Goal: Task Accomplishment & Management: Use online tool/utility

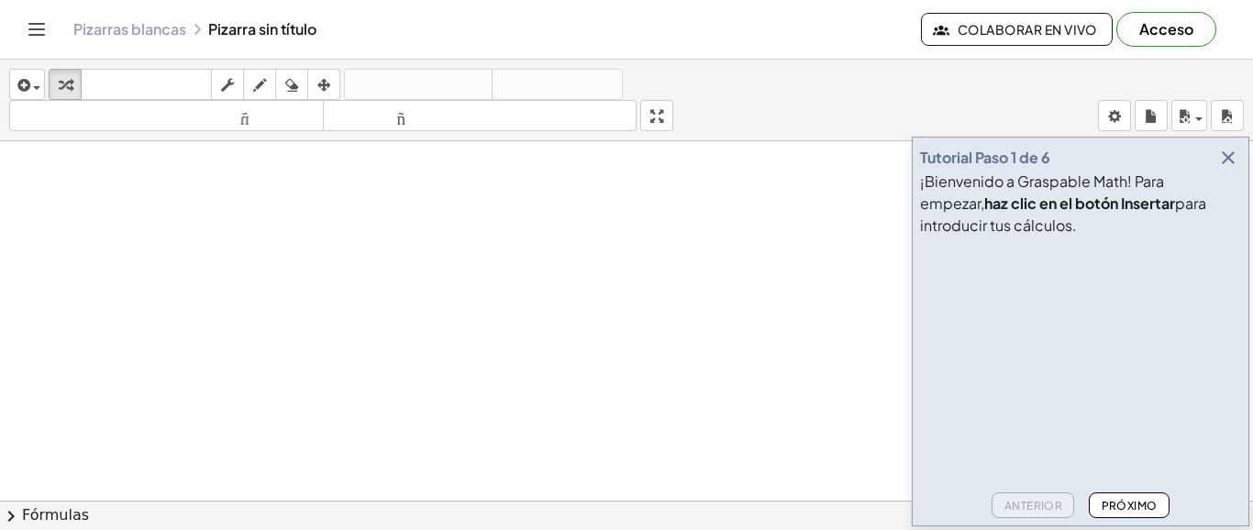
click at [773, 198] on div at bounding box center [626, 500] width 1253 height 719
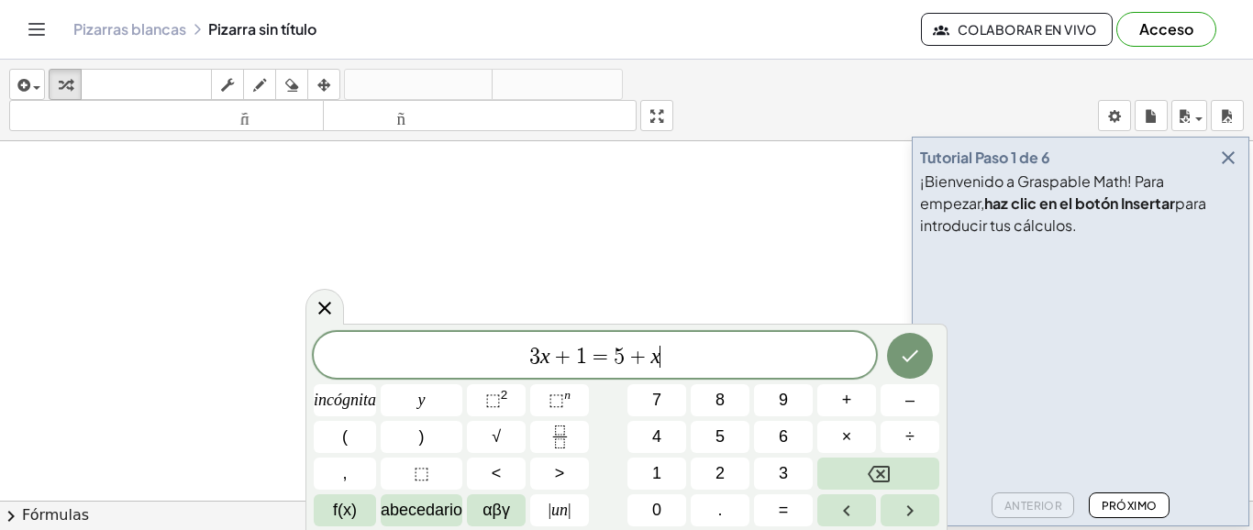
click at [1129, 506] on font "Próximo" at bounding box center [1130, 506] width 56 height 14
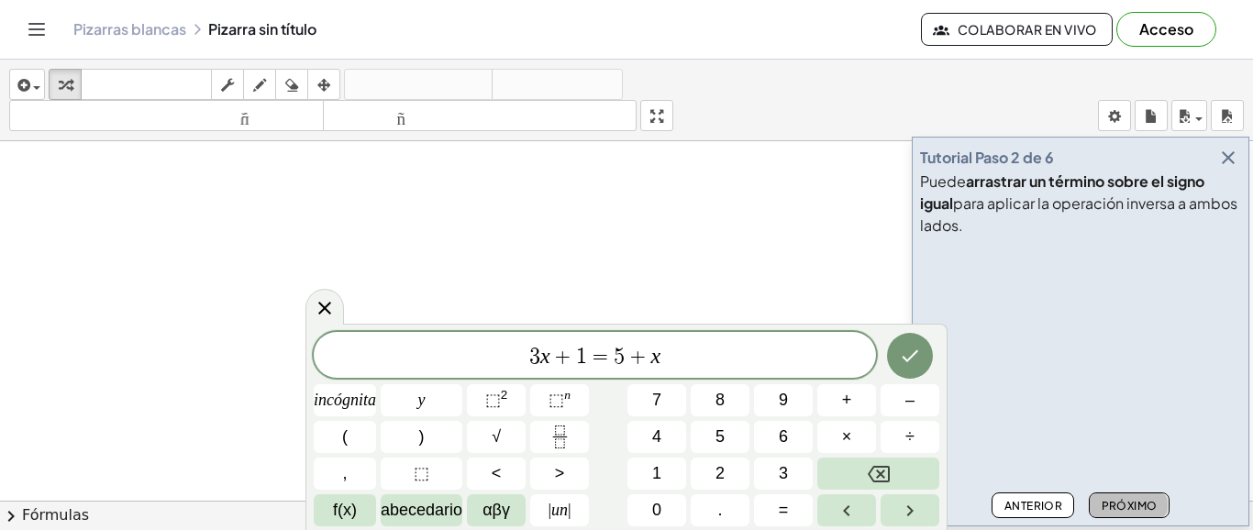
click at [1128, 505] on font "Próximo" at bounding box center [1130, 506] width 56 height 14
click at [1127, 505] on font "Próximo" at bounding box center [1130, 506] width 56 height 14
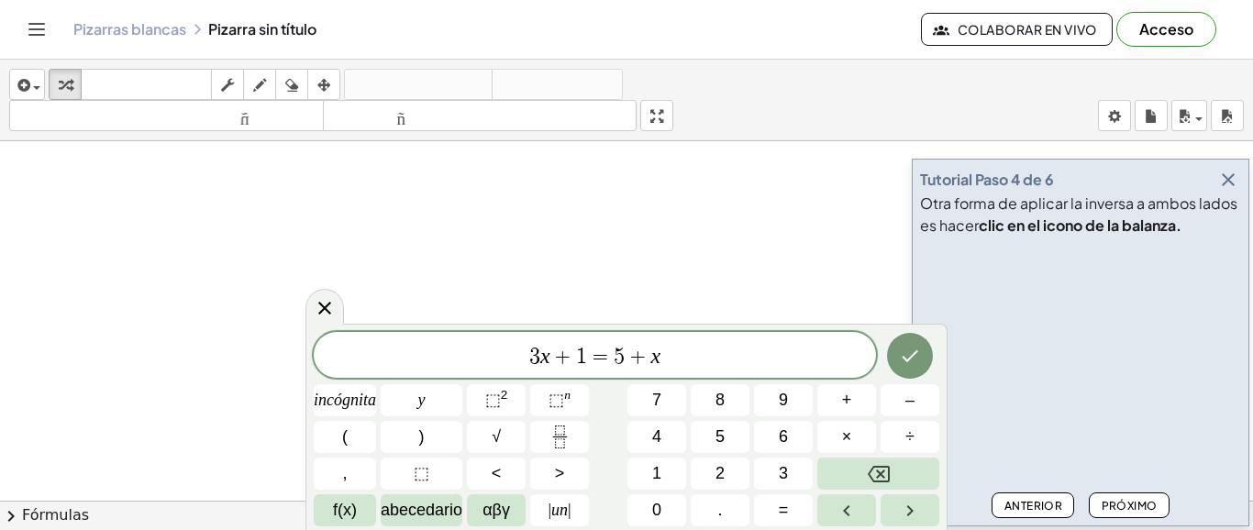
click at [1139, 507] on font "Próximo" at bounding box center [1130, 506] width 56 height 14
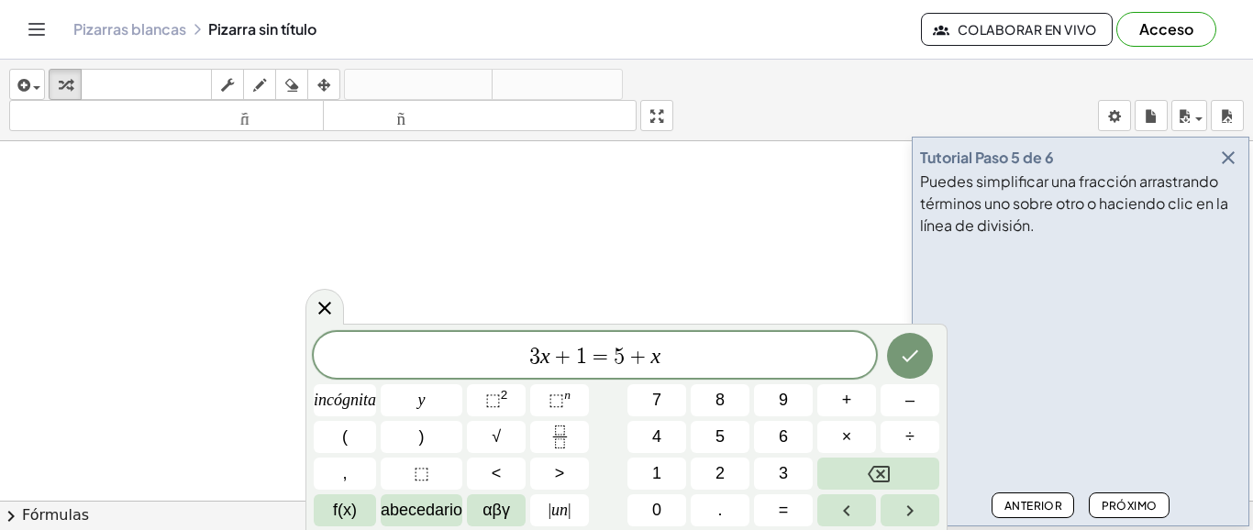
click at [1138, 502] on font "Próximo" at bounding box center [1130, 506] width 56 height 14
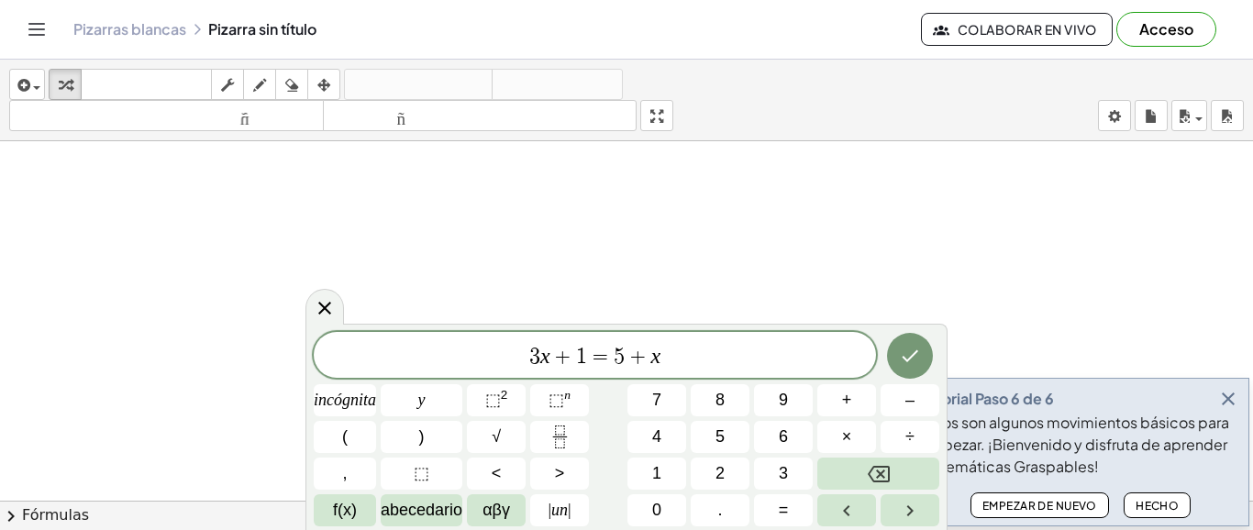
scroll to position [330, 0]
click at [1152, 506] on font "Hecho" at bounding box center [1157, 506] width 43 height 14
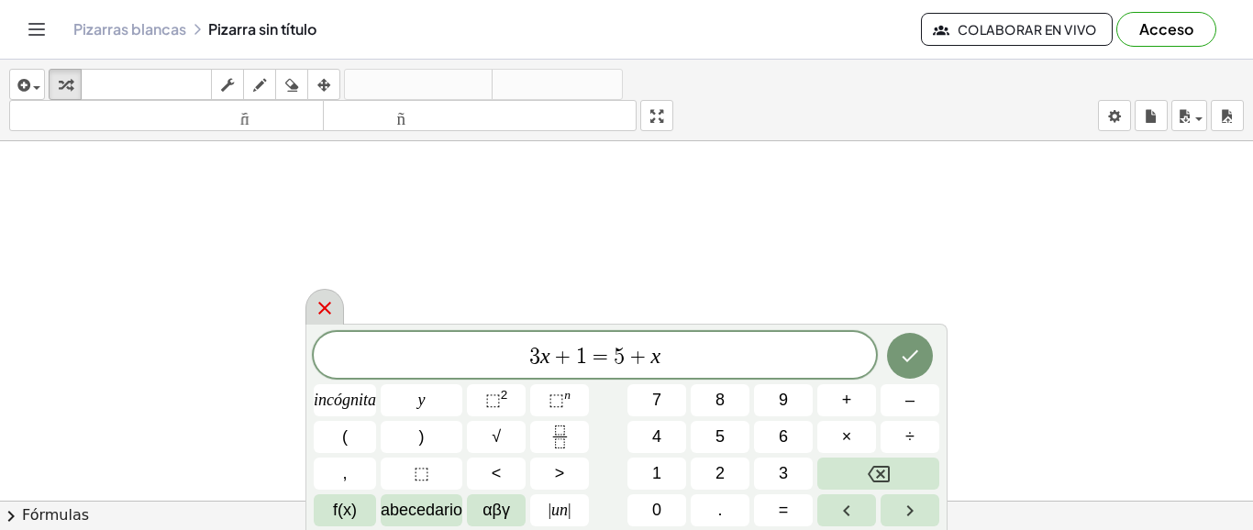
scroll to position [360, 0]
click at [923, 361] on button "Hecho" at bounding box center [910, 356] width 46 height 46
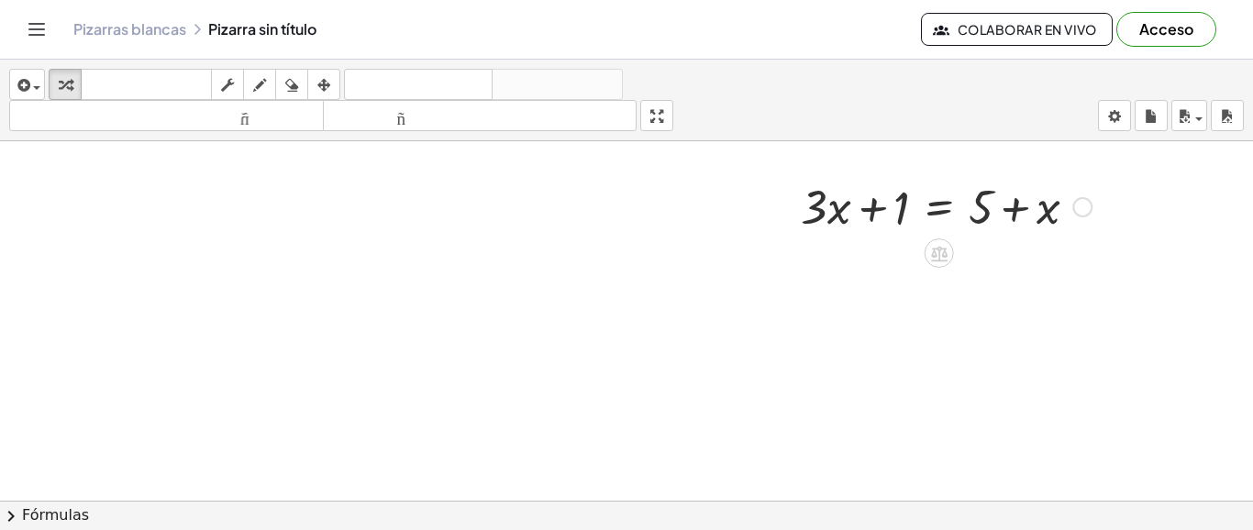
scroll to position [110, 0]
drag, startPoint x: 605, startPoint y: 360, endPoint x: 614, endPoint y: 344, distance: 18.1
click at [605, 360] on div at bounding box center [626, 390] width 1253 height 719
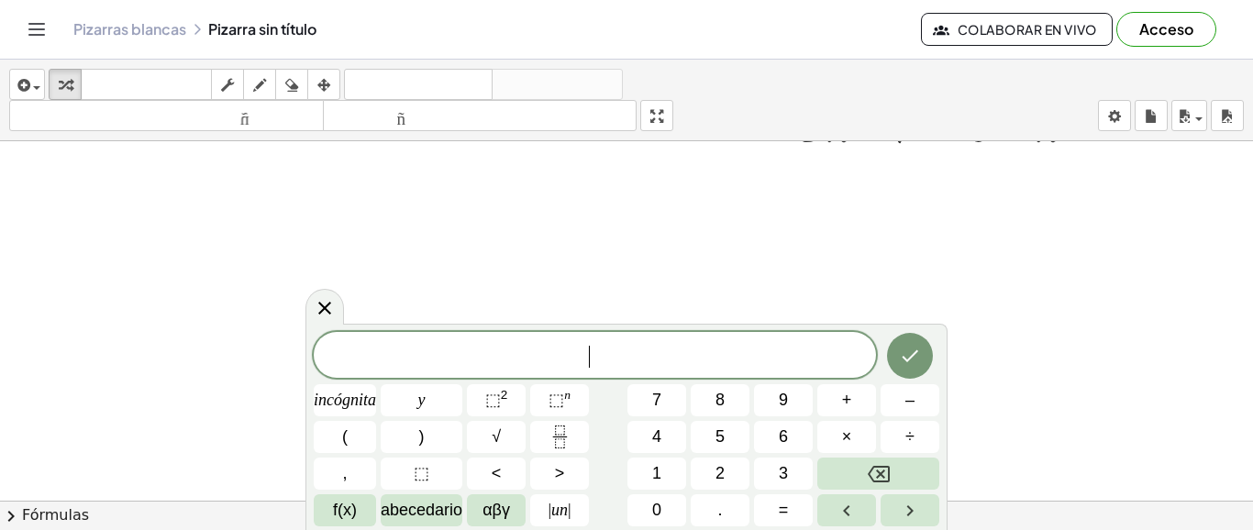
click at [614, 222] on div at bounding box center [626, 390] width 1253 height 719
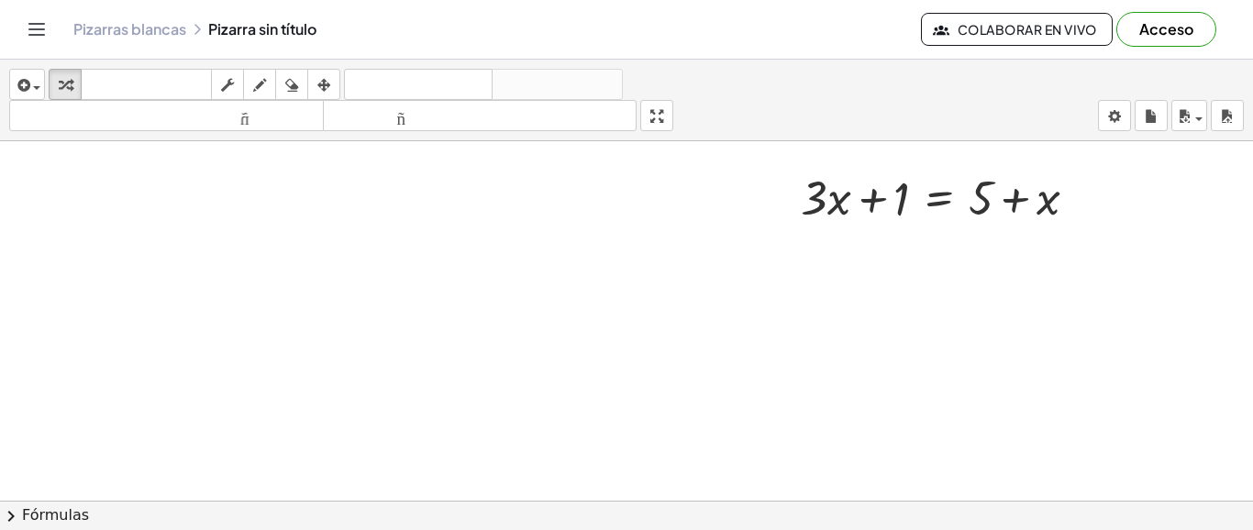
scroll to position [0, 0]
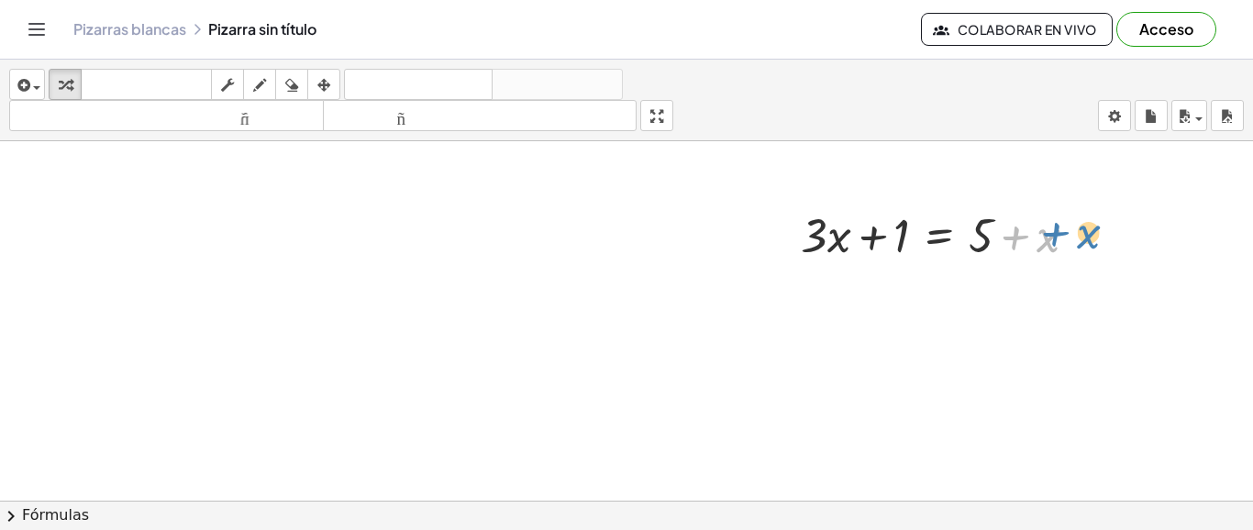
drag, startPoint x: 1021, startPoint y: 211, endPoint x: 1052, endPoint y: 205, distance: 31.8
click at [1052, 205] on div at bounding box center [946, 234] width 309 height 62
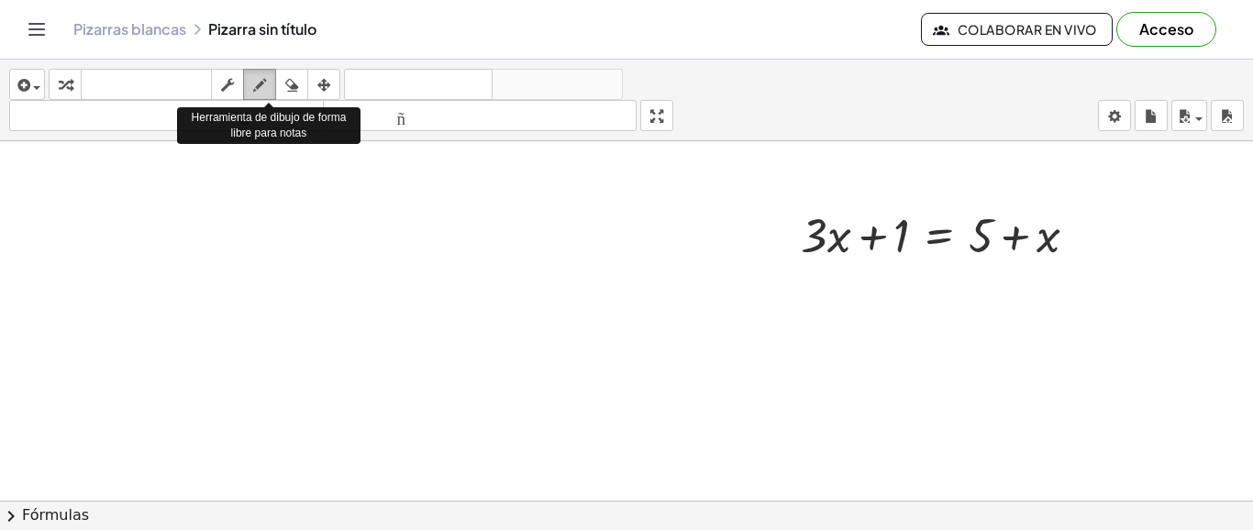
click at [271, 90] on div "button" at bounding box center [260, 84] width 24 height 22
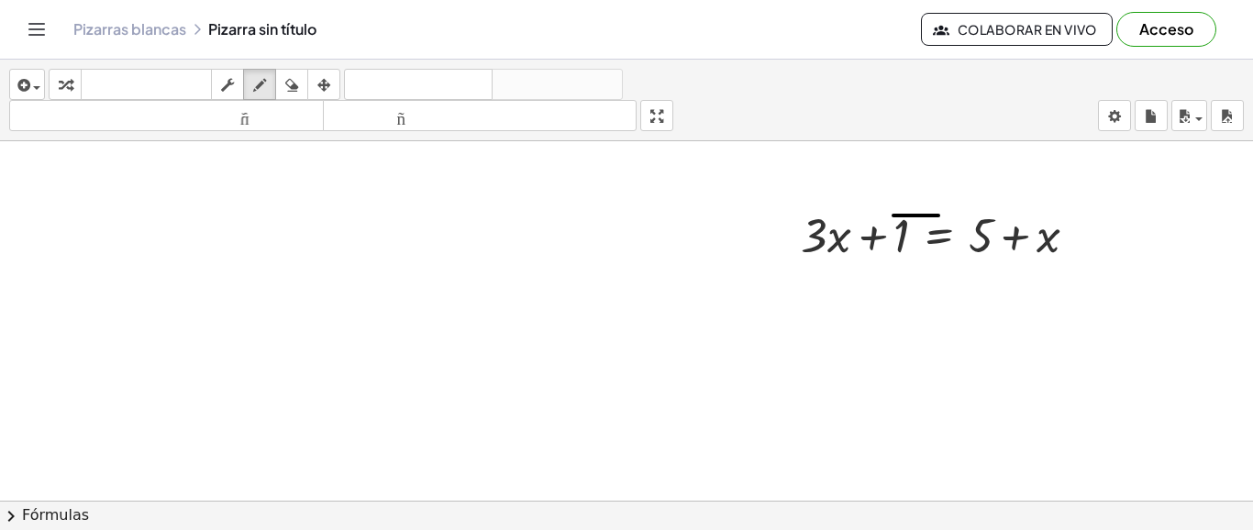
drag, startPoint x: 938, startPoint y: 216, endPoint x: 894, endPoint y: 216, distance: 45.0
click at [894, 216] on div at bounding box center [626, 500] width 1253 height 719
click at [393, 221] on div at bounding box center [626, 500] width 1253 height 719
click at [746, 396] on div at bounding box center [626, 390] width 1253 height 719
click at [742, 384] on div at bounding box center [626, 500] width 1253 height 719
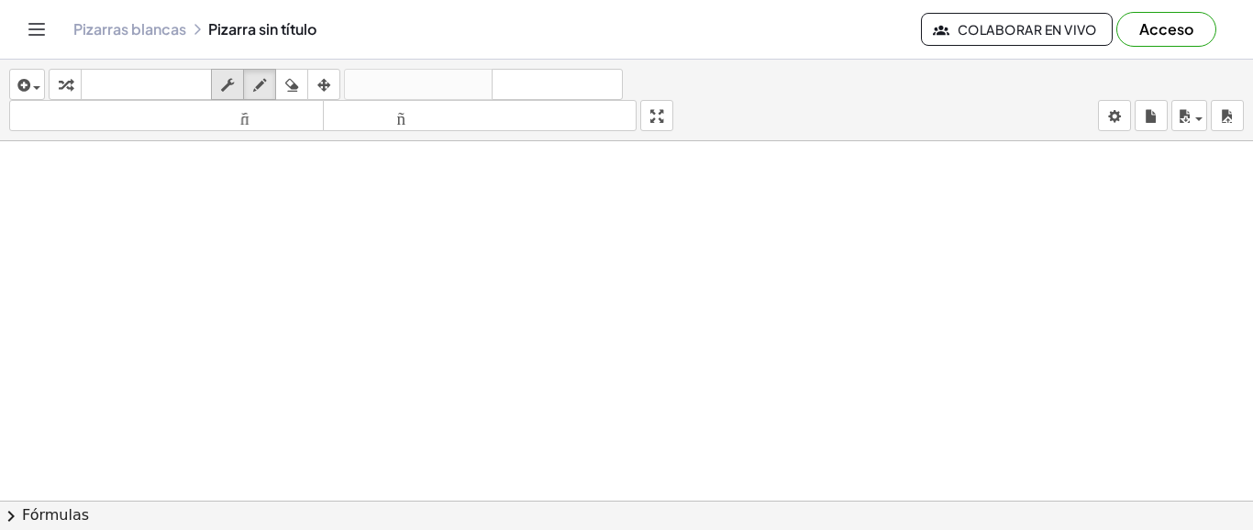
click at [229, 92] on icon "button" at bounding box center [227, 85] width 13 height 22
click at [374, 173] on div at bounding box center [626, 500] width 1253 height 719
click at [377, 236] on div at bounding box center [626, 500] width 1253 height 719
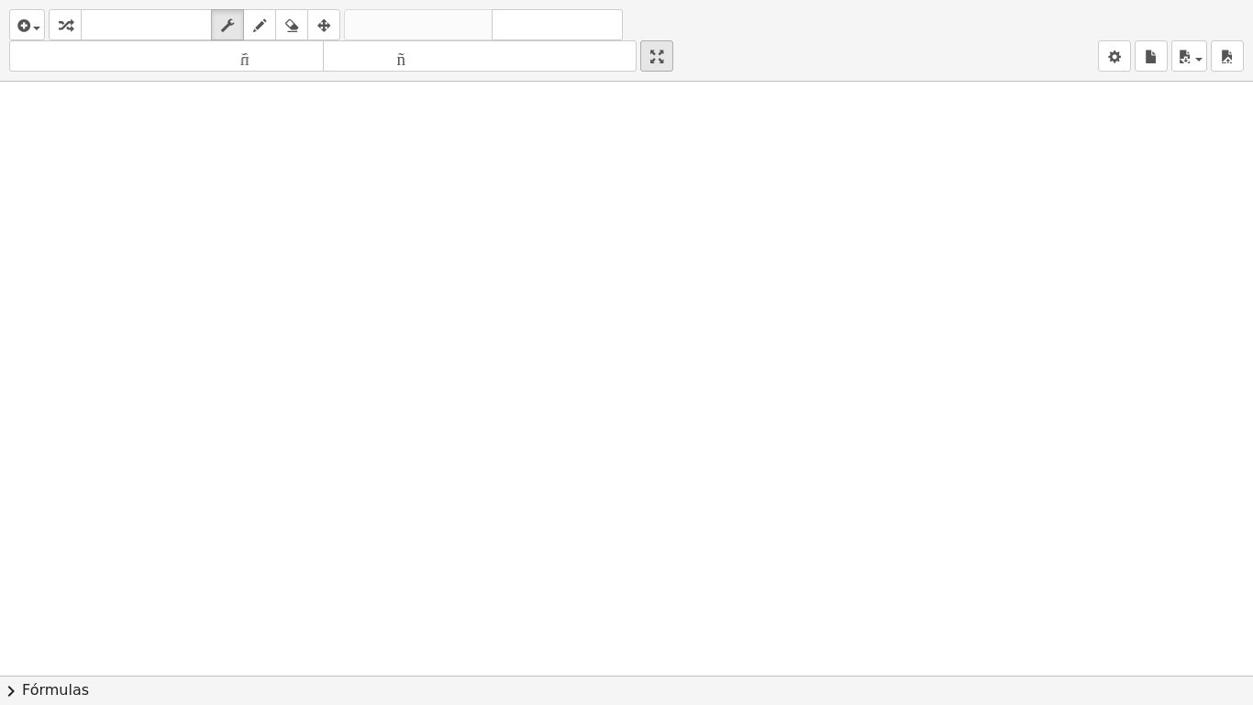
click at [671, 230] on div "insertar Seleccione uno: Expresión matemática Función Texto Vídeo de YouTube Gr…" at bounding box center [626, 352] width 1253 height 705
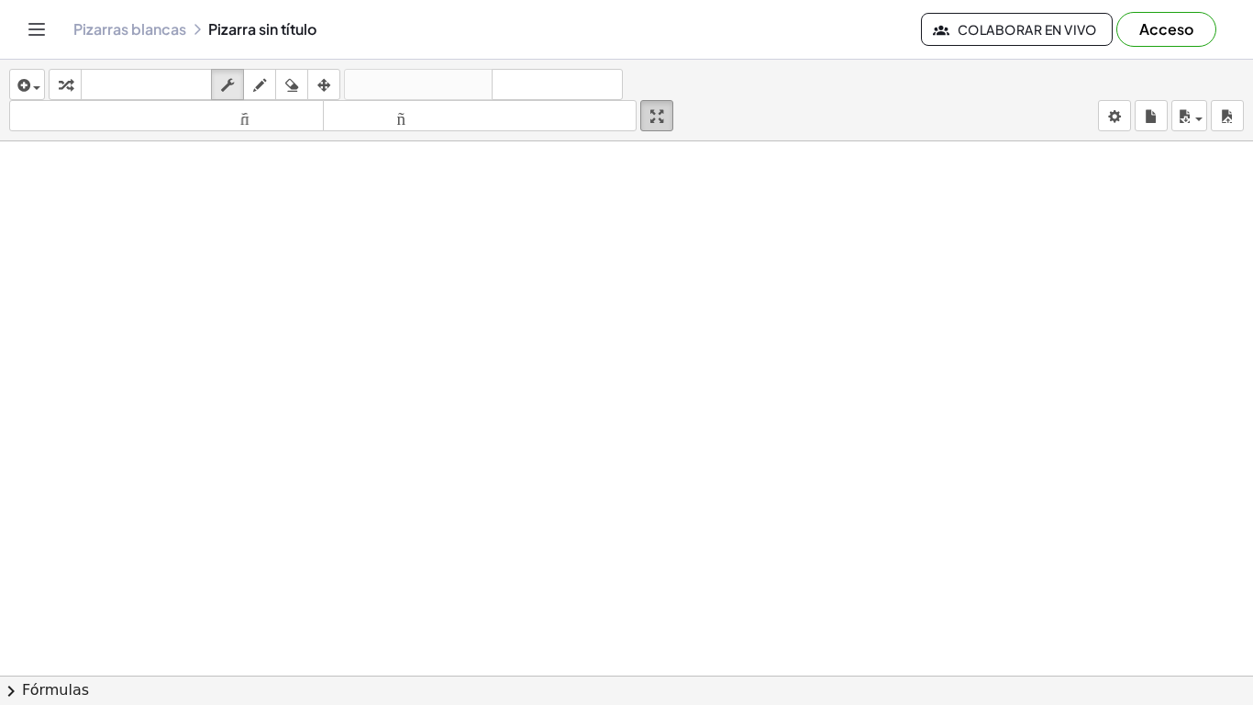
click at [675, 0] on html "Actividades matemáticas fáciles de comprender Empezar Banco de actividades Trab…" at bounding box center [626, 352] width 1253 height 705
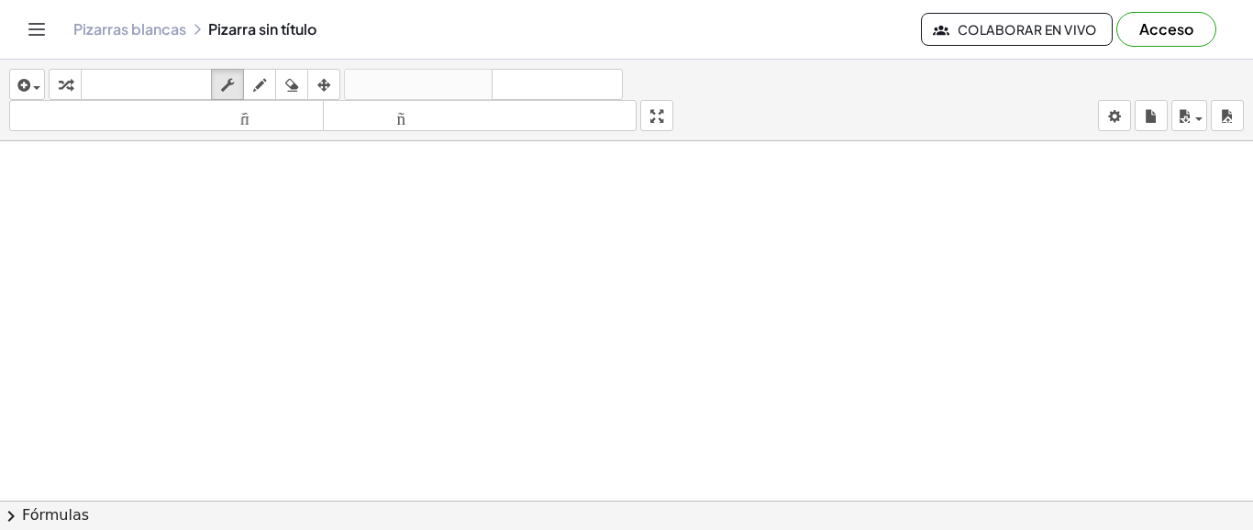
click at [31, 35] on icon "Cambiar navegación" at bounding box center [37, 29] width 16 height 11
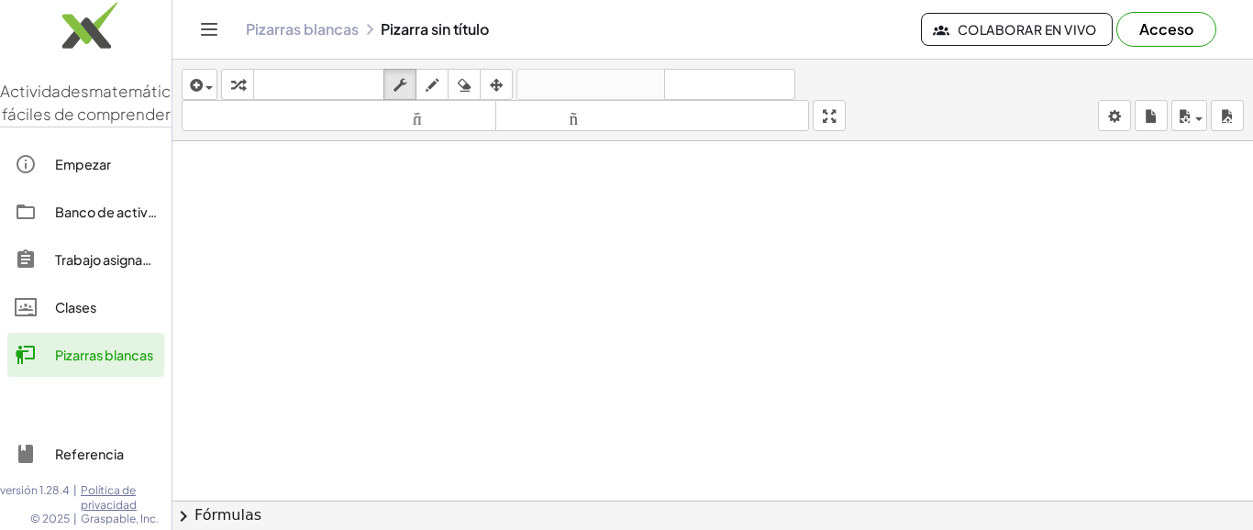
click at [204, 27] on icon "Cambiar navegación" at bounding box center [209, 29] width 22 height 22
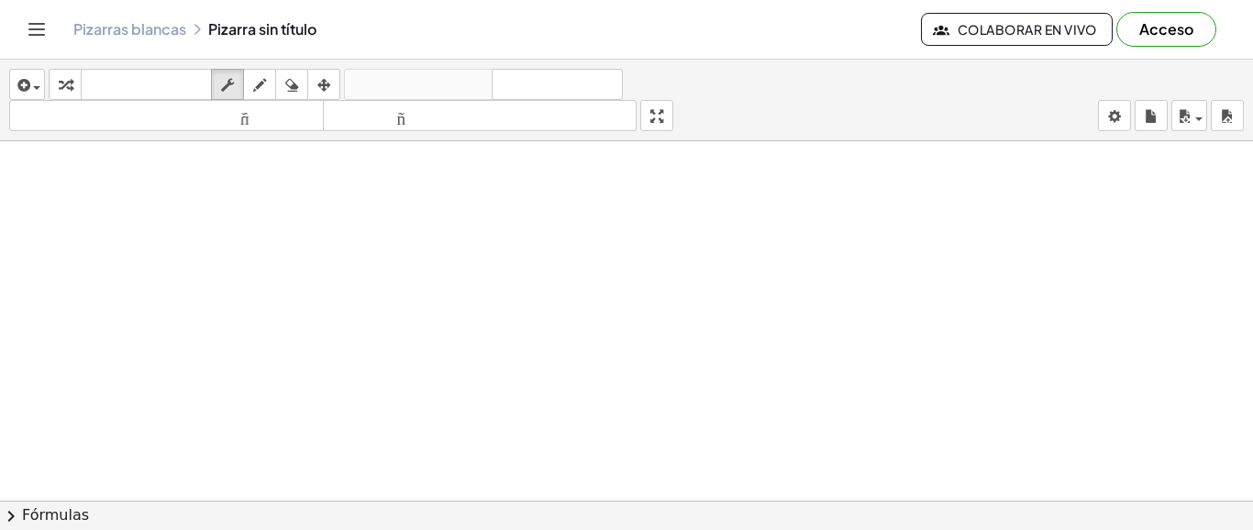
click at [39, 515] on font "Fórmulas" at bounding box center [55, 514] width 67 height 17
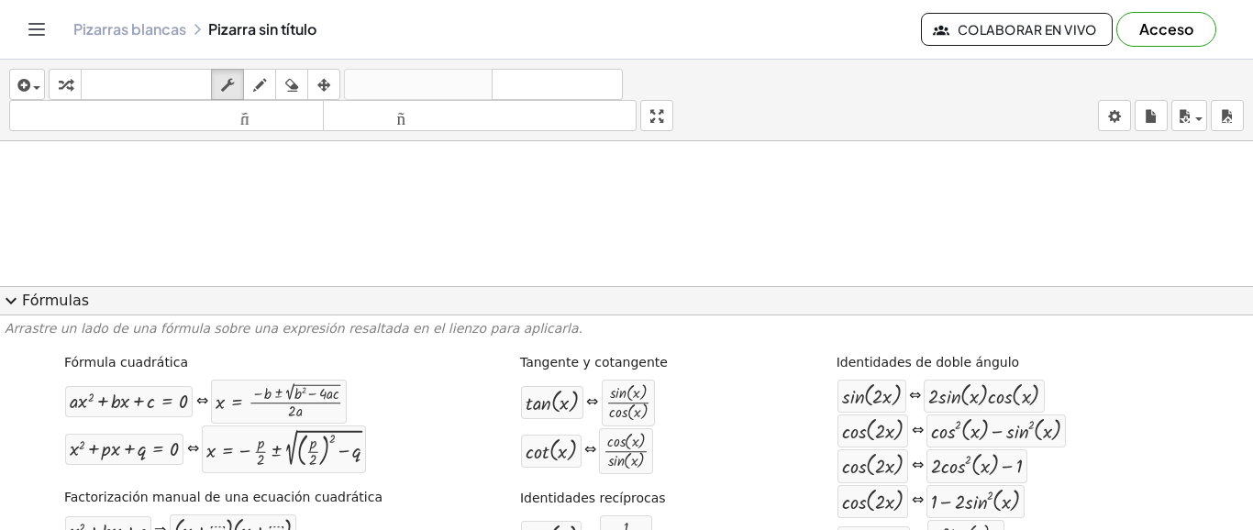
click at [9, 301] on span "expand_more" at bounding box center [11, 301] width 22 height 22
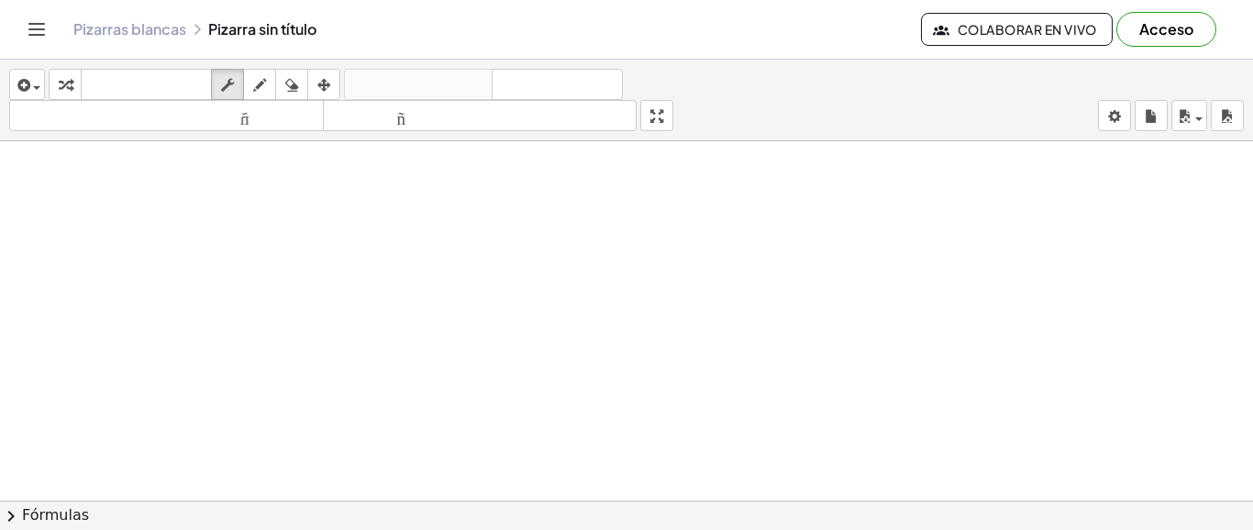
click at [806, 321] on div at bounding box center [626, 500] width 1253 height 719
click at [0, 501] on button "chevron_right Fórmulas" at bounding box center [626, 515] width 1253 height 29
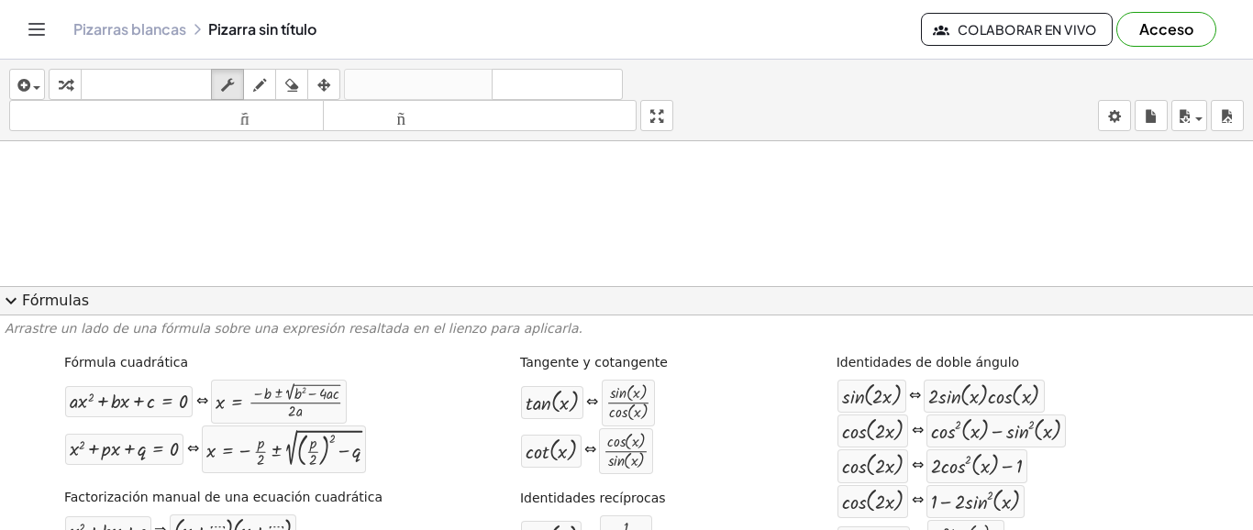
click at [0, 286] on button "expand_more Fórmulas" at bounding box center [626, 300] width 1253 height 29
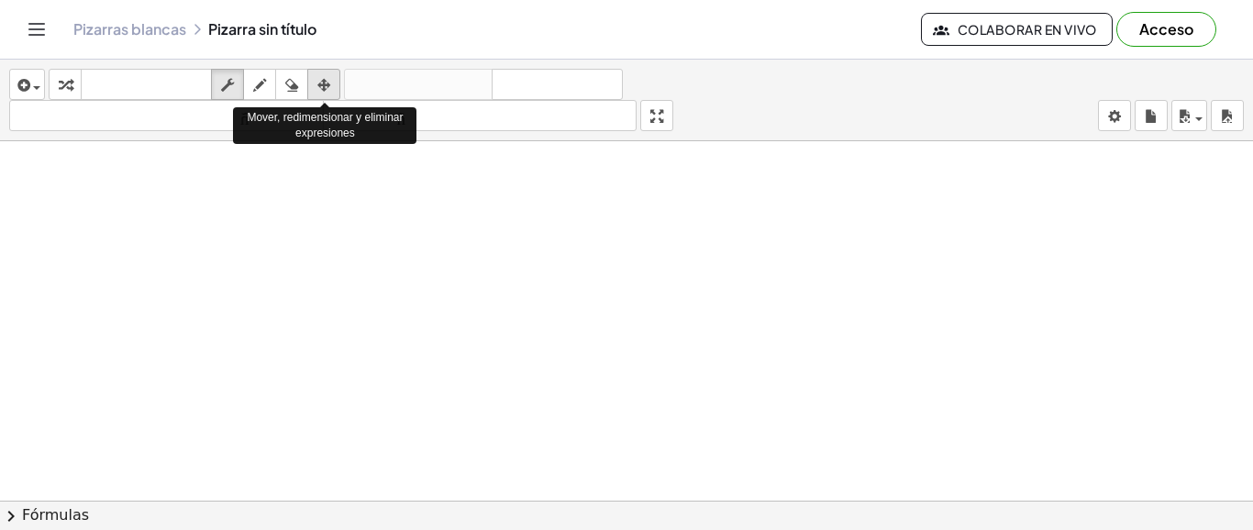
click at [330, 81] on icon "button" at bounding box center [323, 85] width 13 height 22
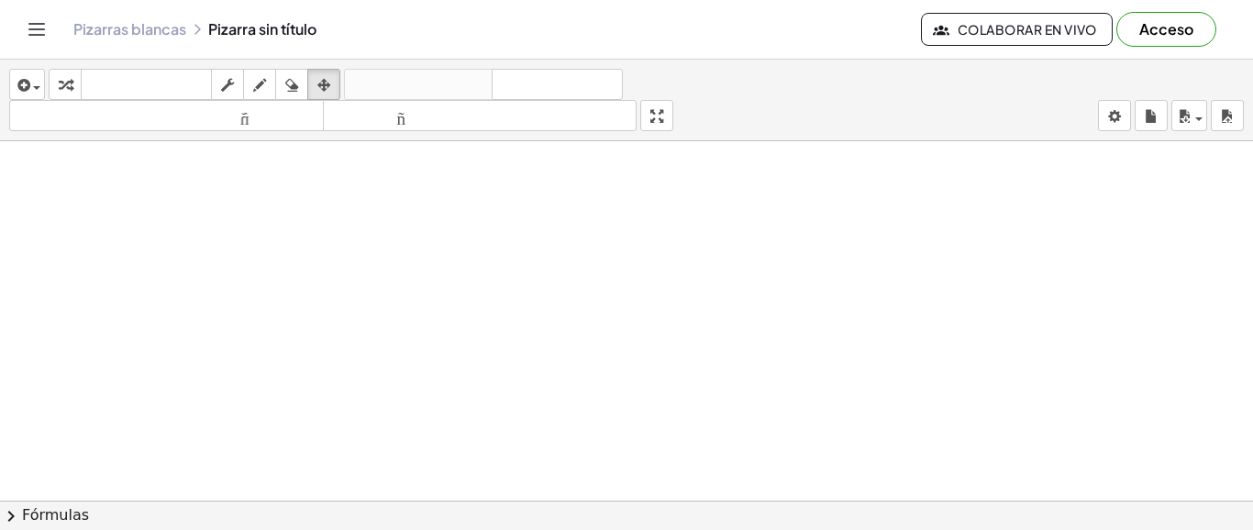
click at [781, 211] on div at bounding box center [626, 500] width 1253 height 719
click at [697, 231] on div at bounding box center [626, 500] width 1253 height 719
click at [696, 231] on div at bounding box center [626, 500] width 1253 height 719
click at [34, 89] on span "button" at bounding box center [36, 88] width 7 height 4
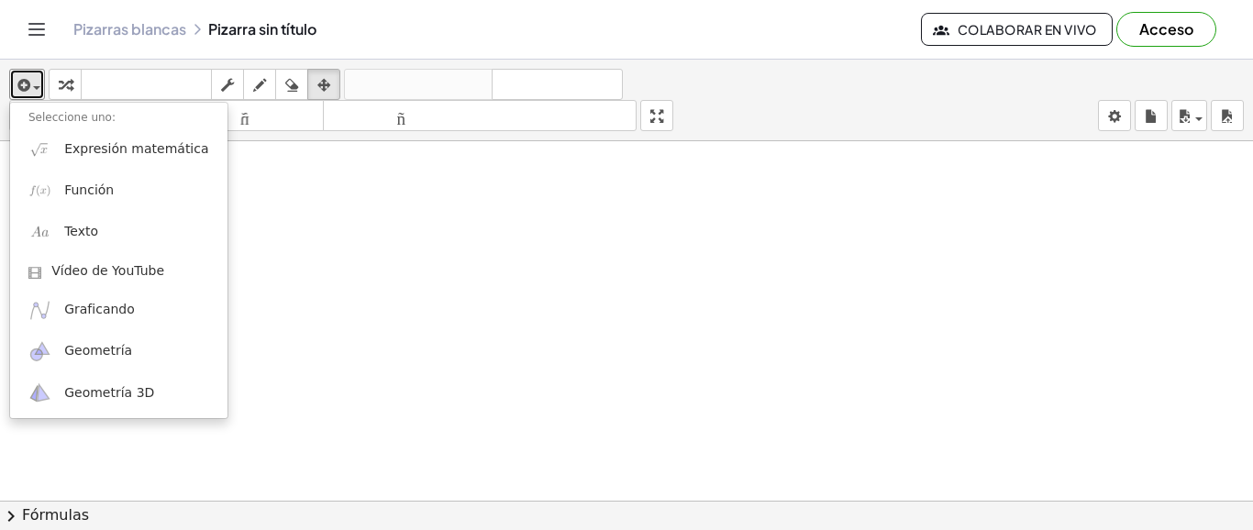
click at [283, 222] on div at bounding box center [626, 500] width 1253 height 719
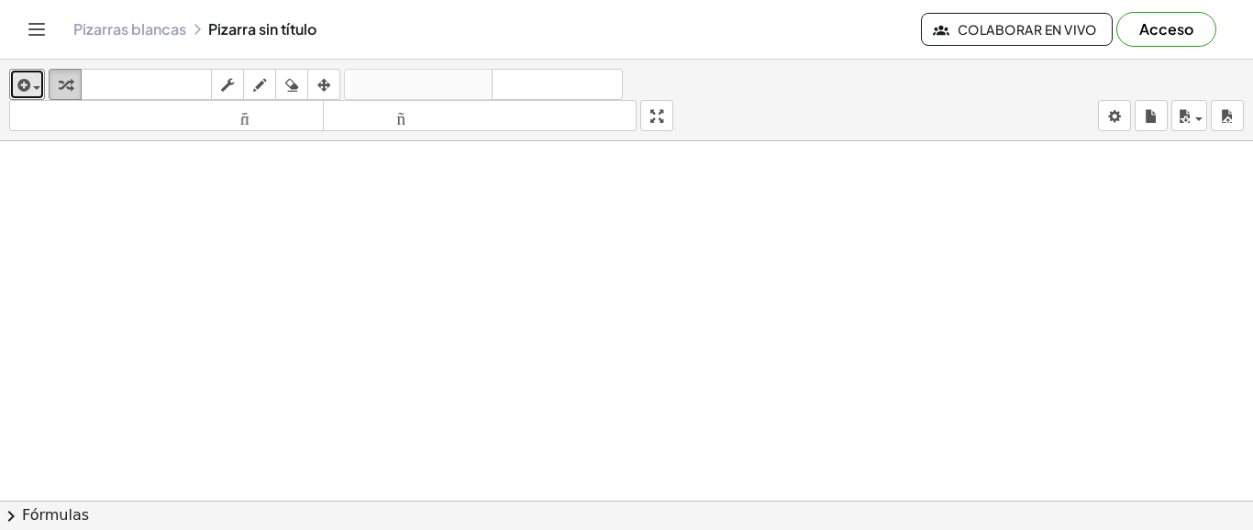
click at [66, 89] on icon "button" at bounding box center [65, 85] width 13 height 22
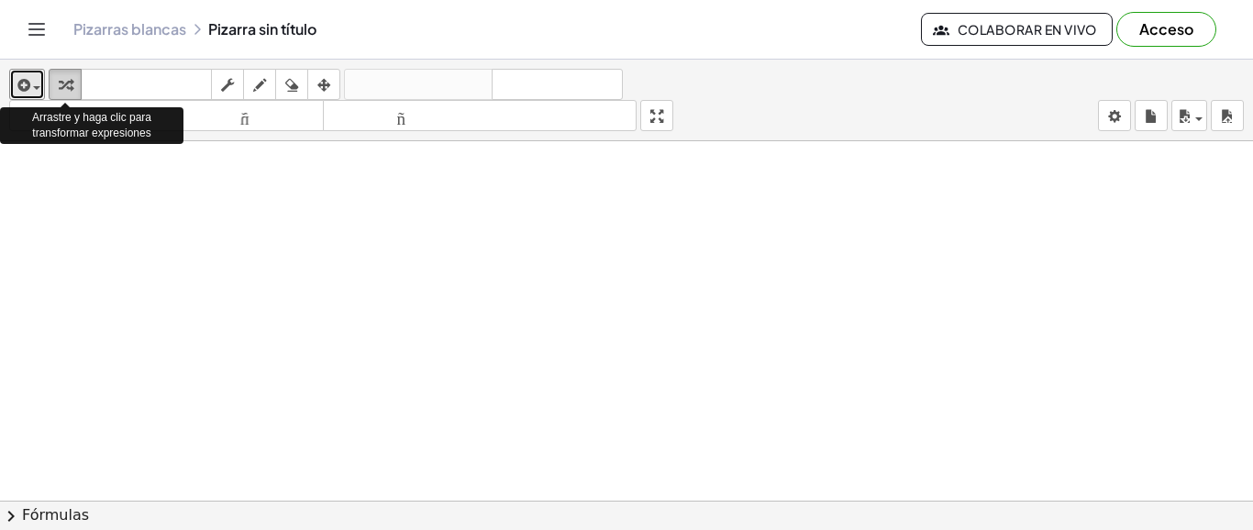
click at [66, 89] on icon "button" at bounding box center [65, 85] width 13 height 22
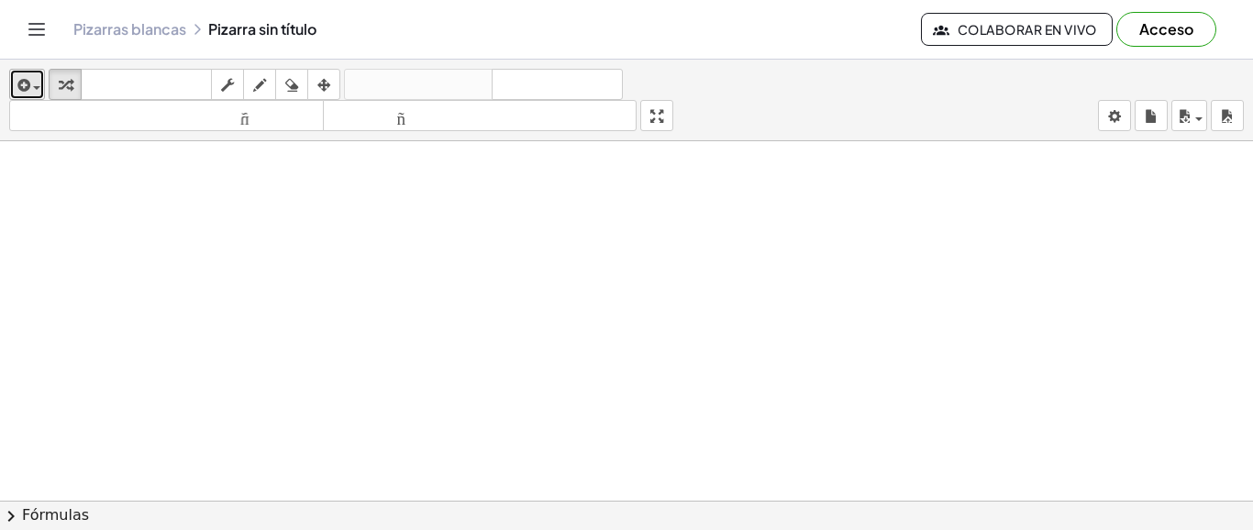
click at [19, 76] on icon "button" at bounding box center [22, 85] width 17 height 22
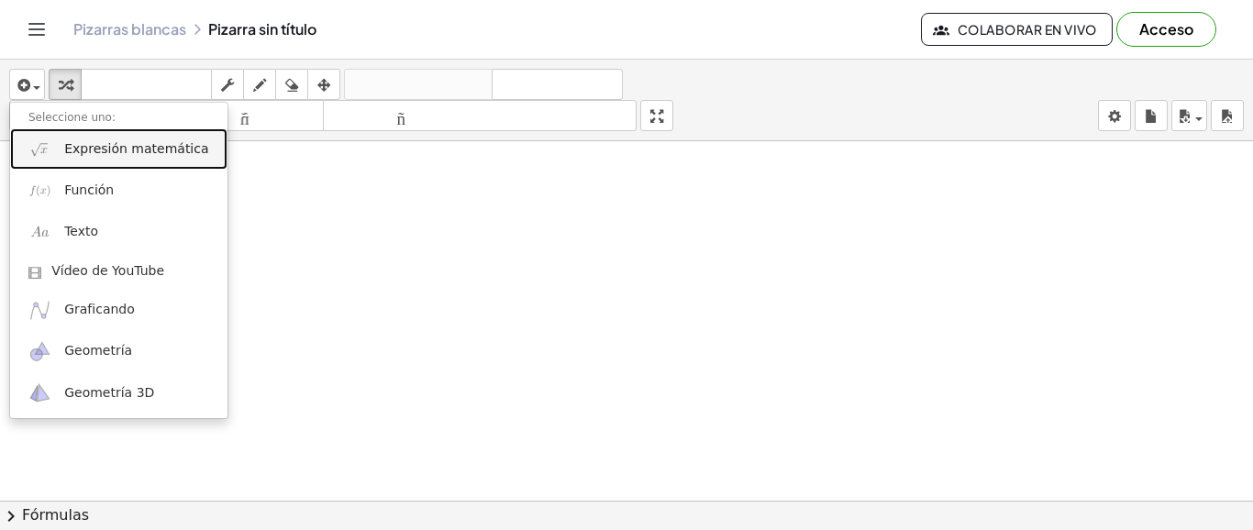
click at [89, 153] on font "Expresión matemática" at bounding box center [136, 148] width 144 height 15
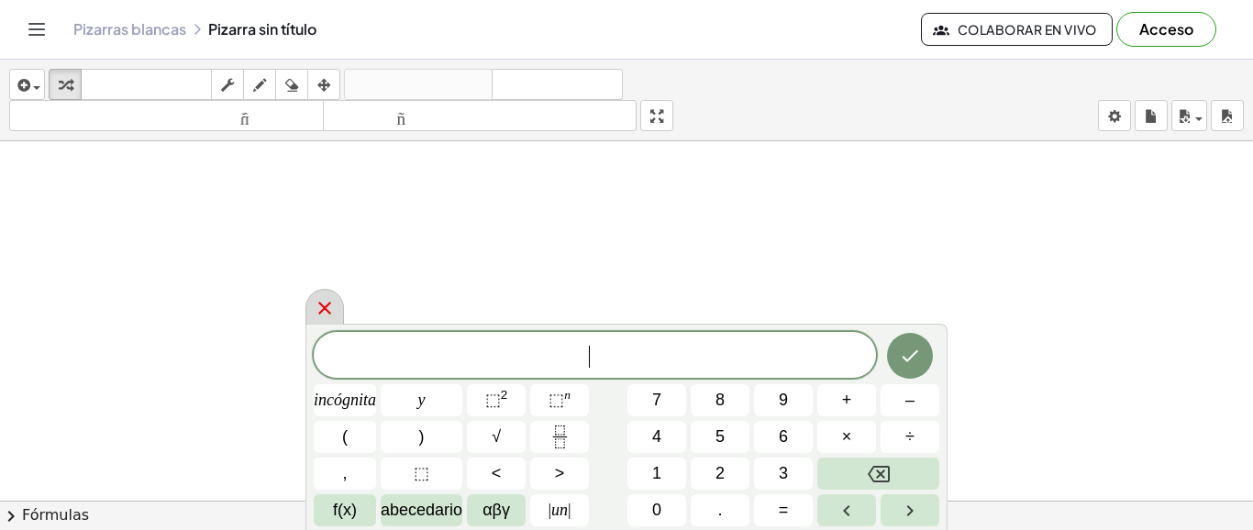
click at [336, 316] on div at bounding box center [324, 307] width 39 height 36
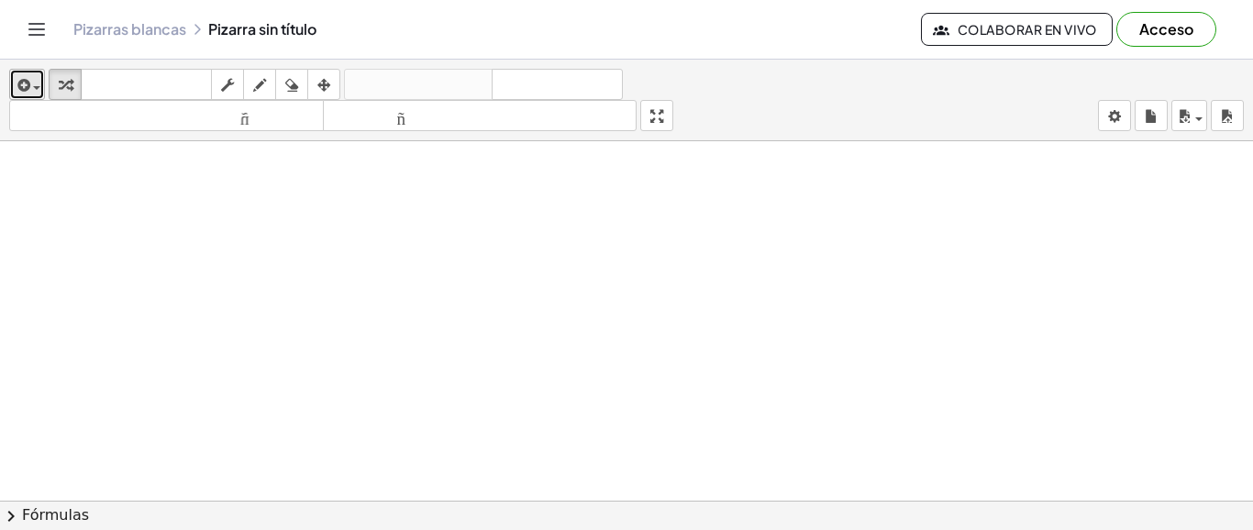
click at [38, 93] on div "button" at bounding box center [27, 84] width 27 height 22
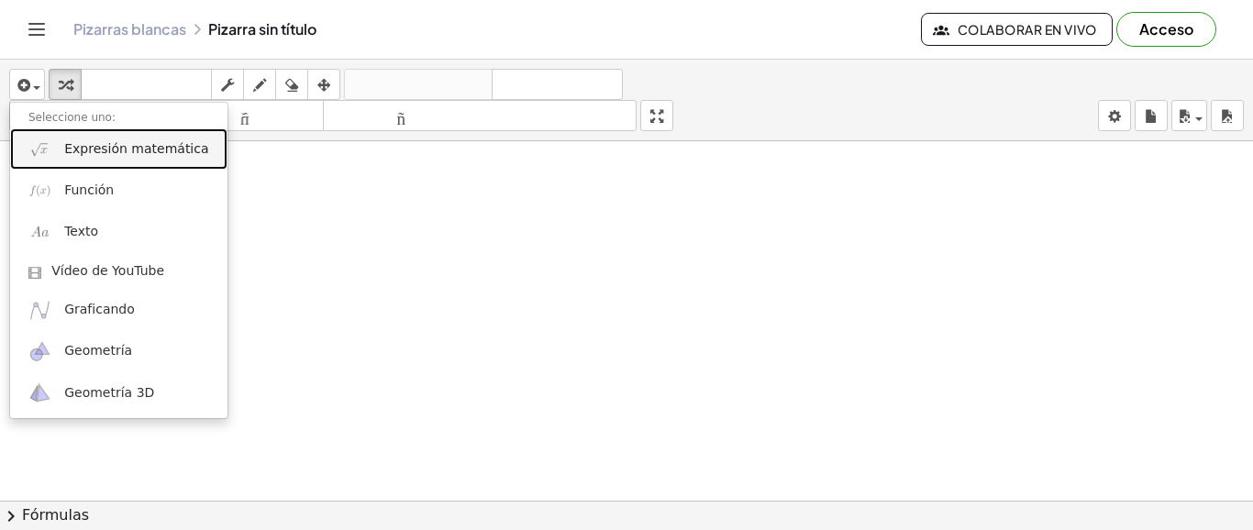
click at [83, 150] on font "Expresión matemática" at bounding box center [136, 148] width 144 height 15
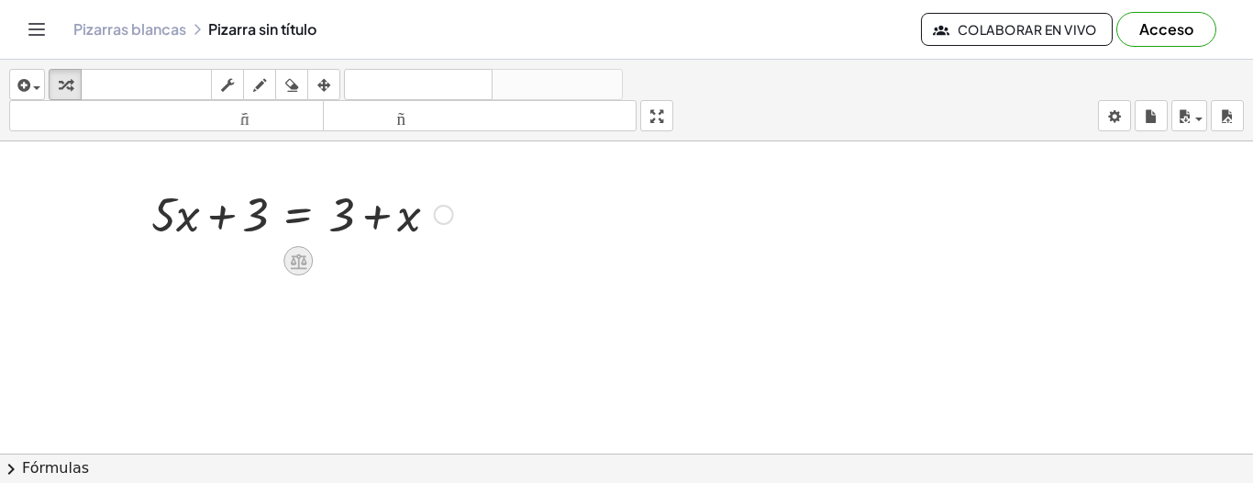
click at [298, 264] on icon at bounding box center [298, 261] width 17 height 16
click at [261, 262] on font "−" at bounding box center [261, 260] width 11 height 20
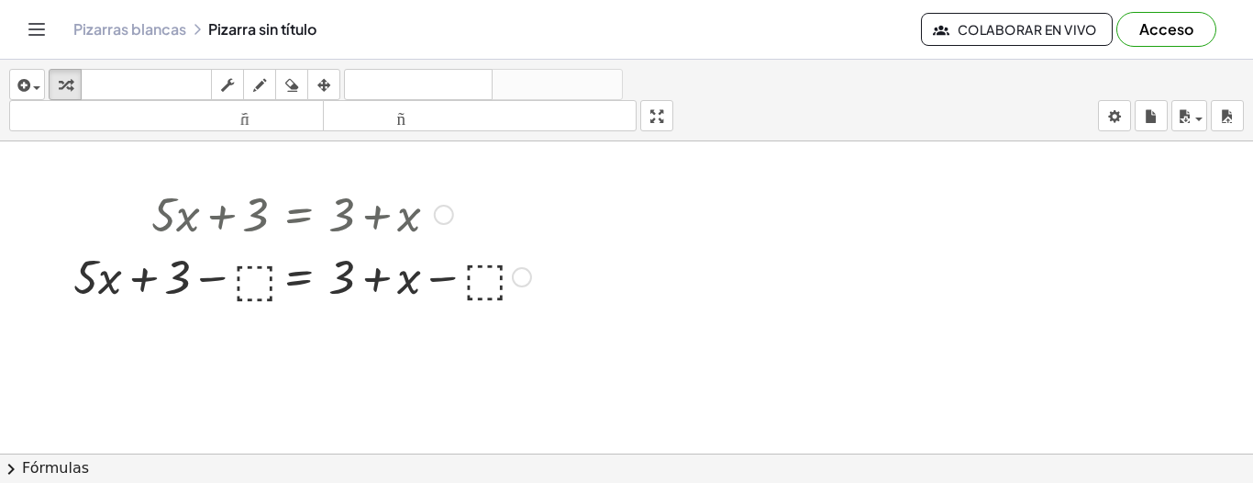
click at [247, 289] on div at bounding box center [302, 275] width 476 height 62
click at [377, 281] on div at bounding box center [302, 275] width 452 height 62
click at [442, 283] on div at bounding box center [302, 275] width 452 height 62
click at [441, 282] on div at bounding box center [302, 275] width 452 height 62
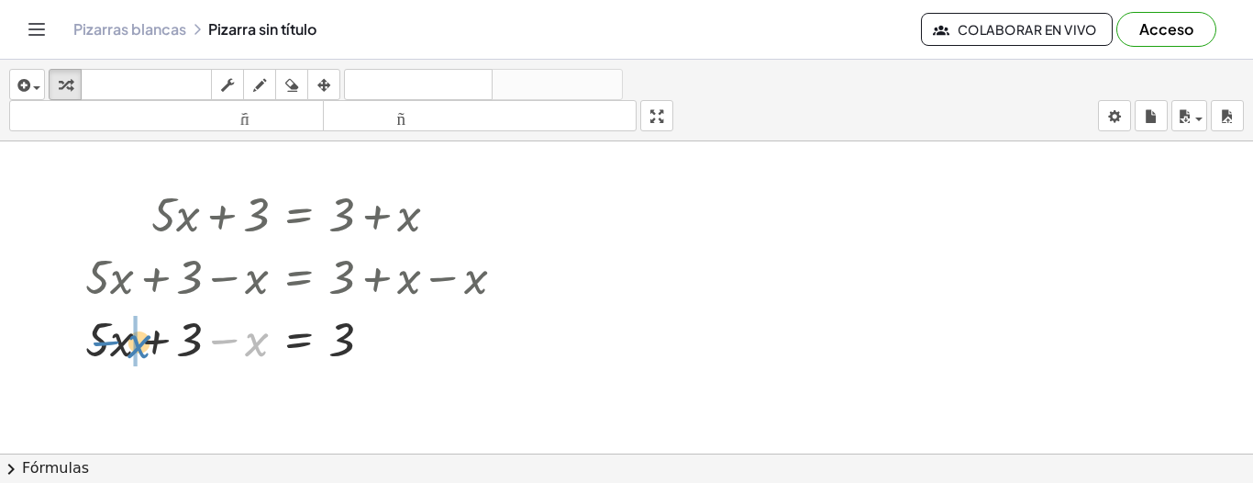
drag, startPoint x: 252, startPoint y: 347, endPoint x: 132, endPoint y: 349, distance: 120.2
click at [132, 349] on div at bounding box center [302, 337] width 452 height 62
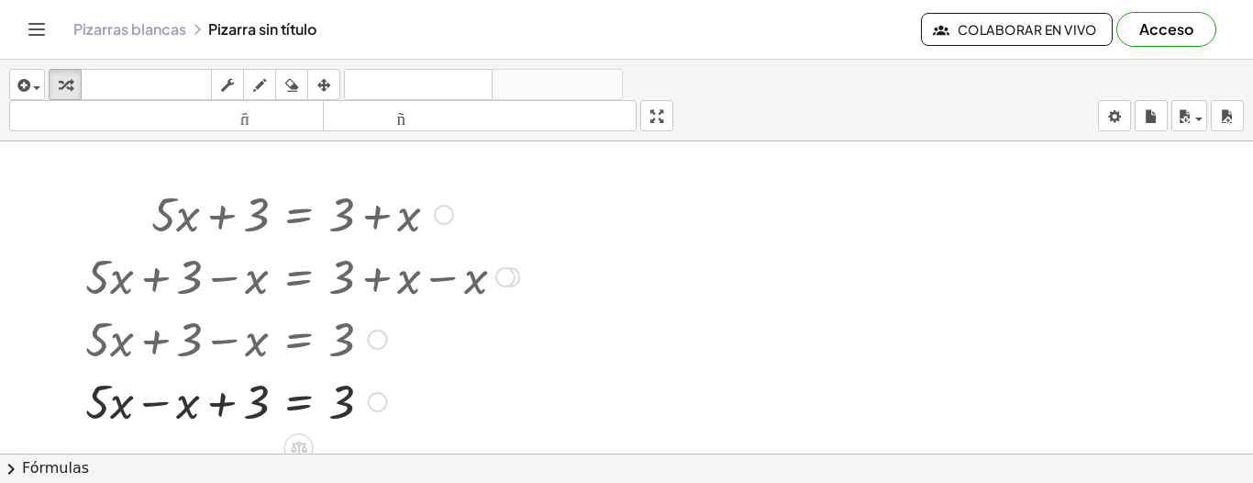
click at [155, 404] on div at bounding box center [302, 400] width 452 height 62
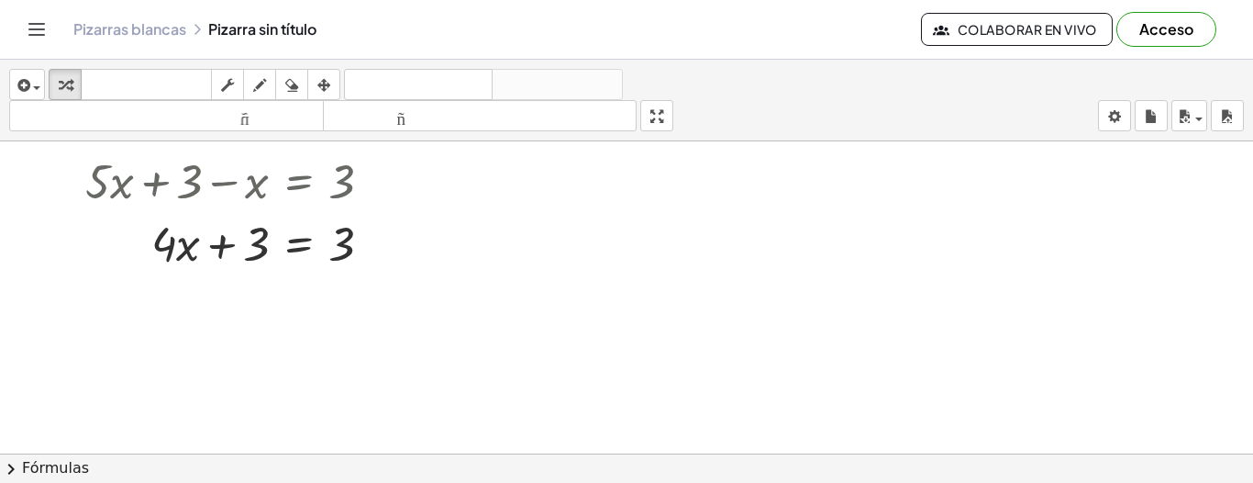
scroll to position [110, 0]
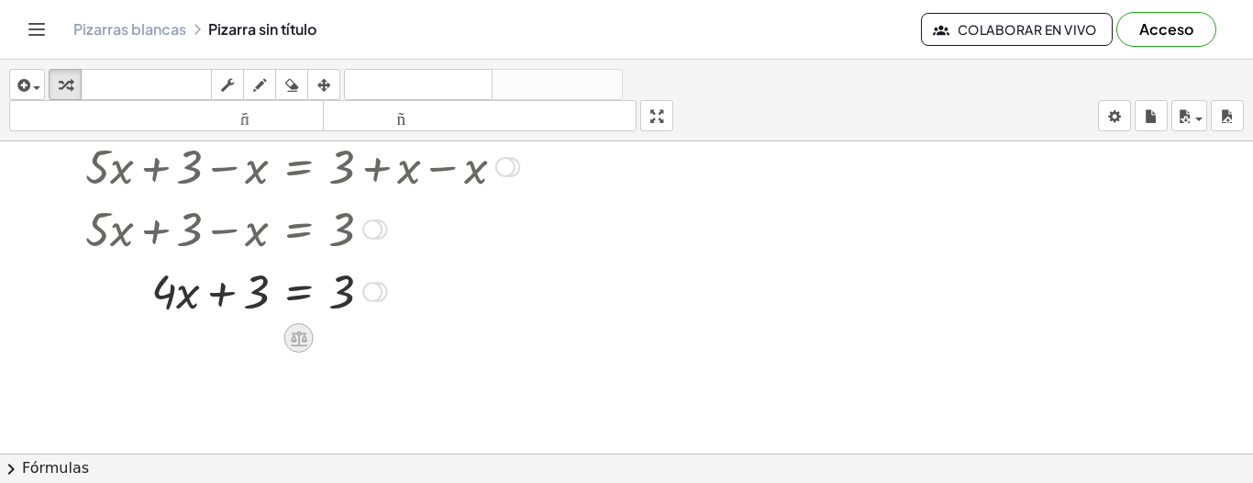
click at [299, 339] on icon at bounding box center [299, 338] width 17 height 16
click at [264, 332] on font "−" at bounding box center [262, 338] width 11 height 20
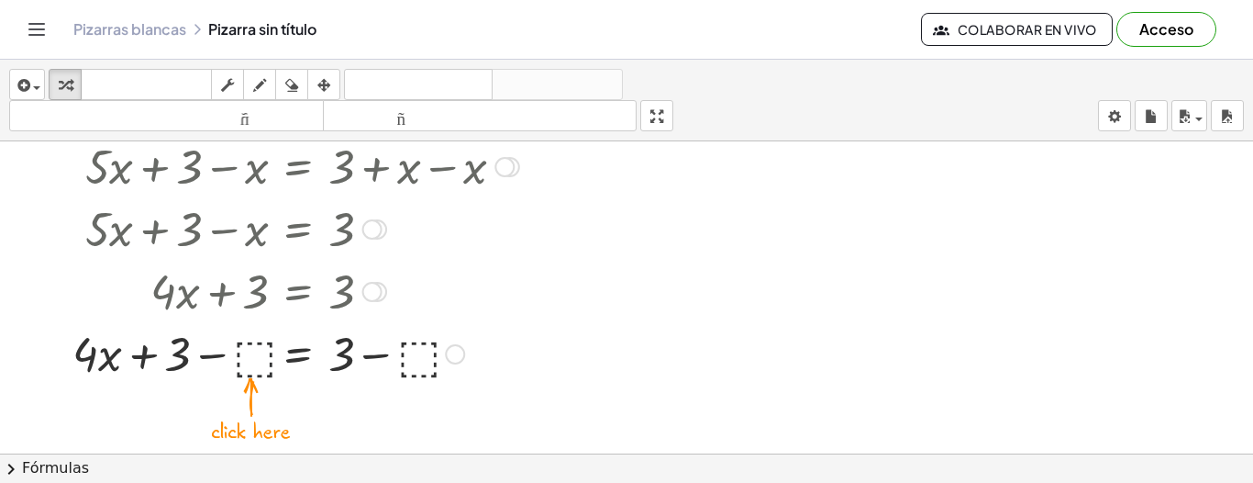
click at [247, 362] on div at bounding box center [295, 352] width 465 height 62
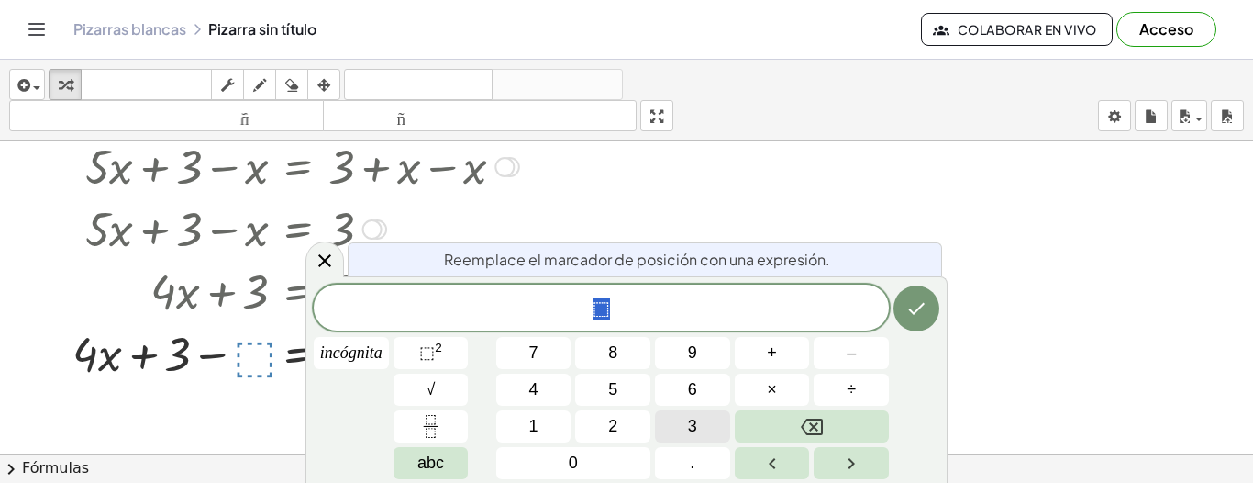
click at [694, 435] on span "3" at bounding box center [692, 426] width 9 height 25
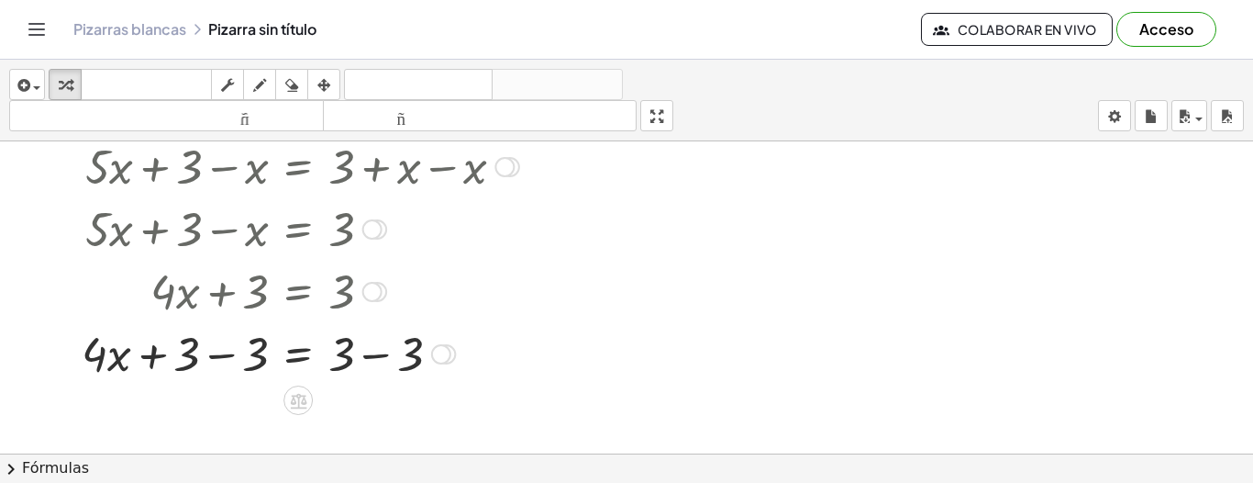
scroll to position [220, 0]
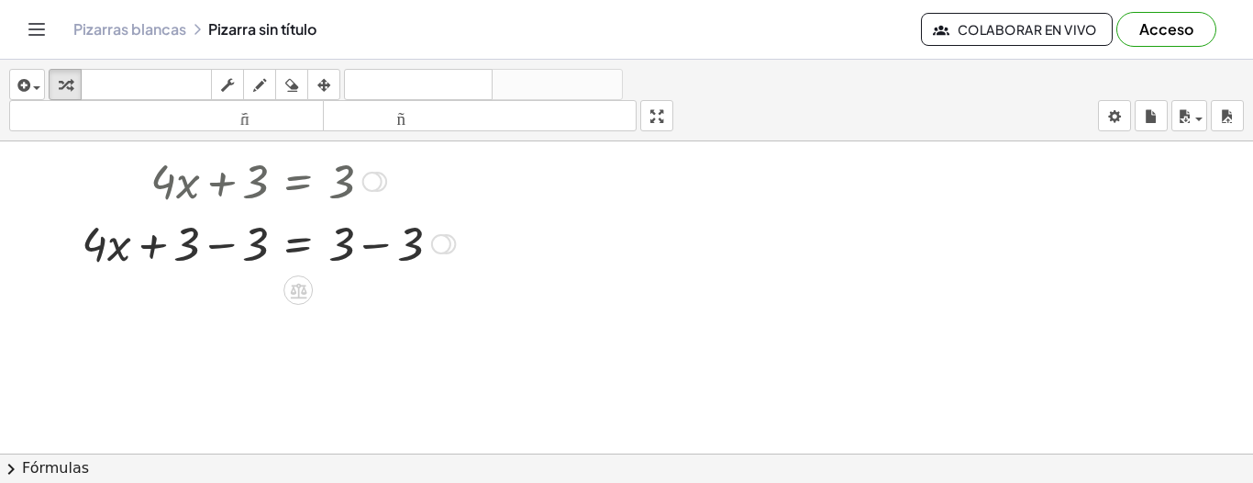
click at [366, 248] on div at bounding box center [300, 242] width 456 height 62
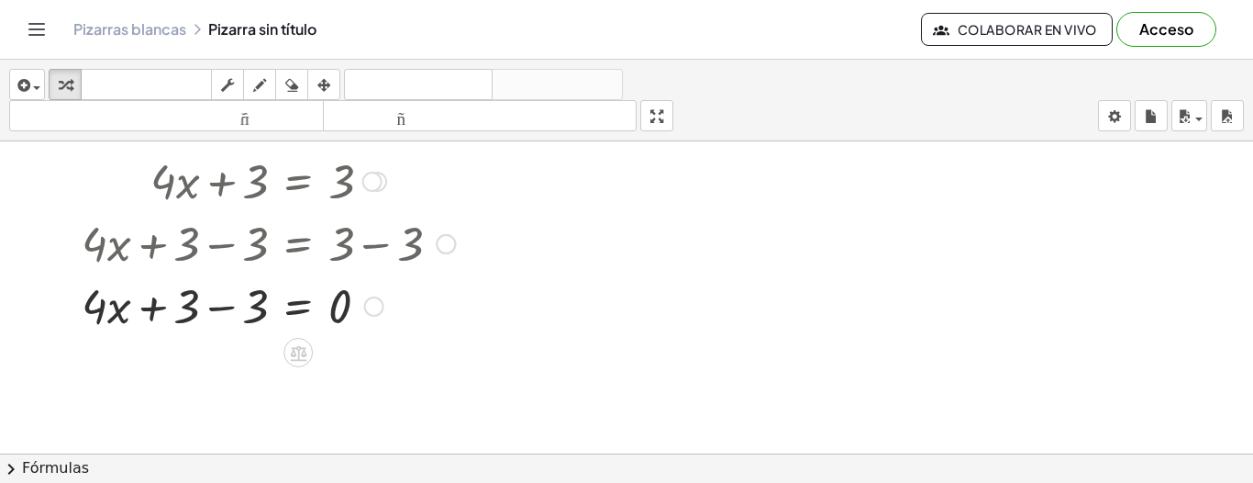
click at [215, 310] on div at bounding box center [300, 304] width 456 height 62
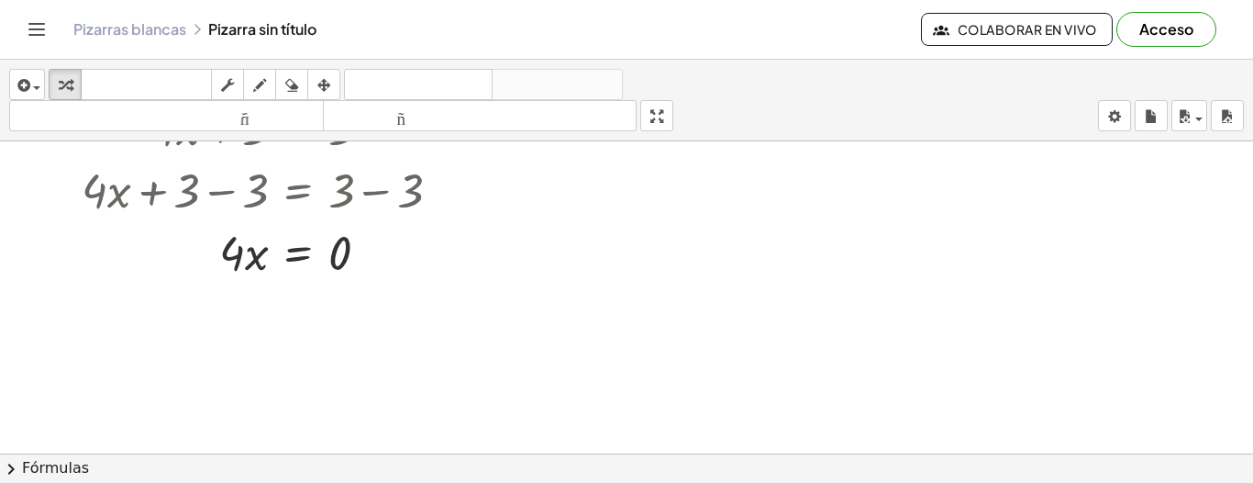
scroll to position [312, 0]
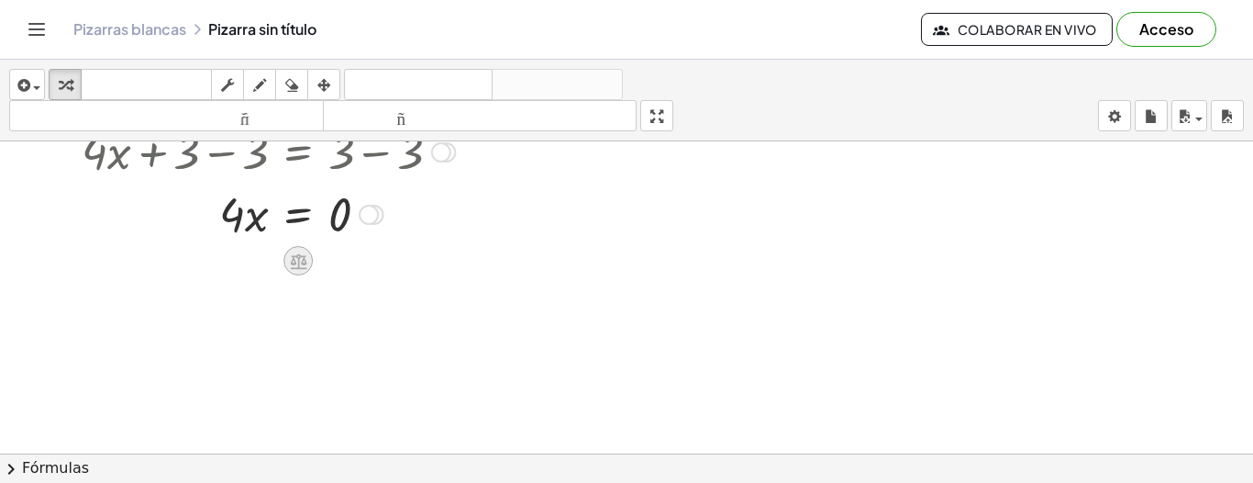
click at [296, 264] on icon at bounding box center [298, 260] width 19 height 19
click at [339, 264] on font "÷" at bounding box center [335, 260] width 10 height 20
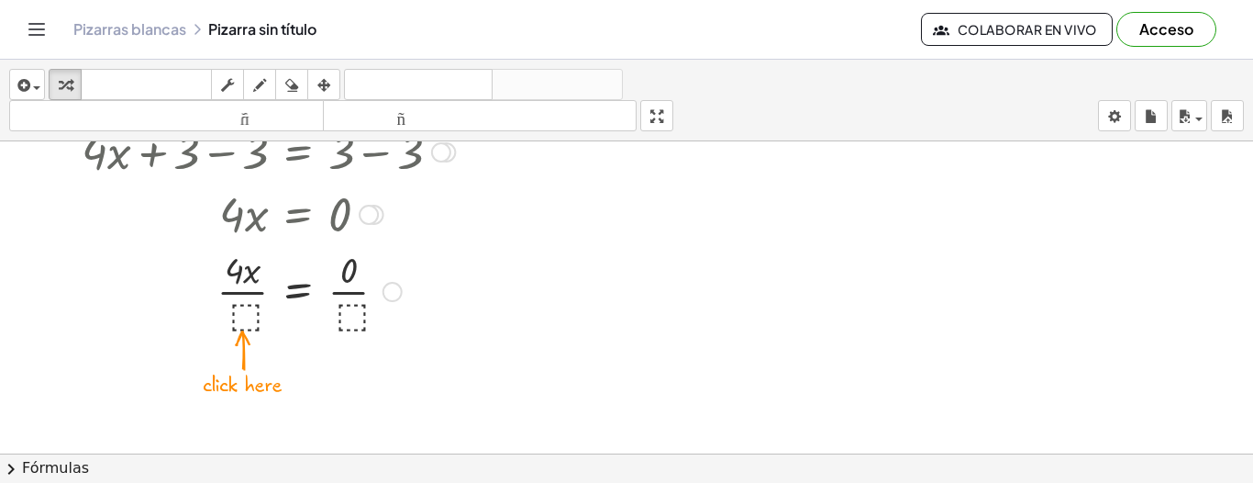
click at [240, 317] on div at bounding box center [300, 290] width 456 height 92
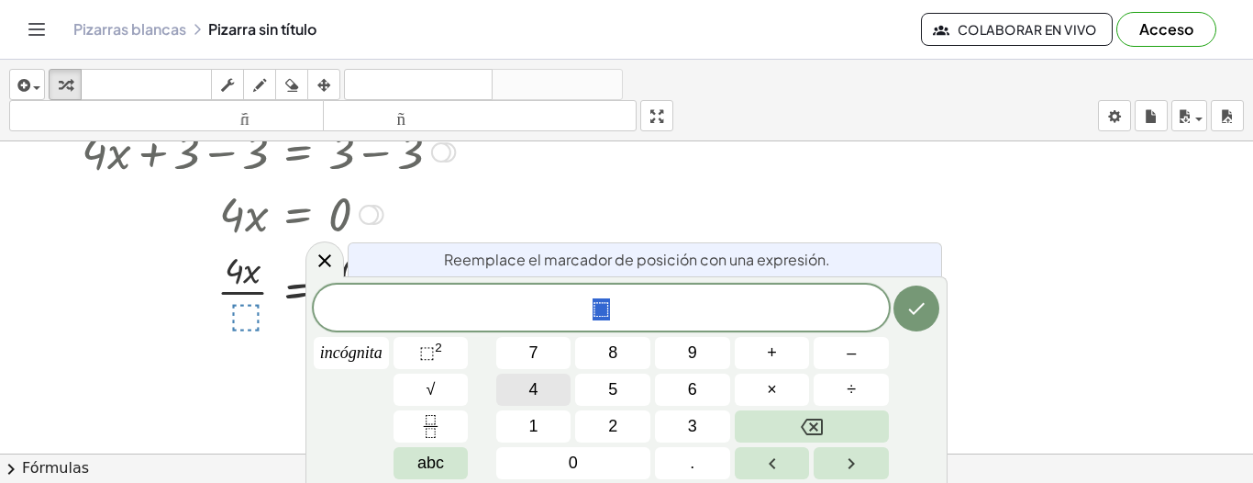
click at [520, 395] on button "4" at bounding box center [533, 389] width 75 height 32
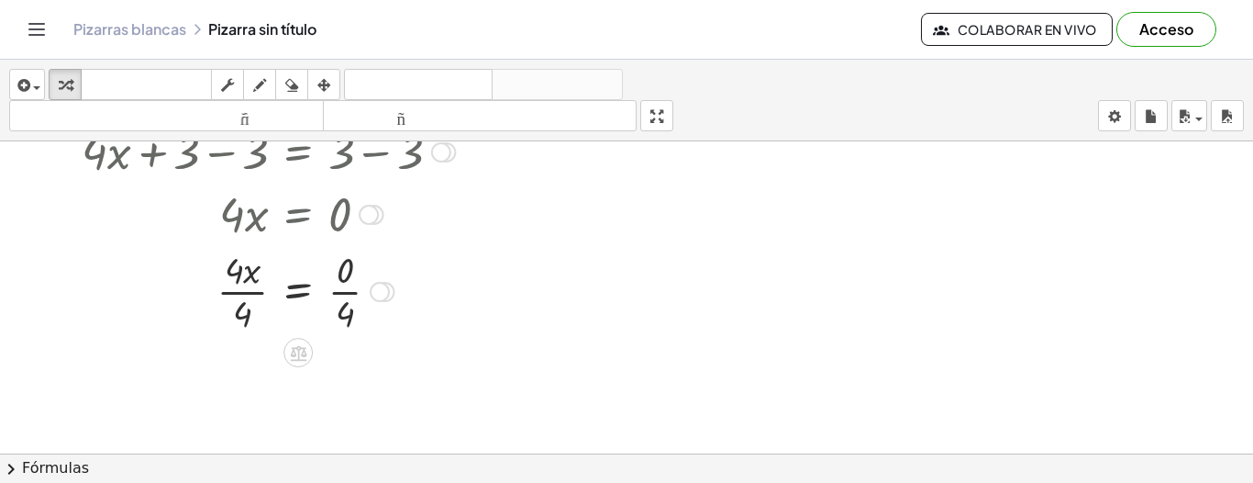
click at [344, 295] on div at bounding box center [300, 290] width 456 height 92
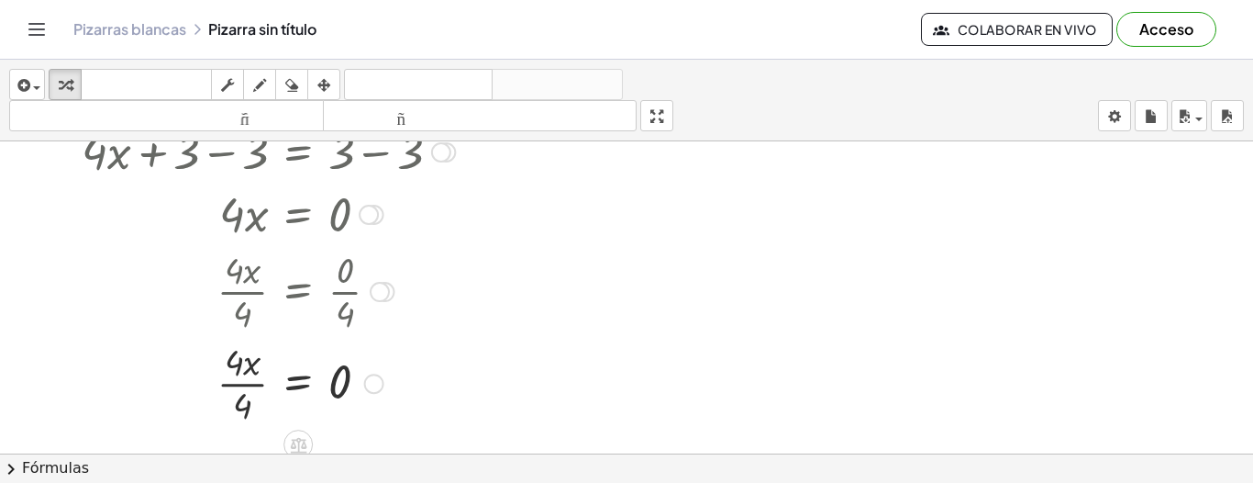
click at [249, 388] on div at bounding box center [300, 382] width 456 height 92
click at [249, 388] on div at bounding box center [300, 381] width 456 height 61
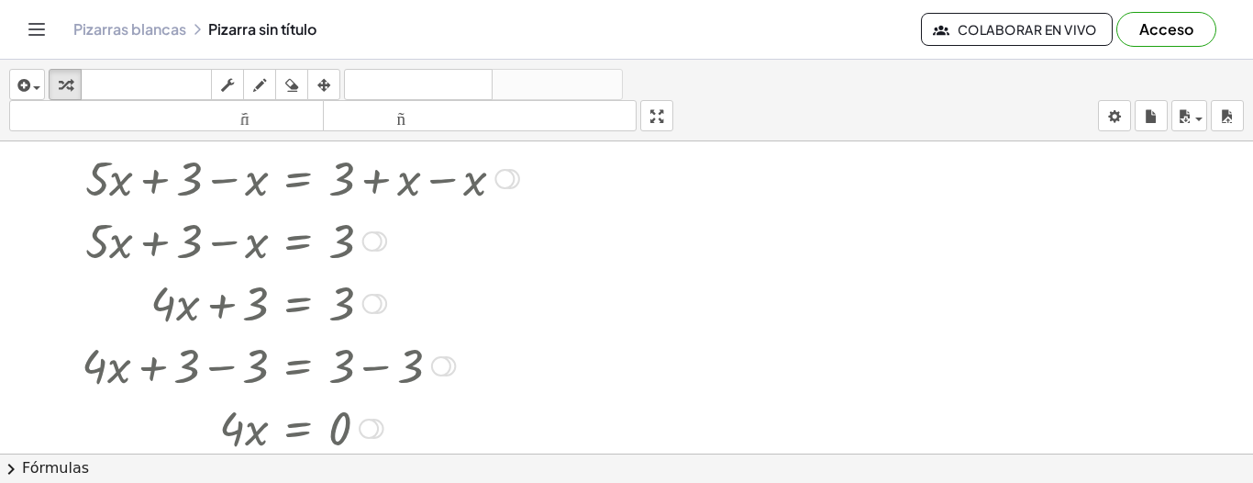
scroll to position [92, 0]
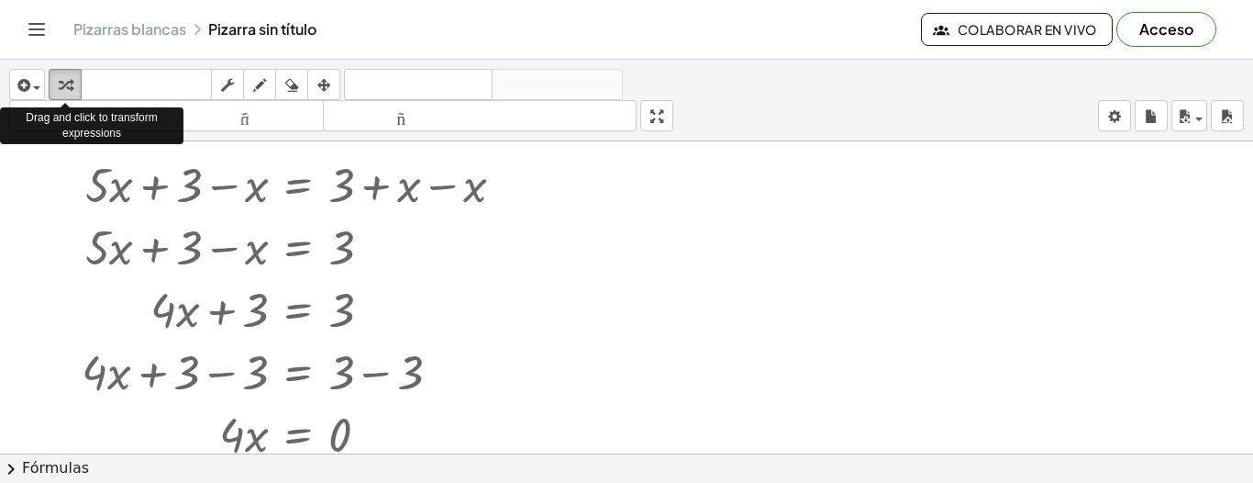
click at [61, 85] on icon "button" at bounding box center [65, 85] width 13 height 22
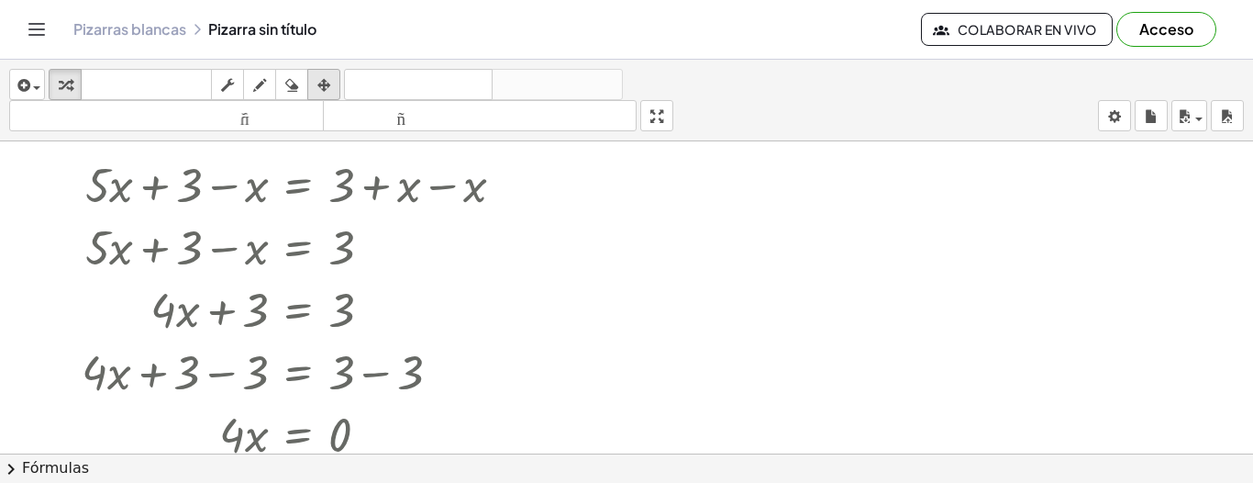
click at [319, 84] on icon "button" at bounding box center [323, 85] width 13 height 22
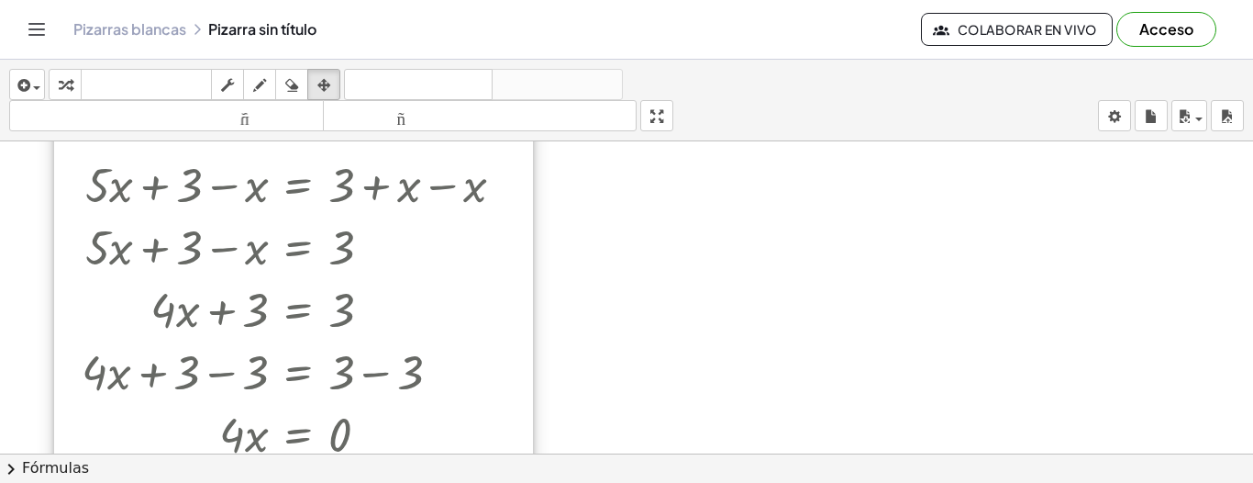
click at [473, 202] on div at bounding box center [293, 360] width 479 height 551
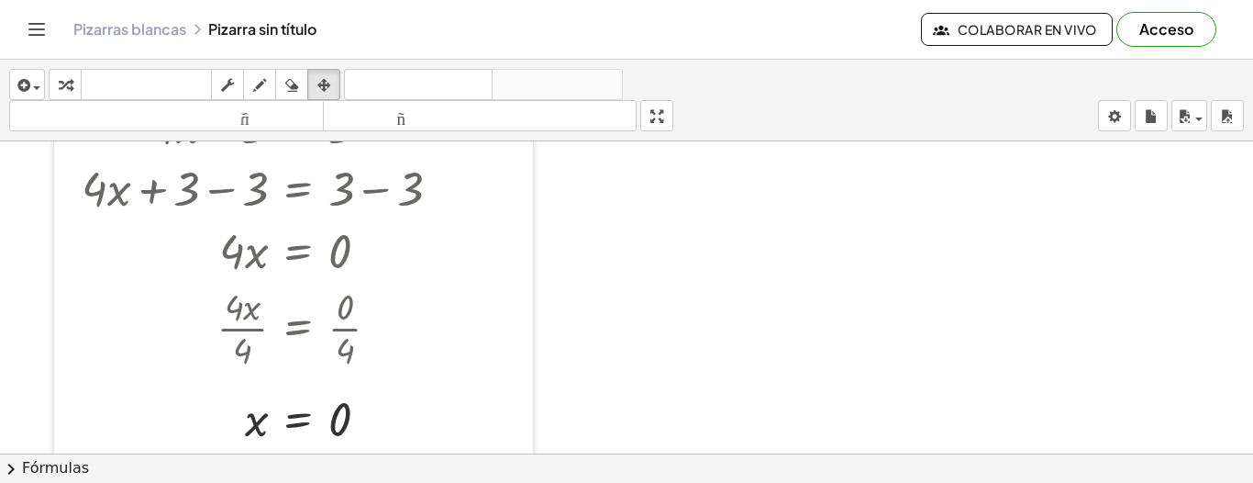
scroll to position [0, 0]
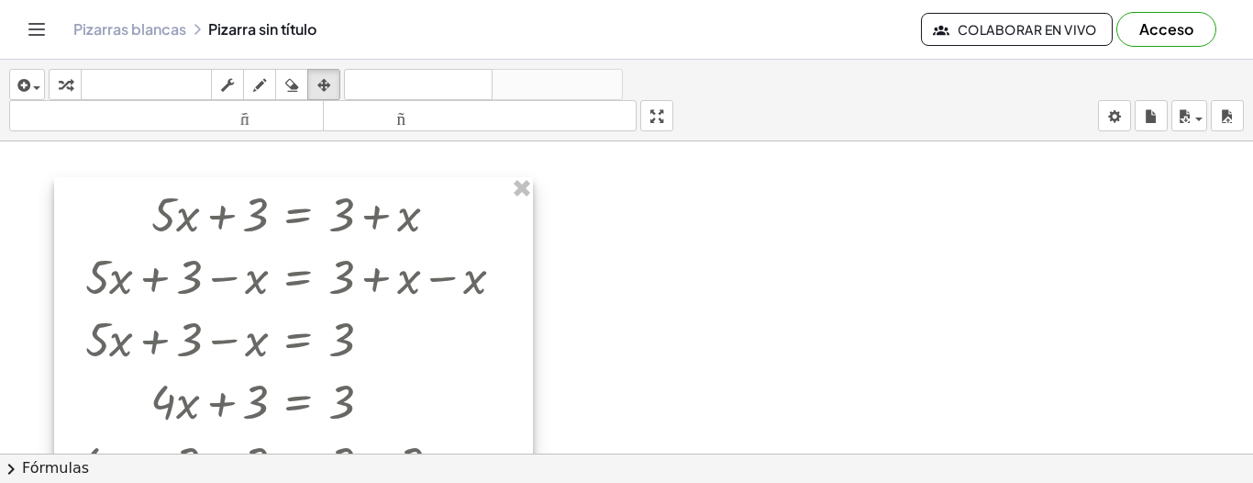
click at [502, 254] on div at bounding box center [293, 452] width 479 height 551
click at [599, 250] on div at bounding box center [626, 453] width 1253 height 624
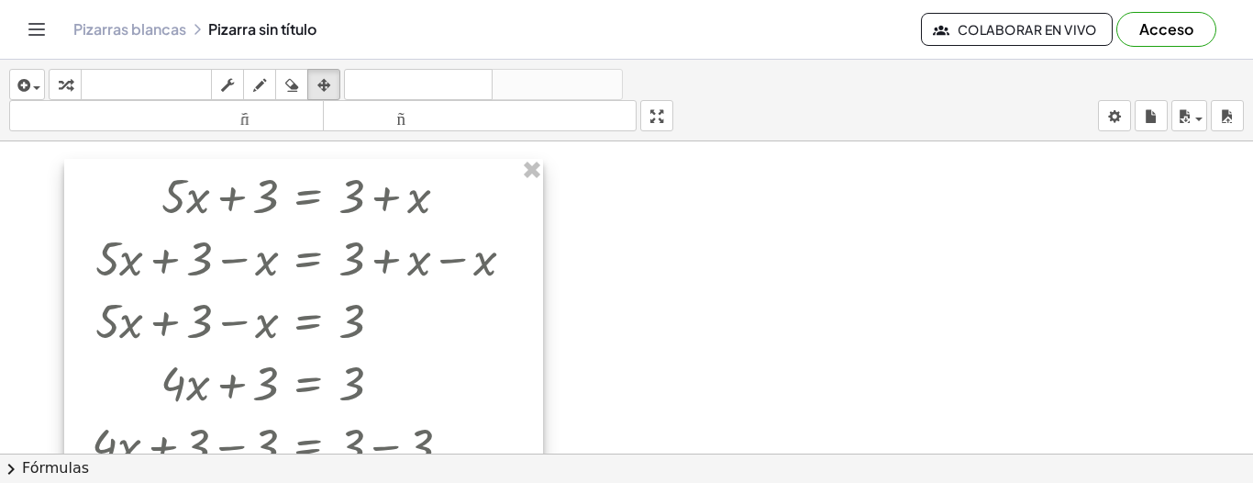
drag, startPoint x: 491, startPoint y: 250, endPoint x: 501, endPoint y: 232, distance: 20.9
click at [501, 232] on div at bounding box center [303, 434] width 479 height 551
click at [69, 82] on icon "button" at bounding box center [65, 85] width 13 height 22
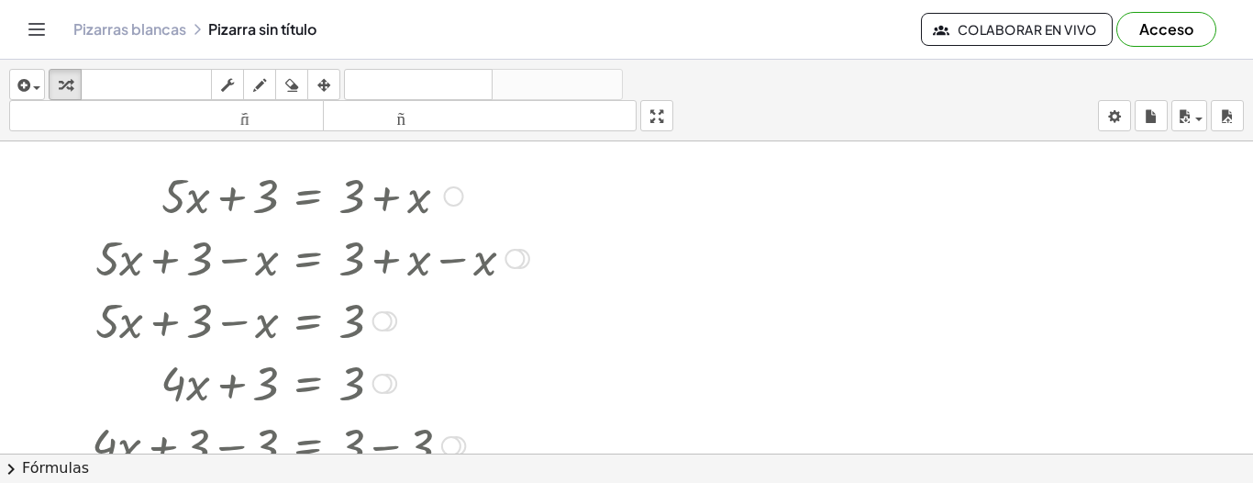
click at [323, 198] on div at bounding box center [311, 194] width 456 height 62
click at [350, 205] on div at bounding box center [311, 194] width 456 height 62
click at [447, 198] on div at bounding box center [454, 196] width 20 height 20
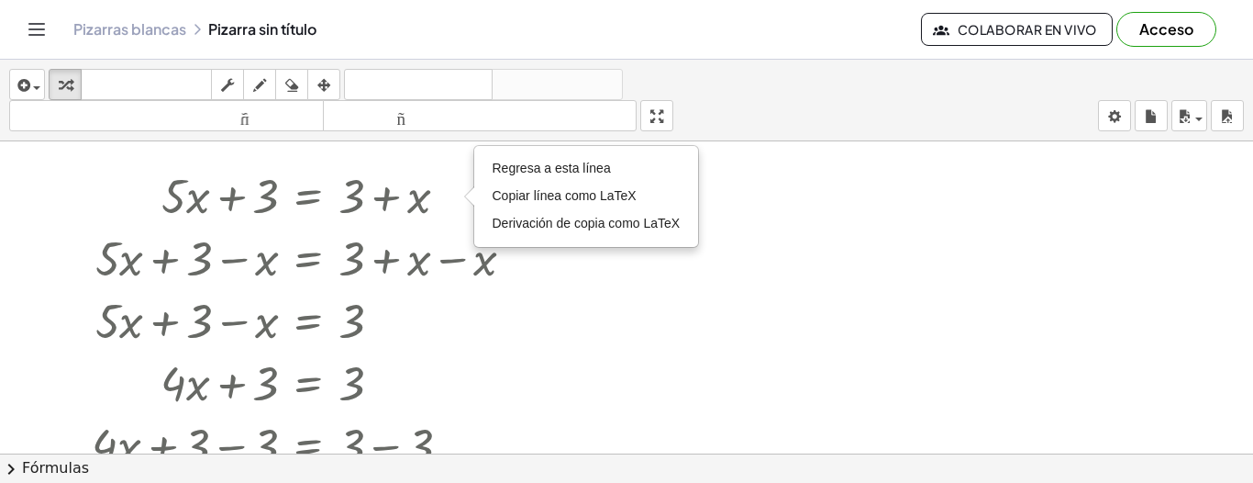
click at [644, 310] on div at bounding box center [626, 453] width 1253 height 624
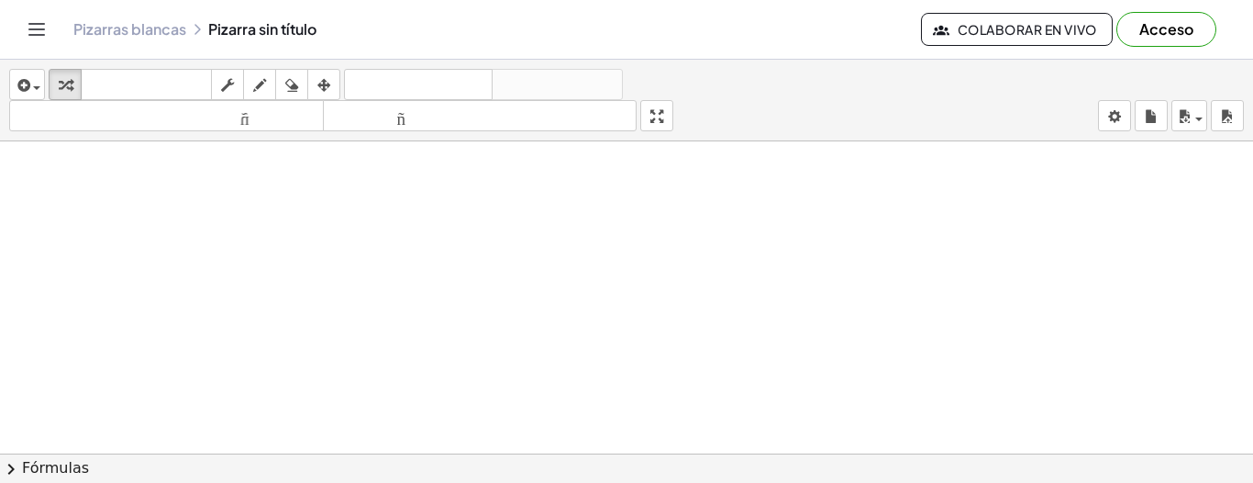
scroll to position [514, 0]
drag, startPoint x: 520, startPoint y: 271, endPoint x: 438, endPoint y: 241, distance: 87.6
click at [519, 271] on div at bounding box center [626, 96] width 1253 height 936
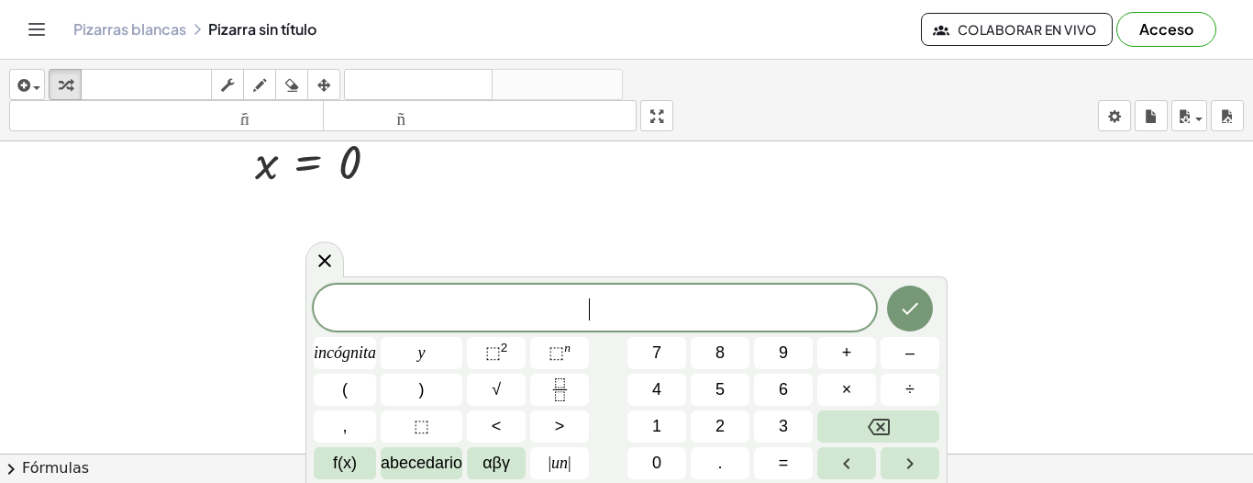
click at [31, 31] on icon "Cambiar navegación" at bounding box center [37, 29] width 22 height 22
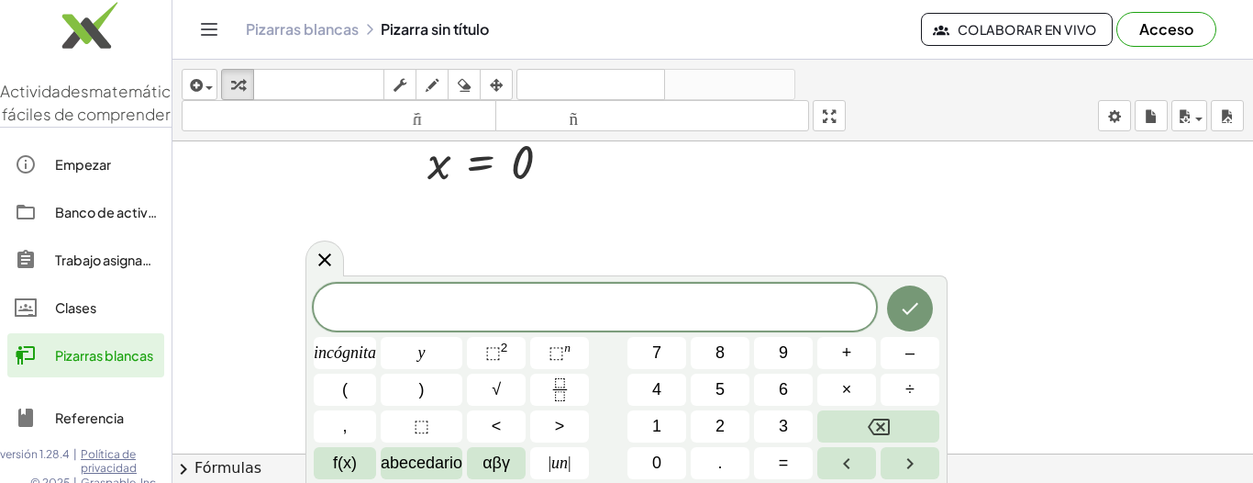
click at [196, 277] on div at bounding box center [712, 96] width 1081 height 936
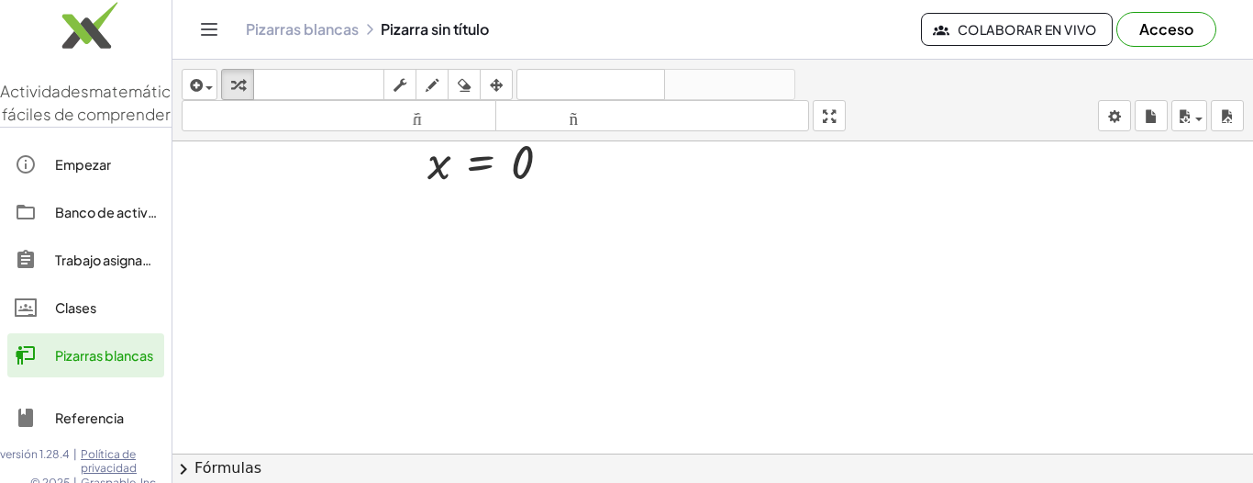
click at [214, 347] on div at bounding box center [712, 96] width 1081 height 936
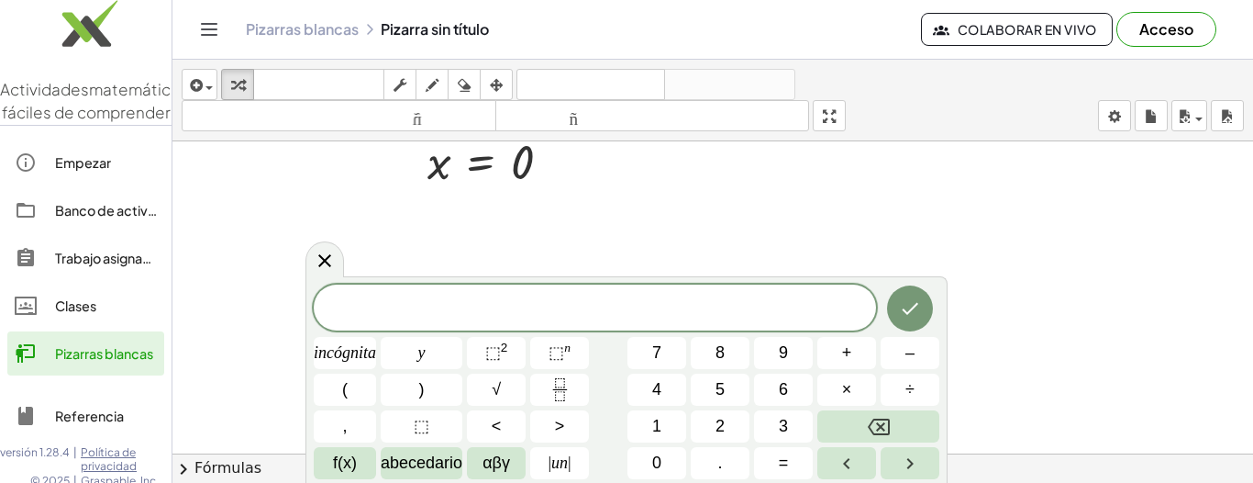
scroll to position [0, 0]
click at [324, 257] on icon at bounding box center [325, 260] width 22 height 22
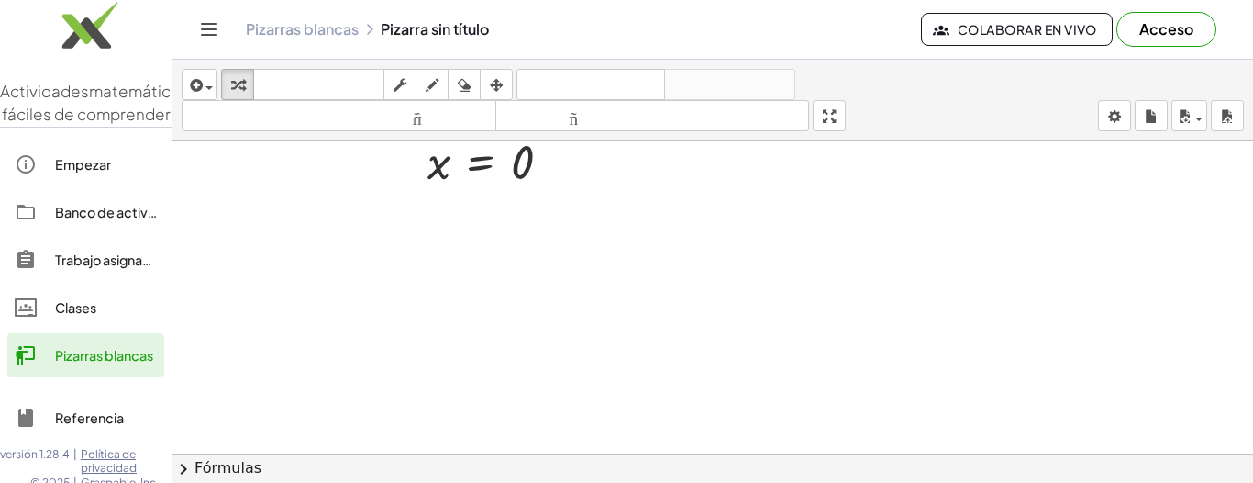
click at [207, 37] on icon "Cambiar navegación" at bounding box center [209, 29] width 22 height 22
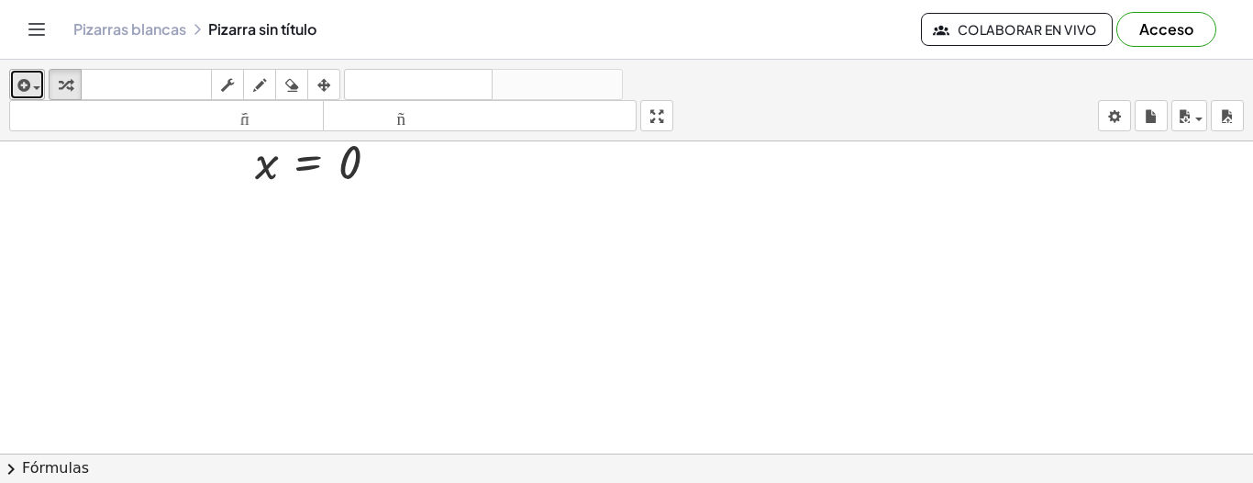
click at [39, 89] on span "button" at bounding box center [36, 88] width 7 height 4
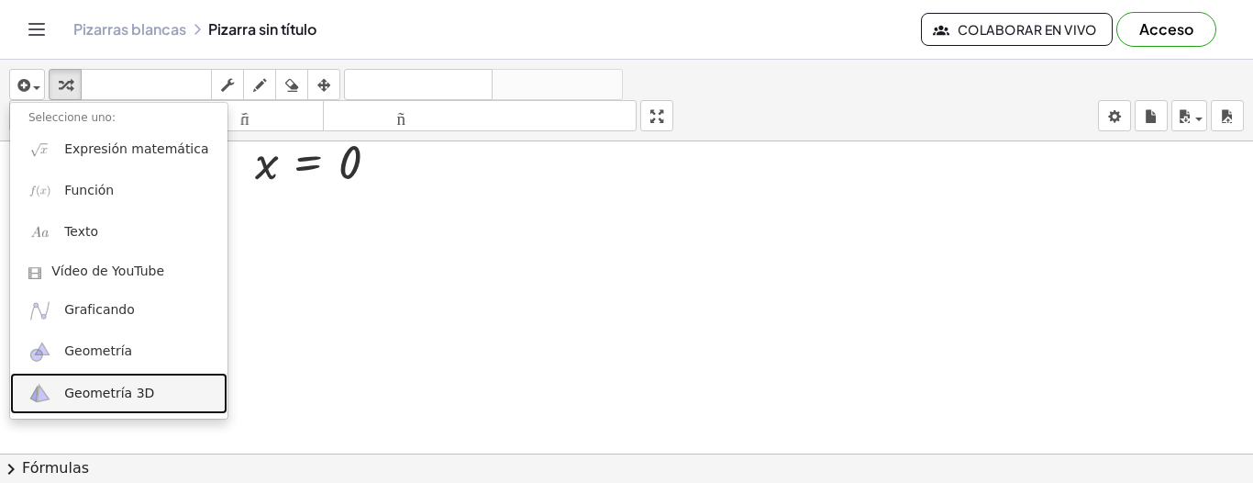
click at [104, 385] on font "Geometría 3D" at bounding box center [109, 392] width 90 height 15
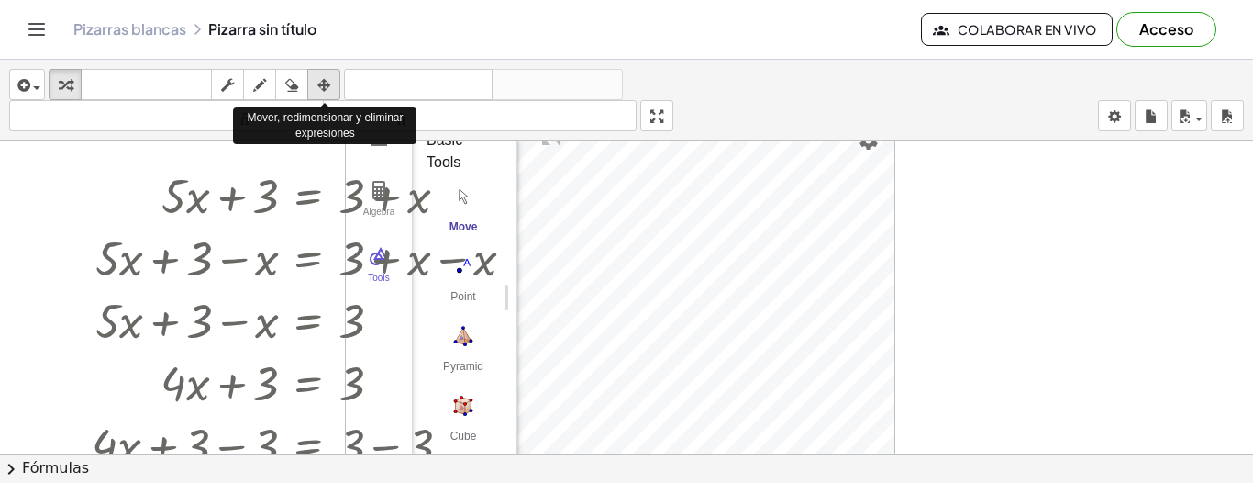
click at [325, 90] on icon "button" at bounding box center [323, 85] width 13 height 22
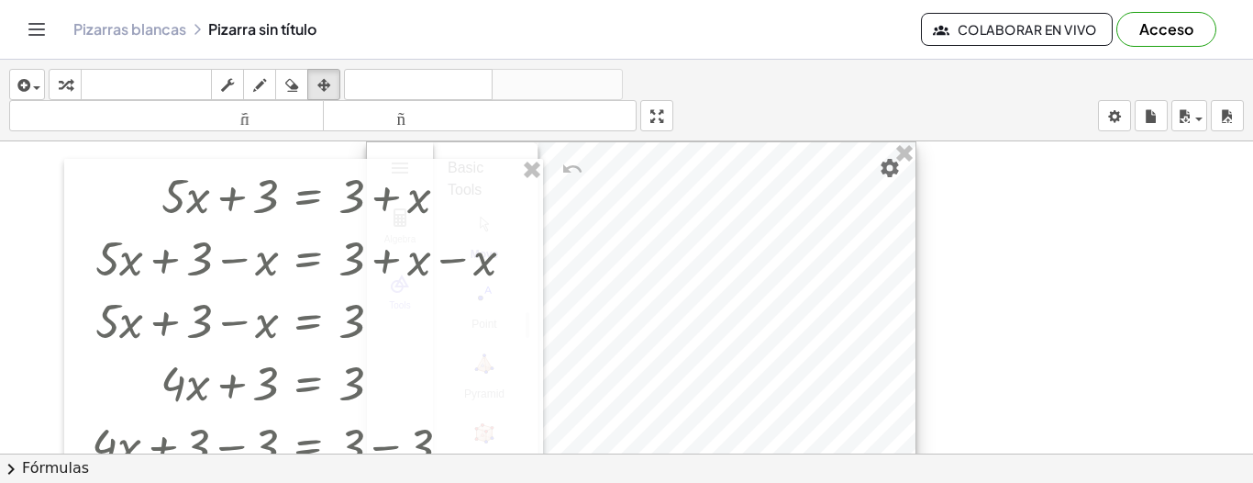
drag, startPoint x: 755, startPoint y: 311, endPoint x: 791, endPoint y: 364, distance: 64.1
click at [791, 364] on div at bounding box center [641, 324] width 549 height 365
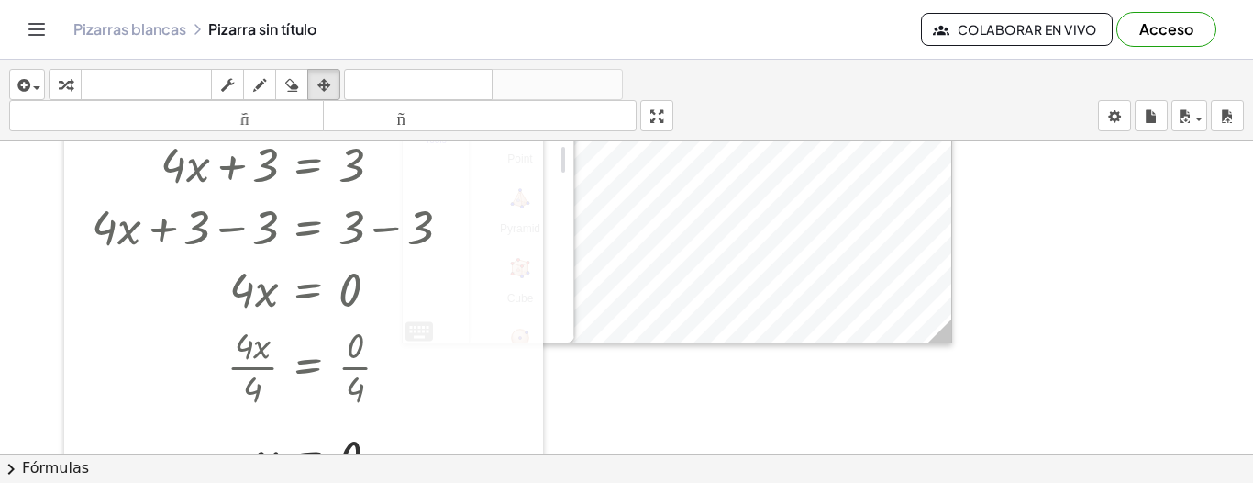
scroll to position [330, 0]
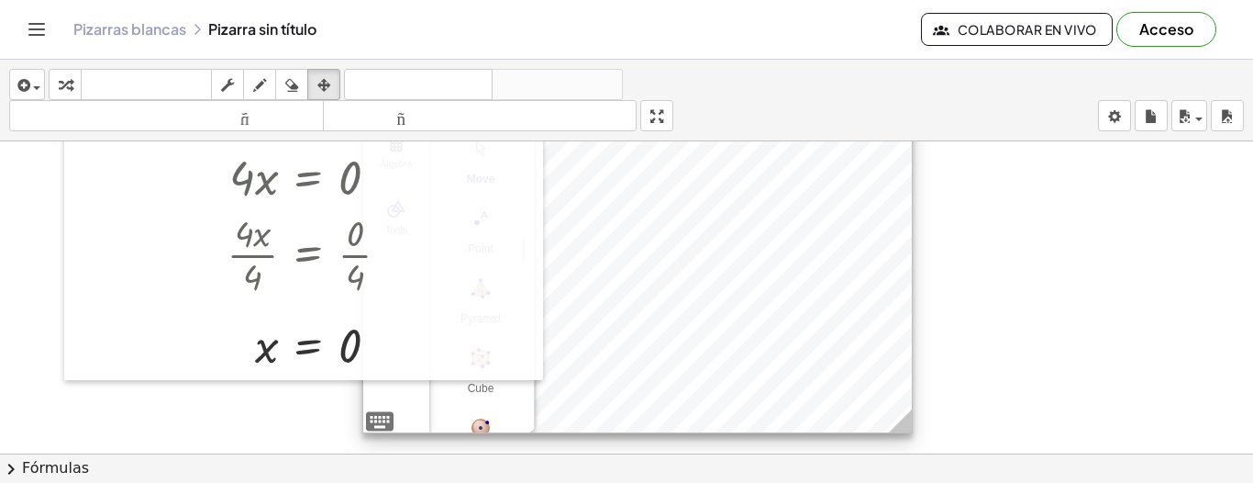
drag, startPoint x: 746, startPoint y: 191, endPoint x: 706, endPoint y: 393, distance: 205.6
click at [706, 394] on div at bounding box center [637, 249] width 549 height 365
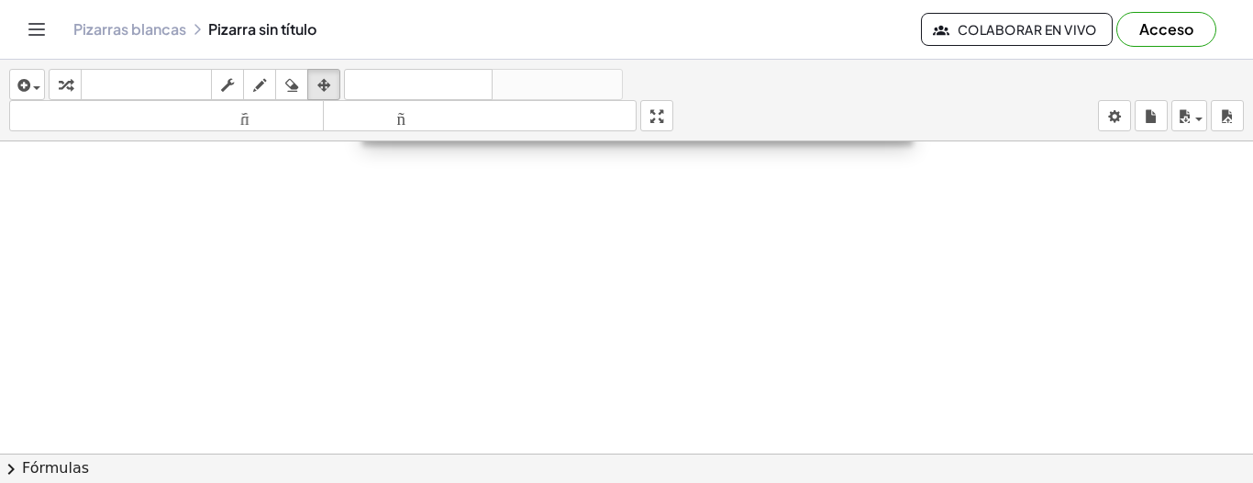
scroll to position [404, 0]
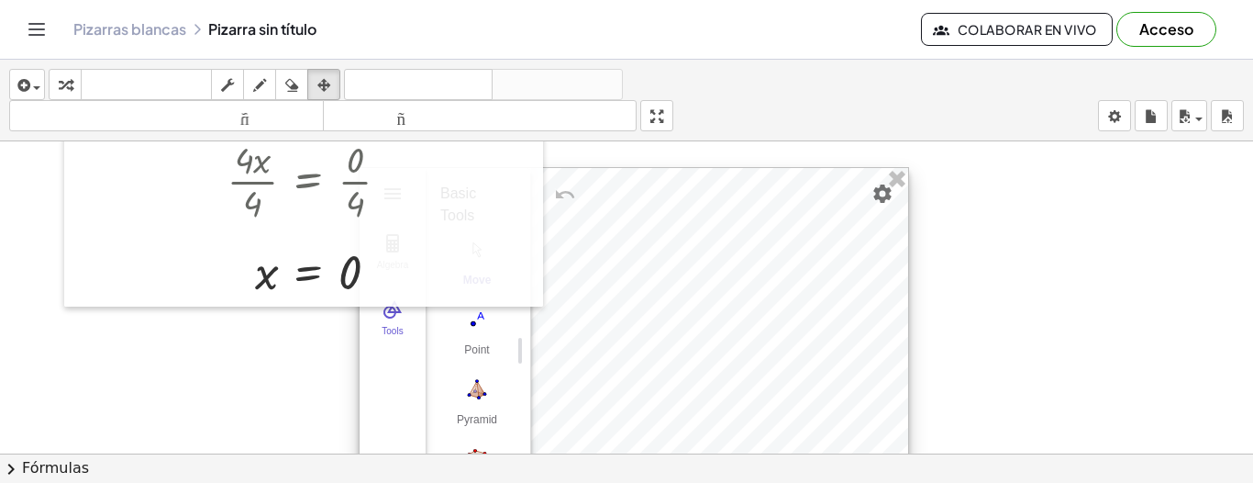
drag, startPoint x: 672, startPoint y: 305, endPoint x: 668, endPoint y: 395, distance: 90.9
click at [668, 395] on div at bounding box center [634, 350] width 549 height 365
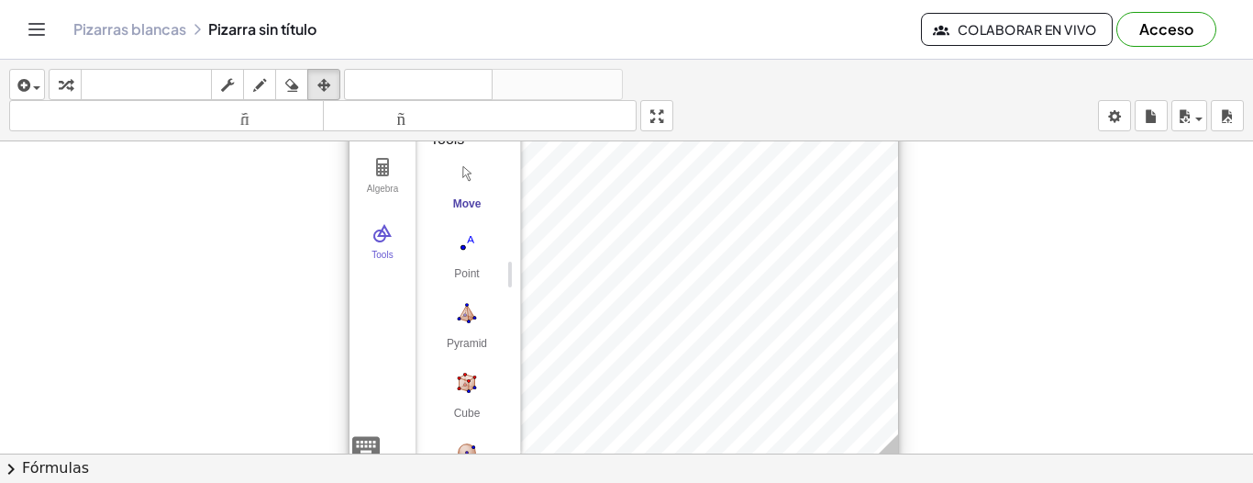
drag, startPoint x: 643, startPoint y: 232, endPoint x: 628, endPoint y: 434, distance: 202.4
click at [628, 434] on div at bounding box center [624, 274] width 549 height 365
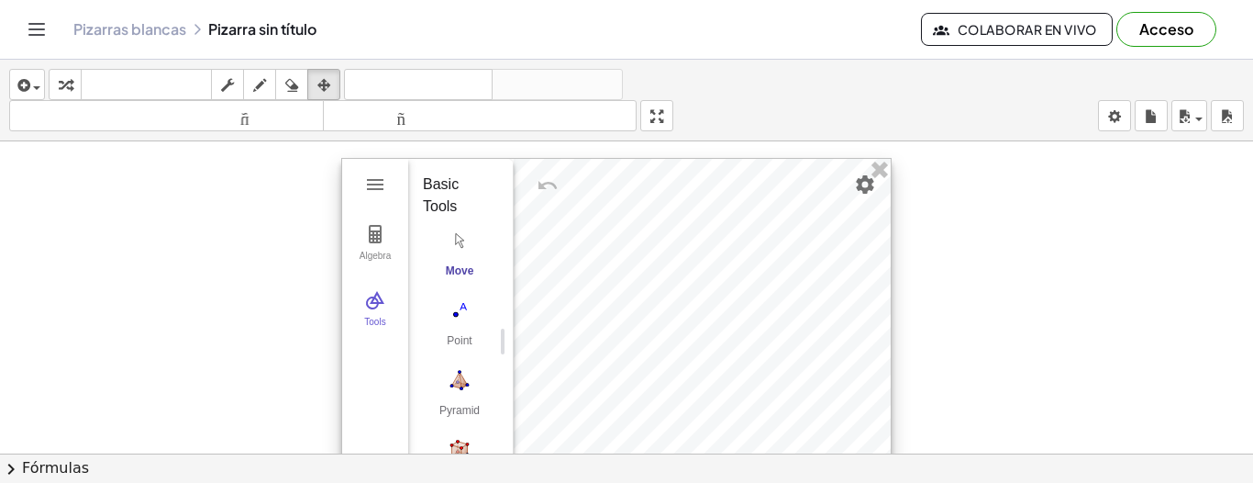
scroll to position [514, 0]
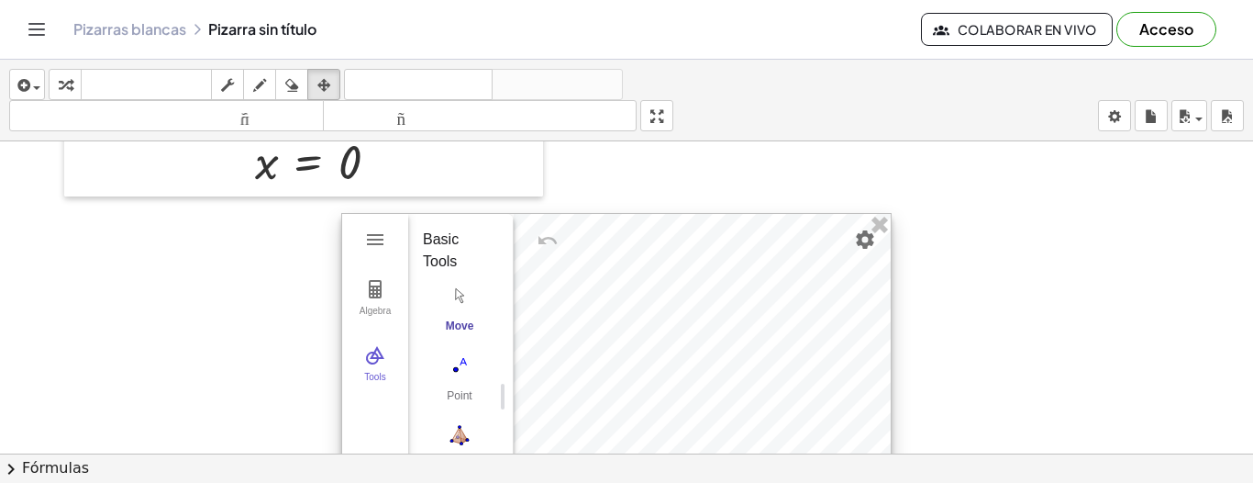
drag, startPoint x: 624, startPoint y: 322, endPoint x: 624, endPoint y: 267, distance: 55.0
click at [624, 267] on div at bounding box center [616, 396] width 549 height 365
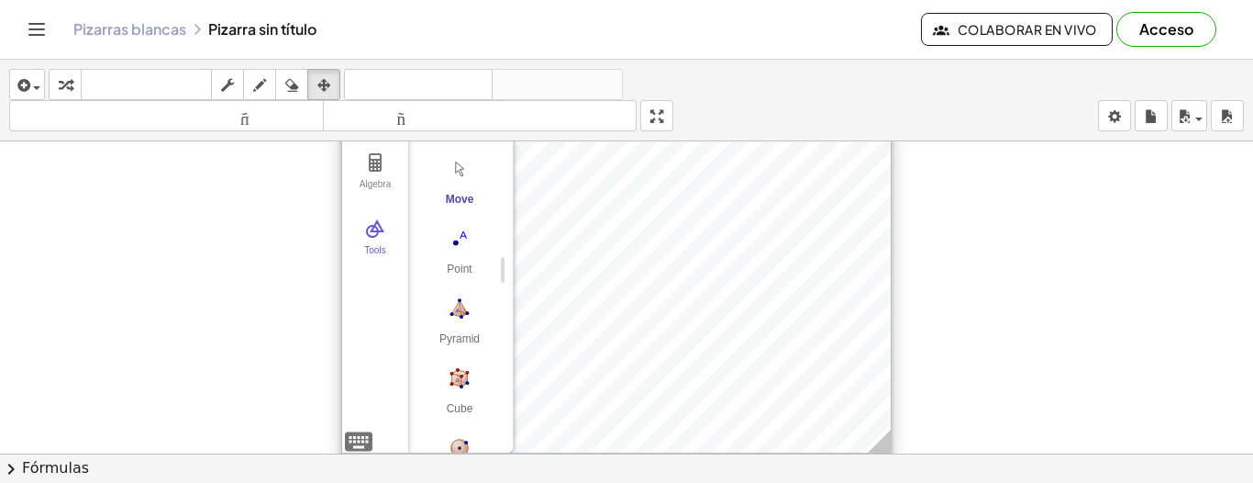
scroll to position [750, 0]
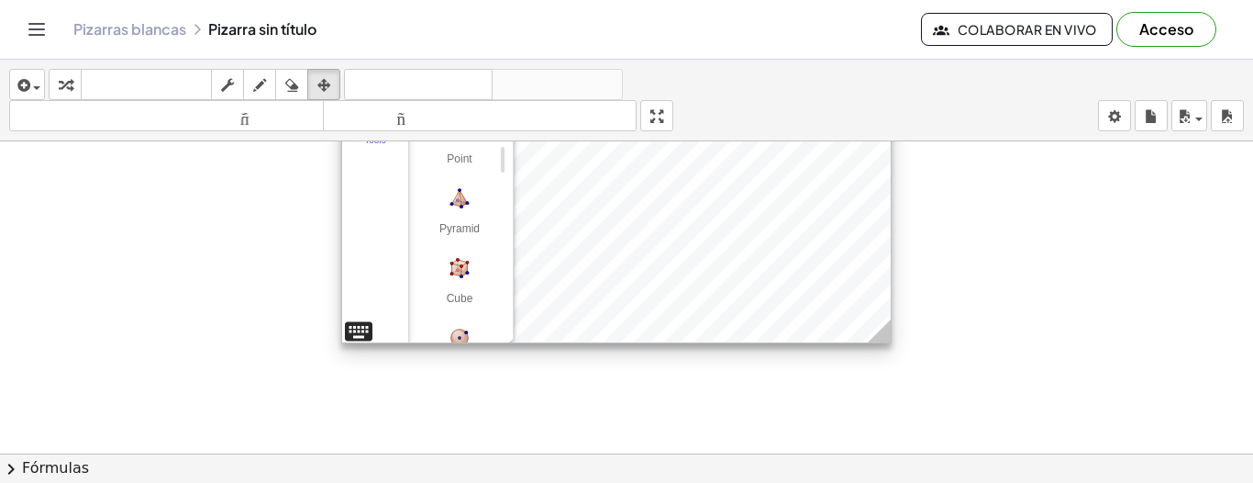
click at [361, 328] on div "Algebra Tools GeoGebra 3D Calculator Basic Tools Move Point Pyramid Cube Sphere…" at bounding box center [616, 159] width 550 height 367
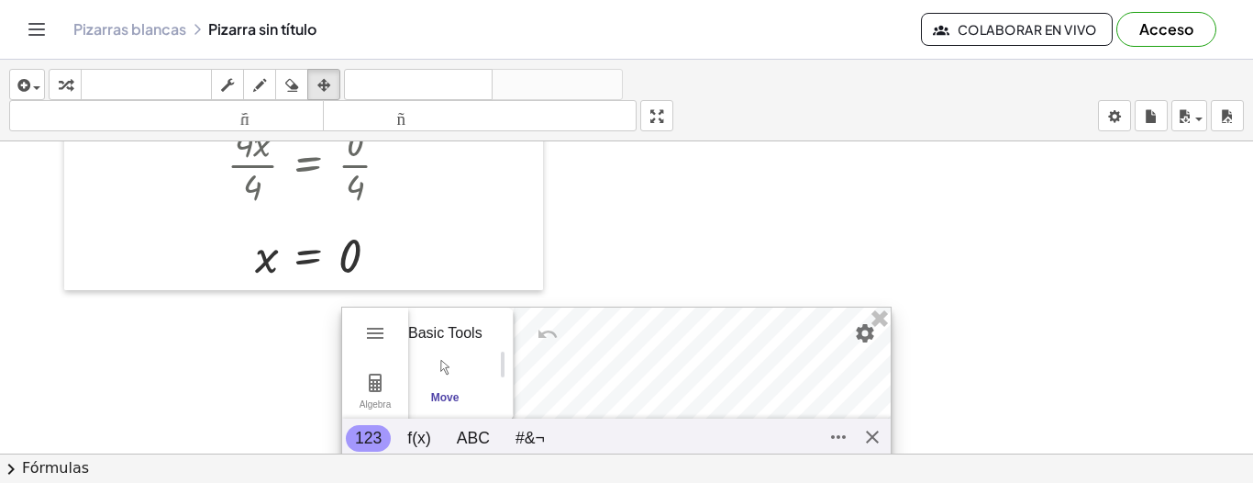
scroll to position [530, 0]
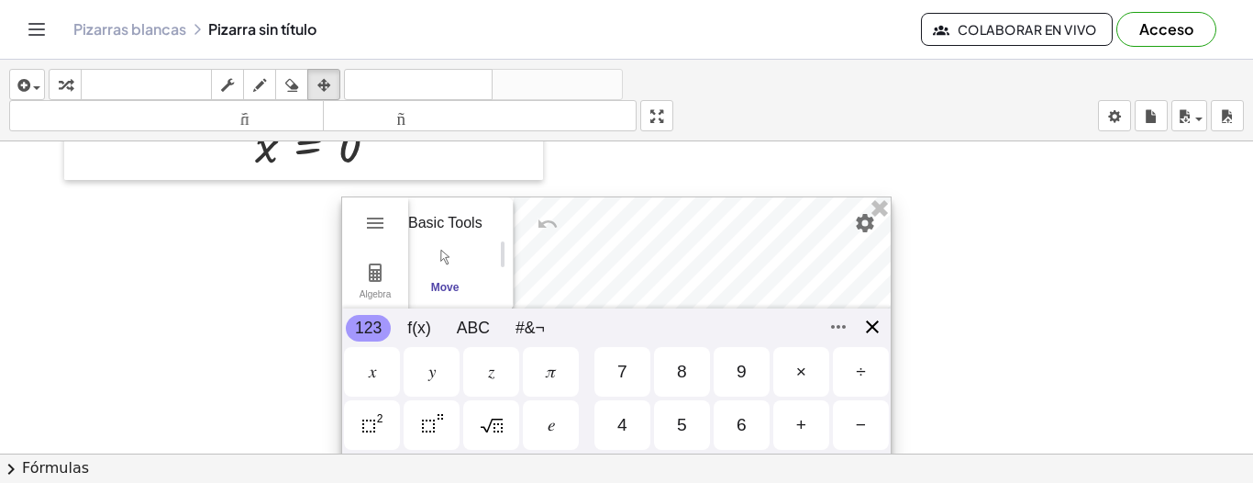
click at [865, 328] on div "Algebra Tools GeoGebra 3D Calculator Basic Tools Move Point Pyramid Cube Sphere…" at bounding box center [616, 379] width 550 height 367
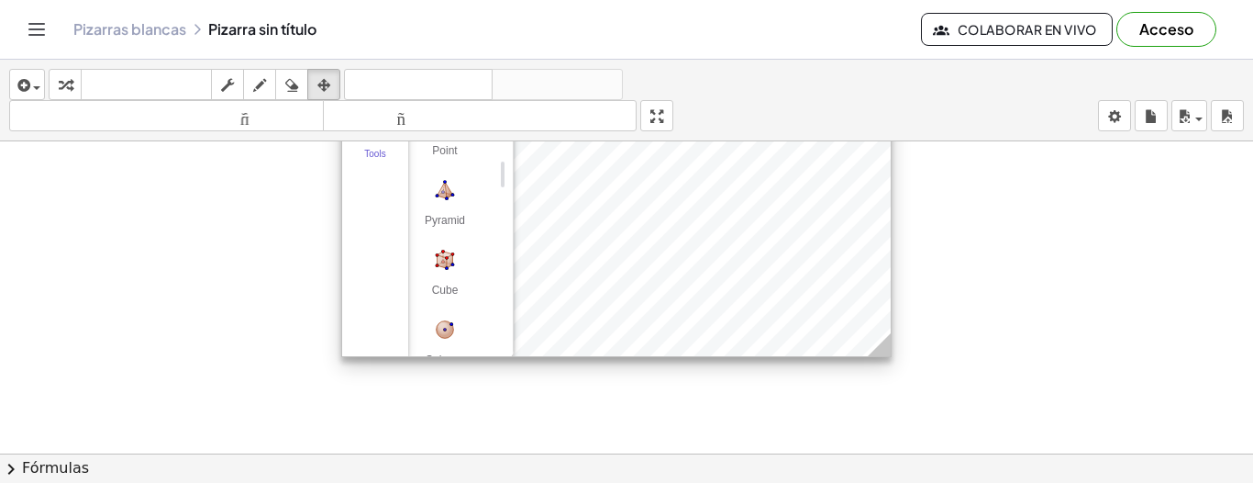
scroll to position [750, 0]
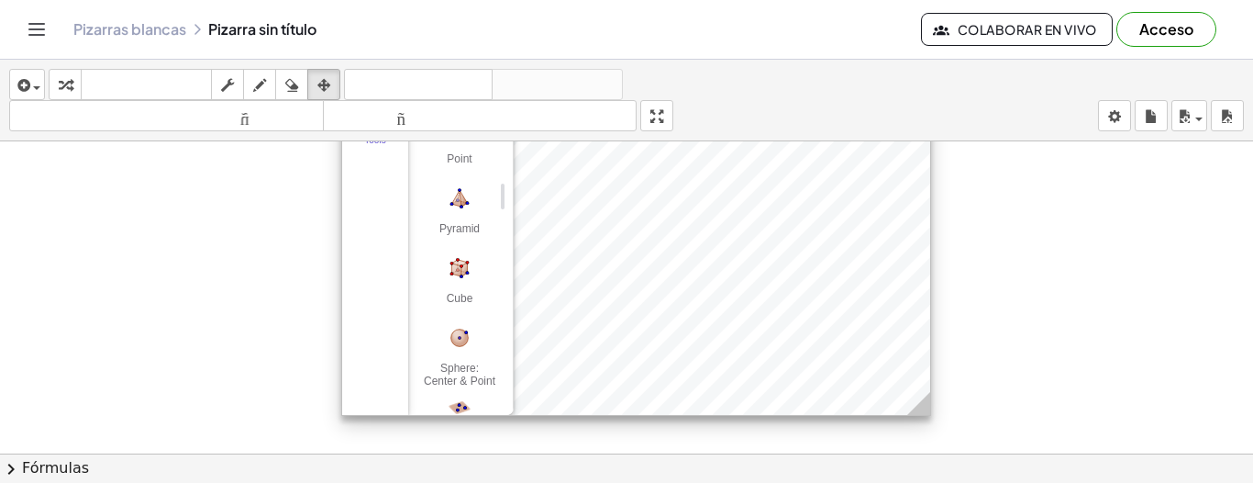
drag, startPoint x: 886, startPoint y: 334, endPoint x: 926, endPoint y: 406, distance: 82.5
click at [926, 406] on icon at bounding box center [918, 403] width 23 height 23
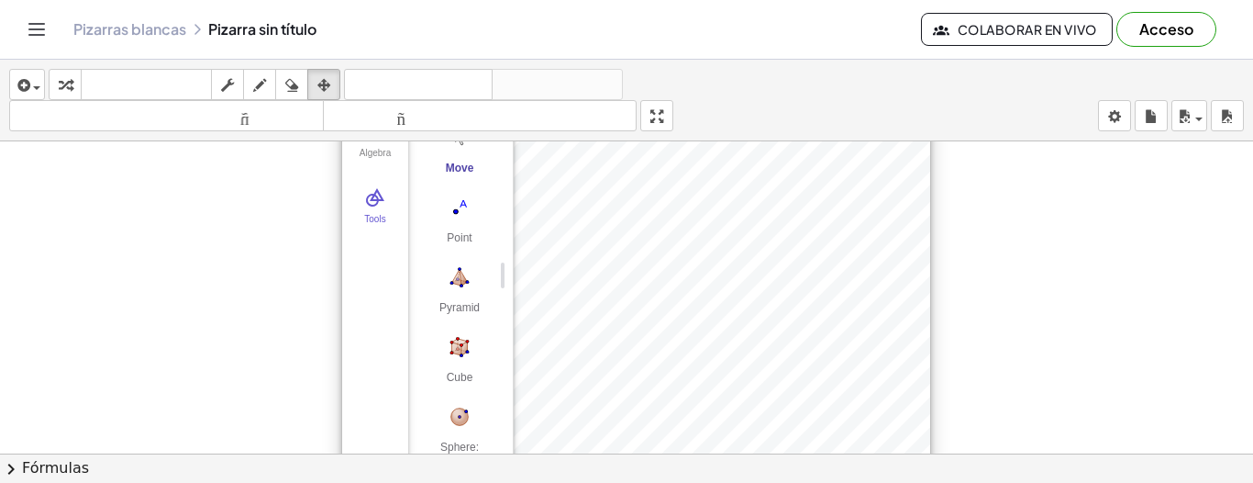
scroll to position [640, 0]
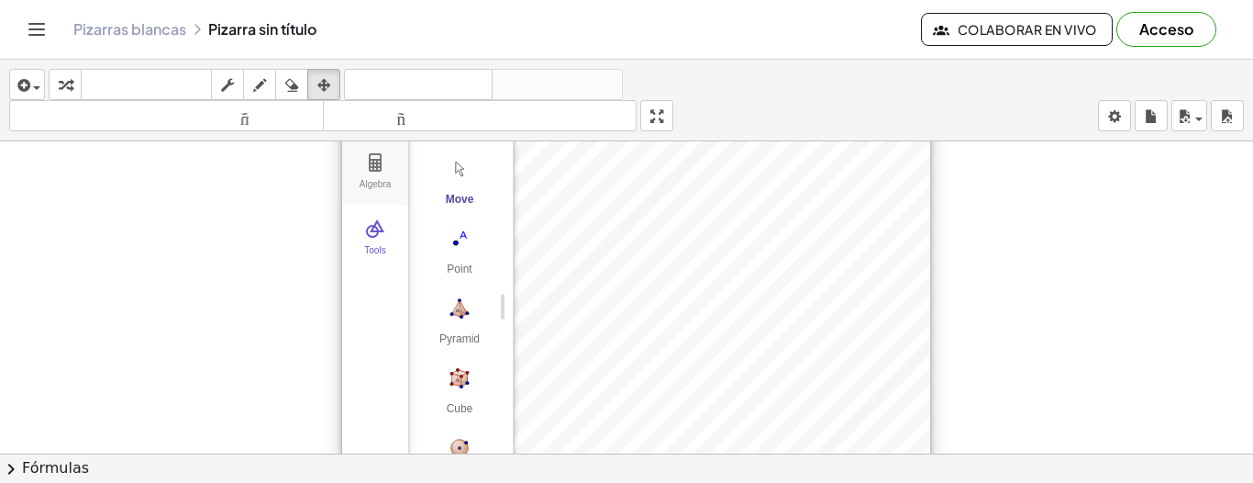
click at [373, 171] on img "3D Calculator" at bounding box center [375, 162] width 22 height 22
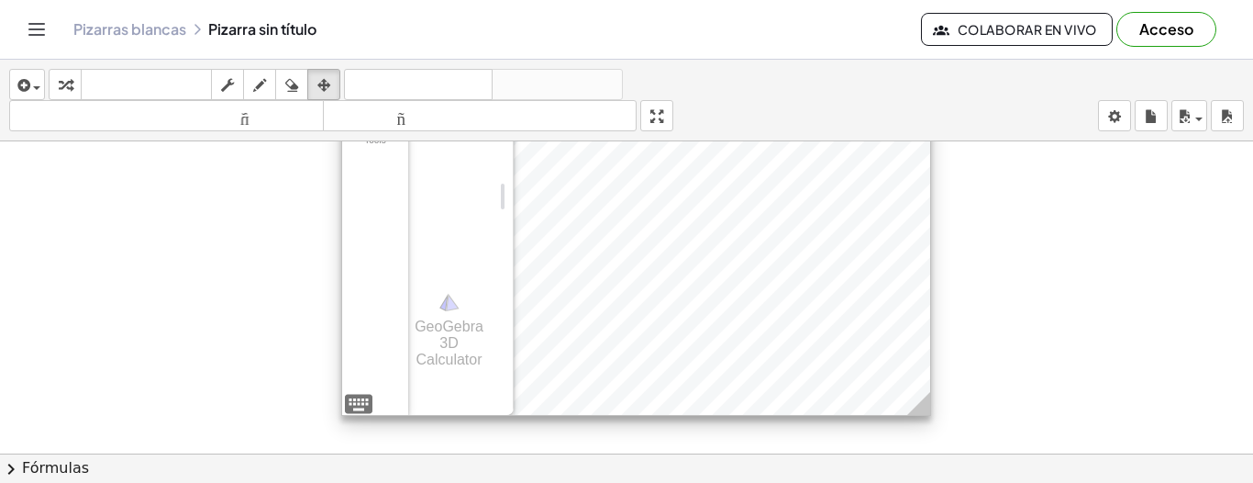
scroll to position [861, 0]
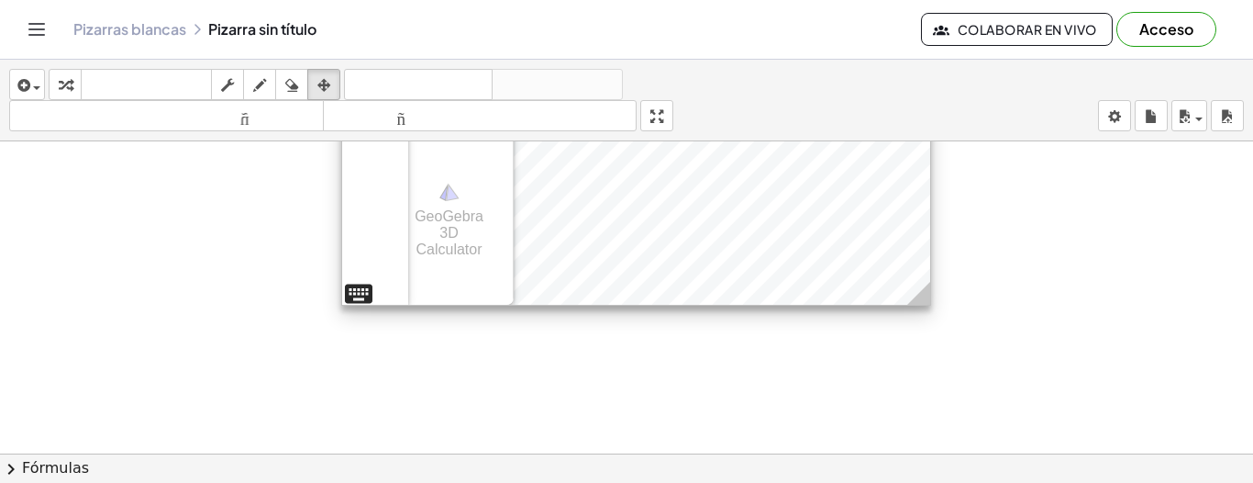
click at [367, 287] on div "Algebra Tools GeoGebra 3D Calculator Basic Tools Move Point Pyramid Cube Sphere…" at bounding box center [636, 85] width 590 height 439
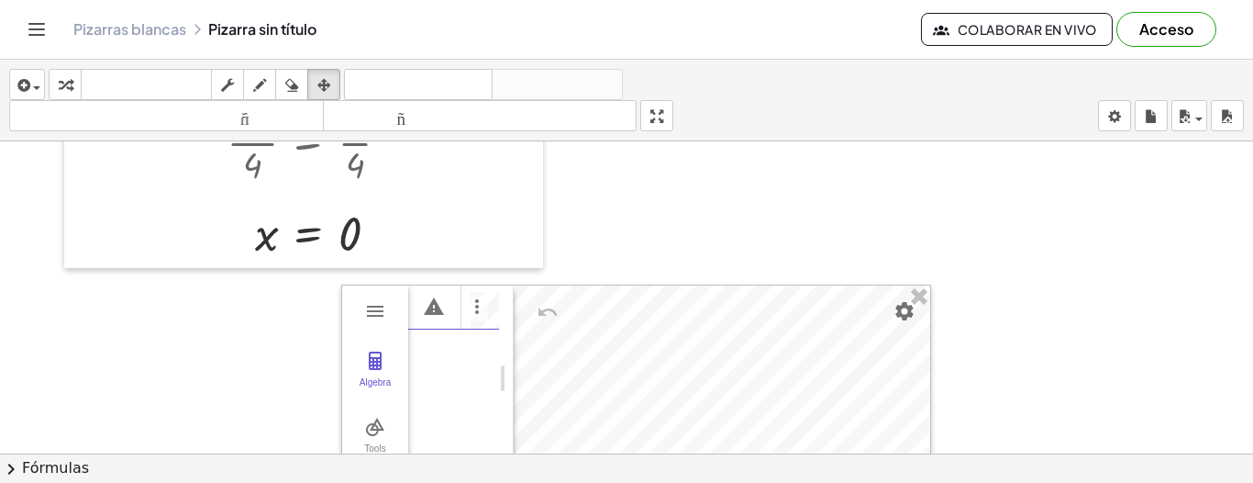
scroll to position [0, 32]
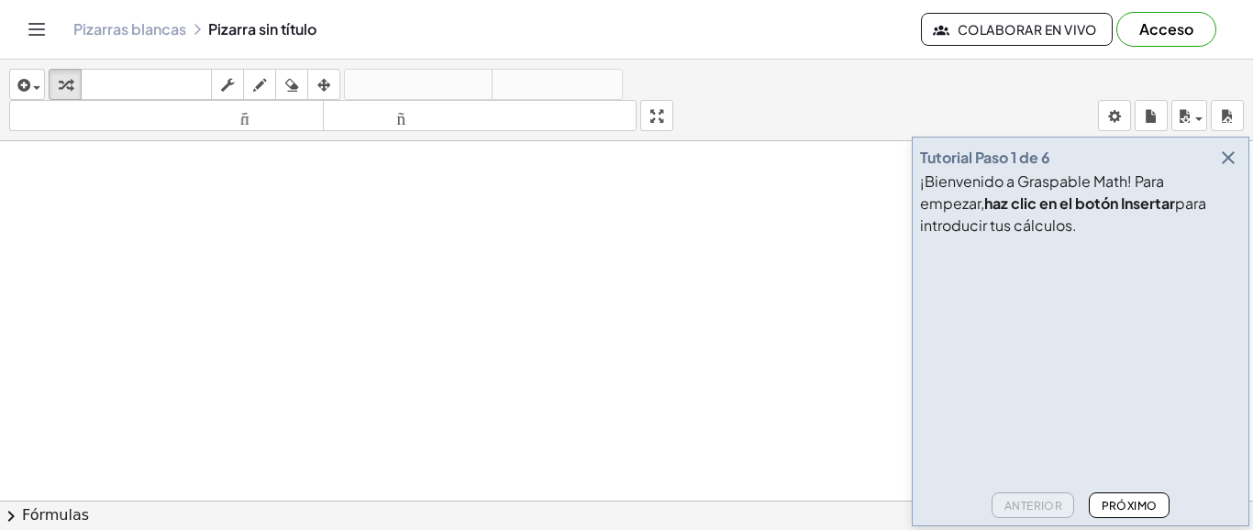
click at [1232, 160] on icon "button" at bounding box center [1228, 158] width 22 height 22
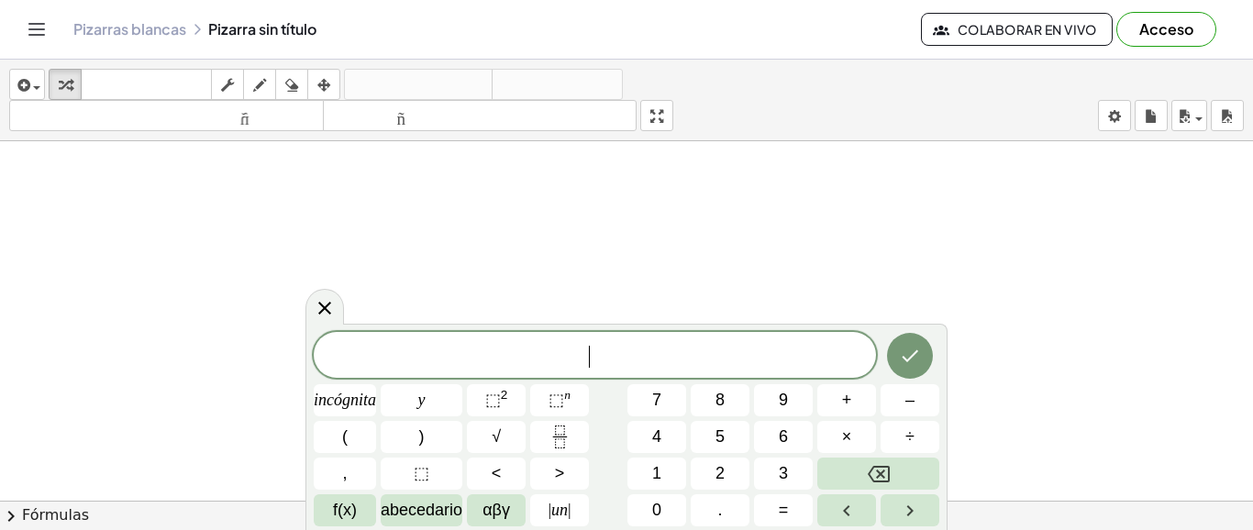
click at [397, 365] on span "​" at bounding box center [595, 357] width 562 height 26
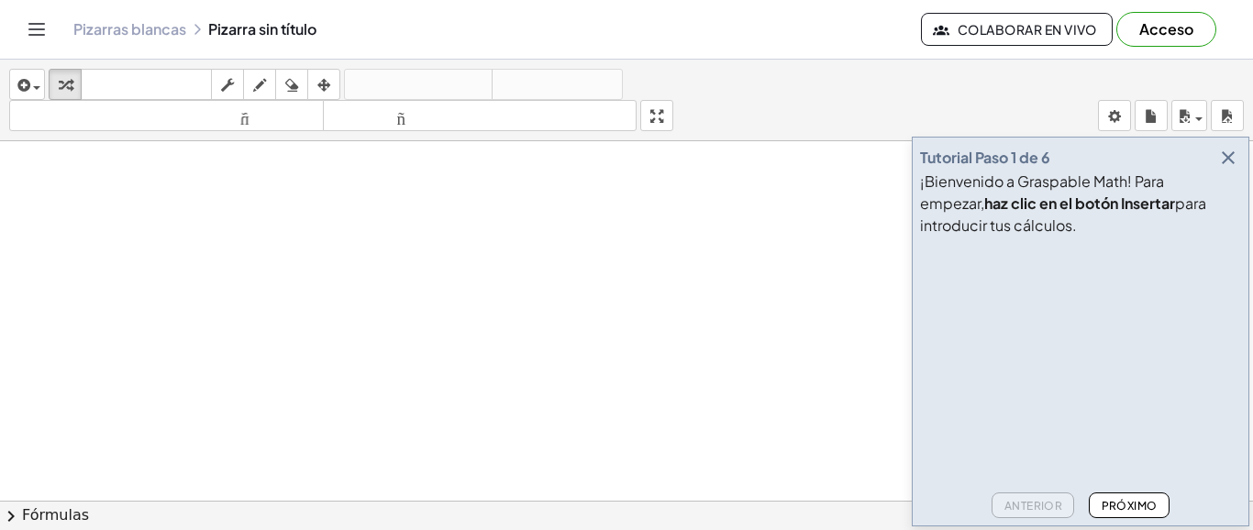
click at [1224, 161] on icon "button" at bounding box center [1228, 158] width 22 height 22
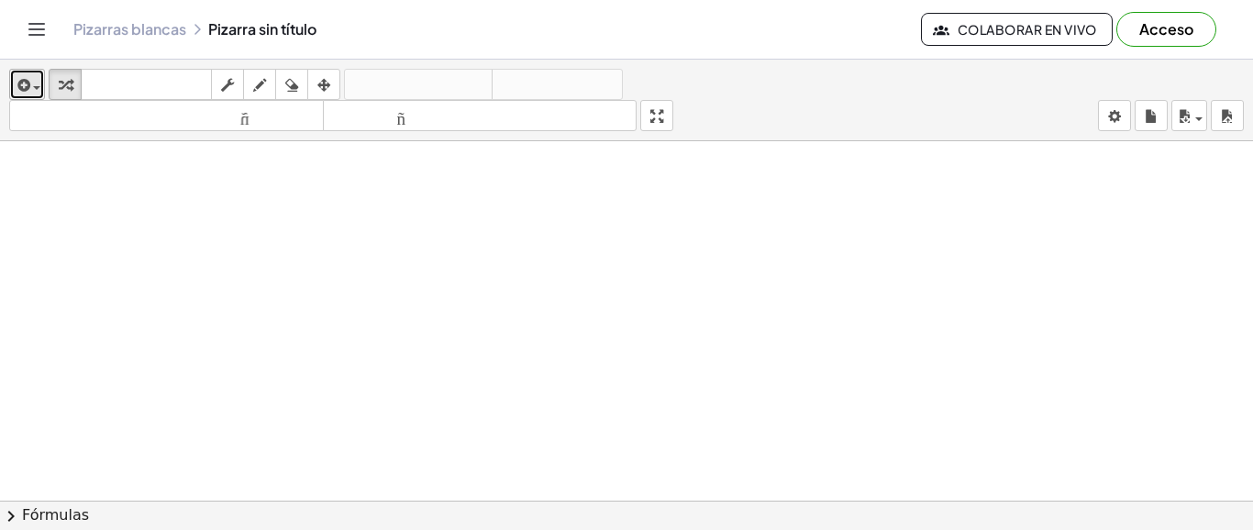
click at [17, 85] on icon "button" at bounding box center [22, 85] width 17 height 22
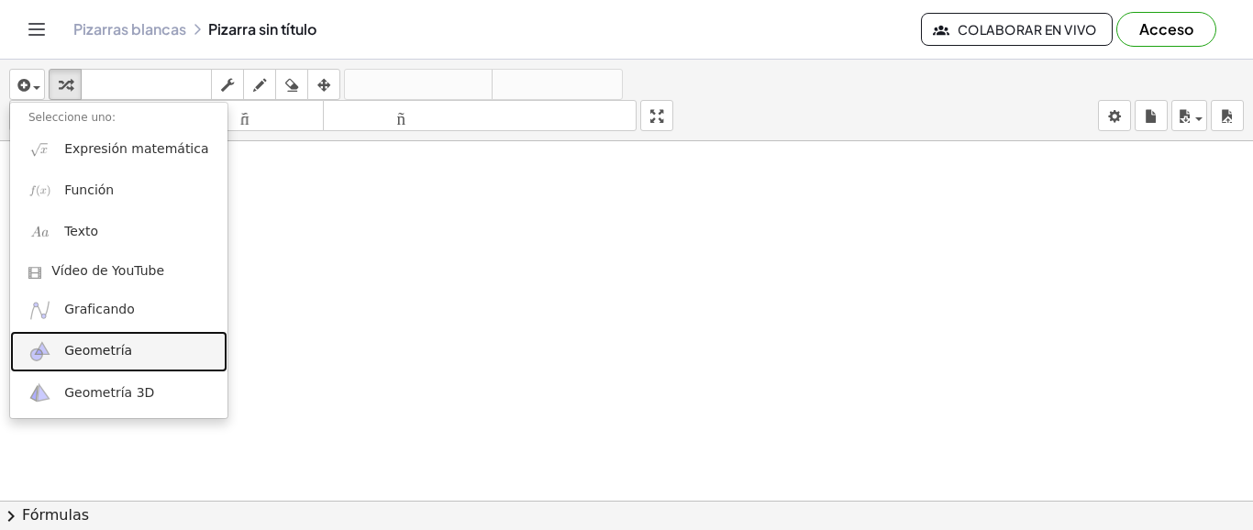
click at [94, 349] on font "Geometría" at bounding box center [98, 350] width 68 height 15
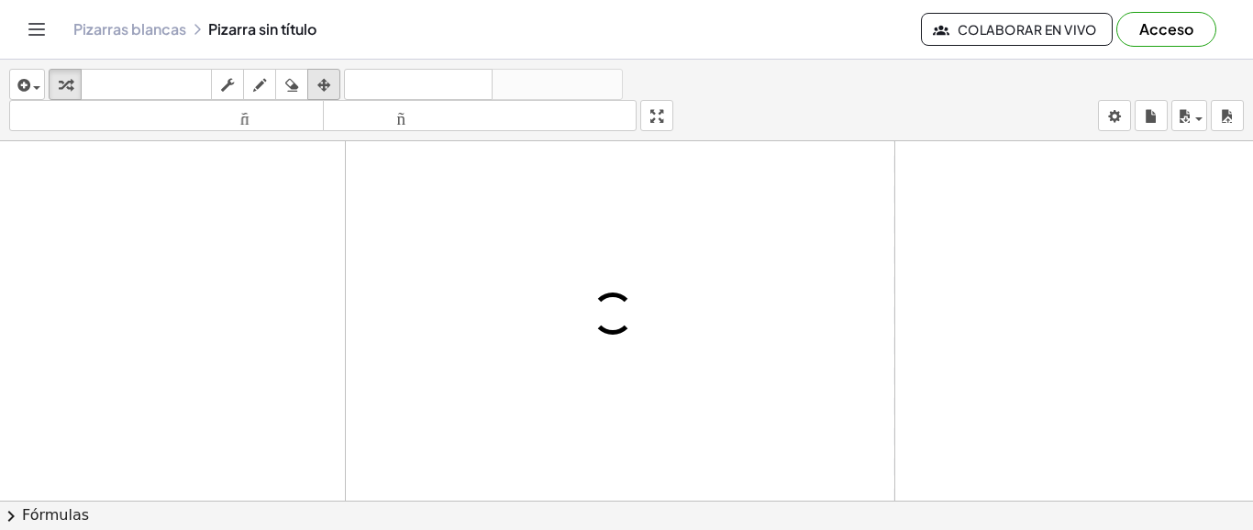
click at [318, 81] on div "button" at bounding box center [324, 84] width 24 height 22
click at [53, 83] on div "button" at bounding box center [65, 84] width 24 height 22
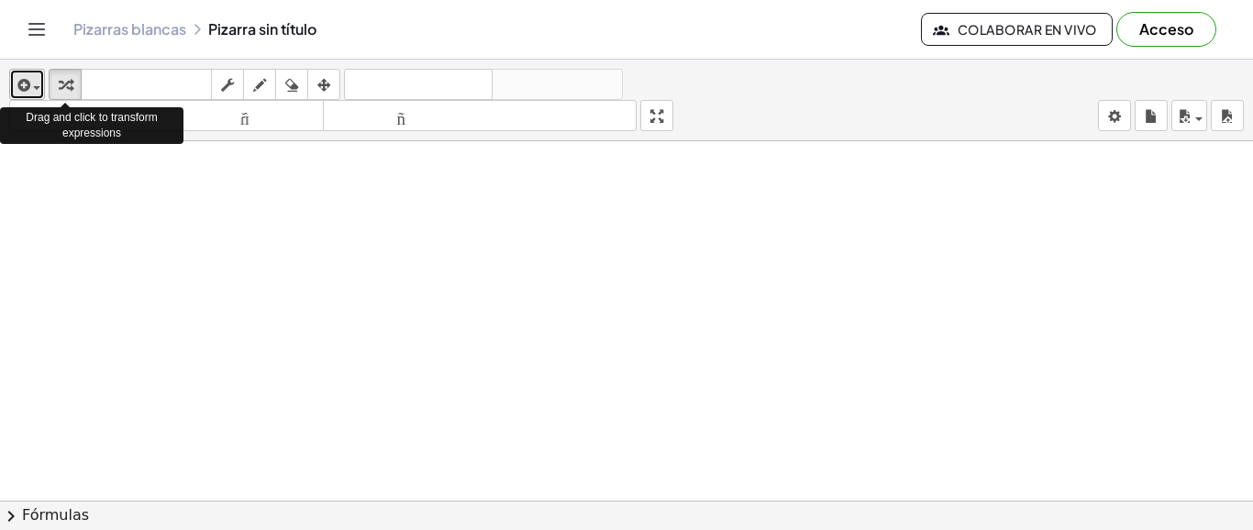
click at [35, 83] on div "button" at bounding box center [27, 84] width 27 height 22
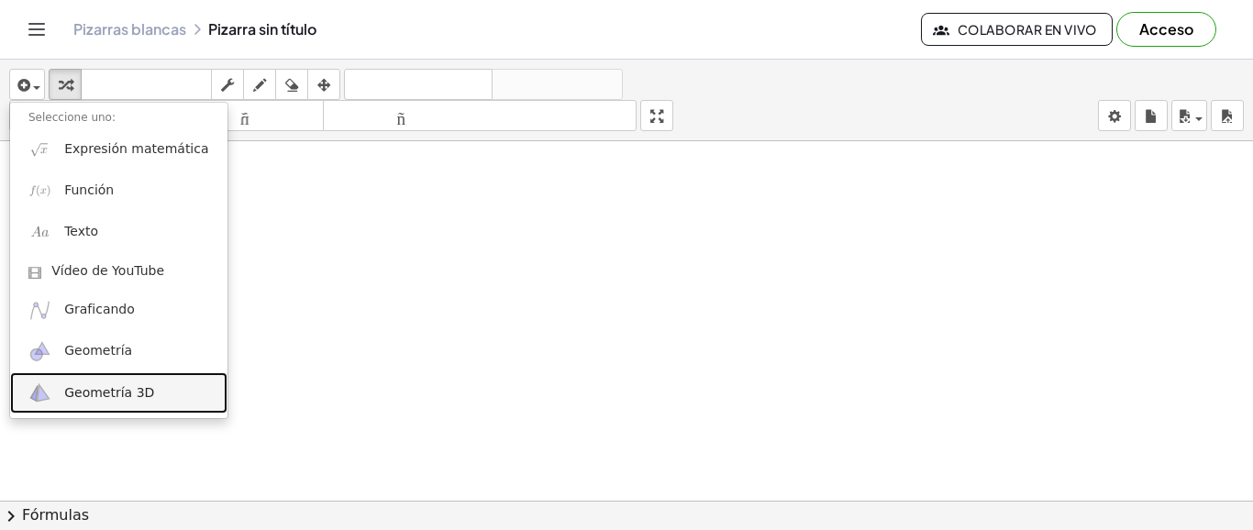
click at [82, 388] on font "Geometría 3D" at bounding box center [109, 392] width 90 height 15
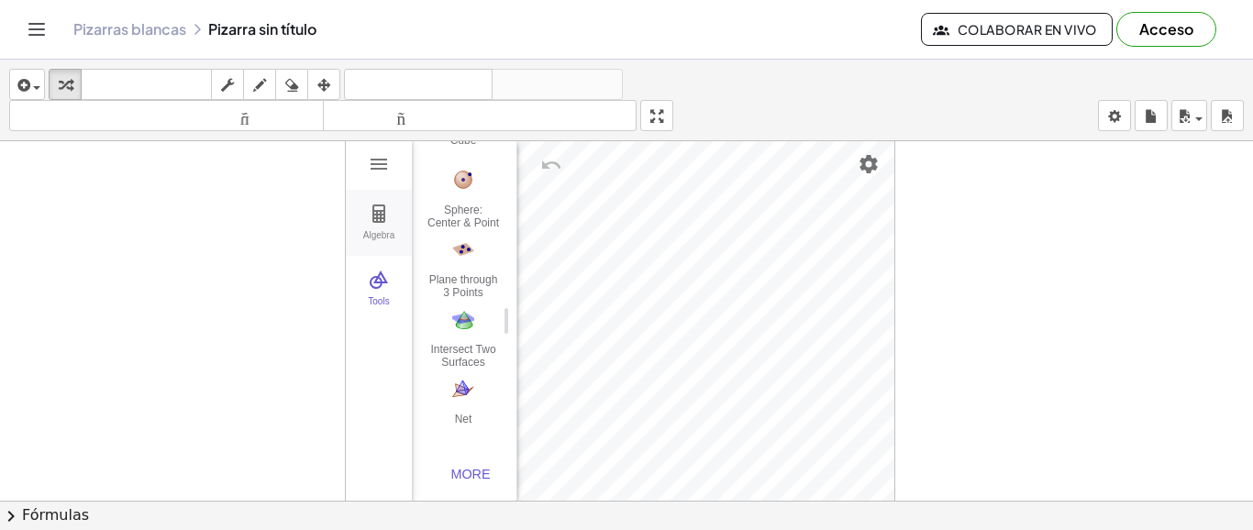
click at [382, 222] on img "3D Calculator" at bounding box center [379, 214] width 22 height 22
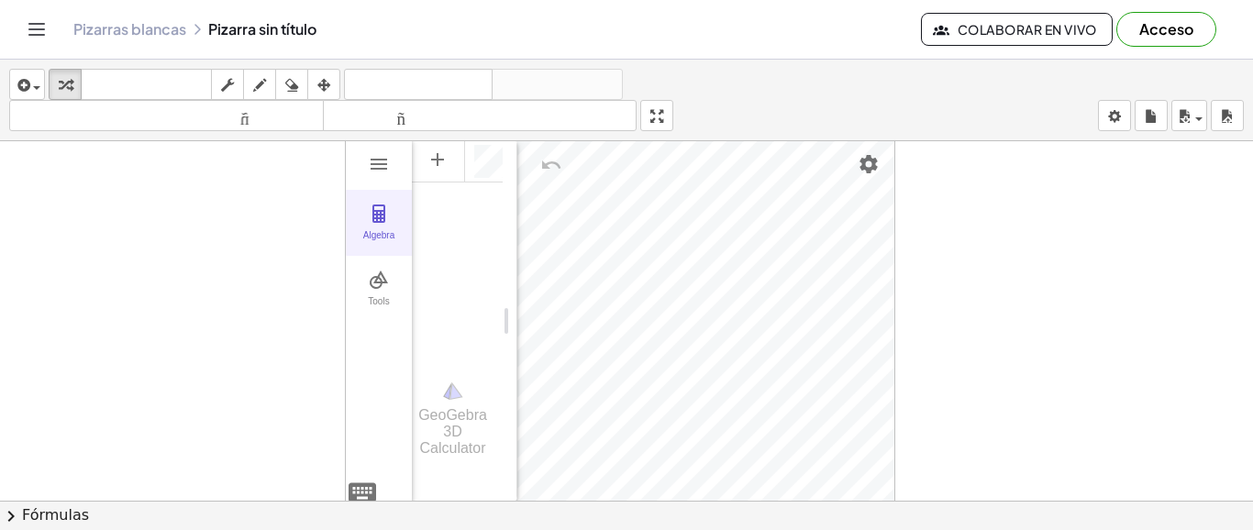
click at [374, 225] on button "Algebra" at bounding box center [379, 223] width 66 height 66
click at [383, 205] on img "3D Calculator" at bounding box center [379, 214] width 22 height 22
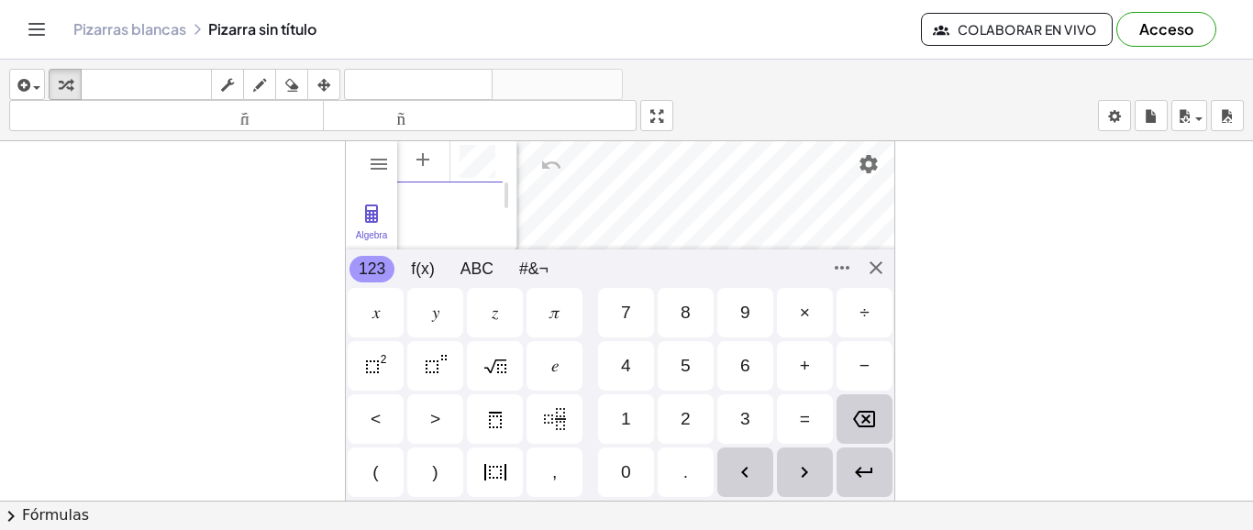
scroll to position [10, 0]
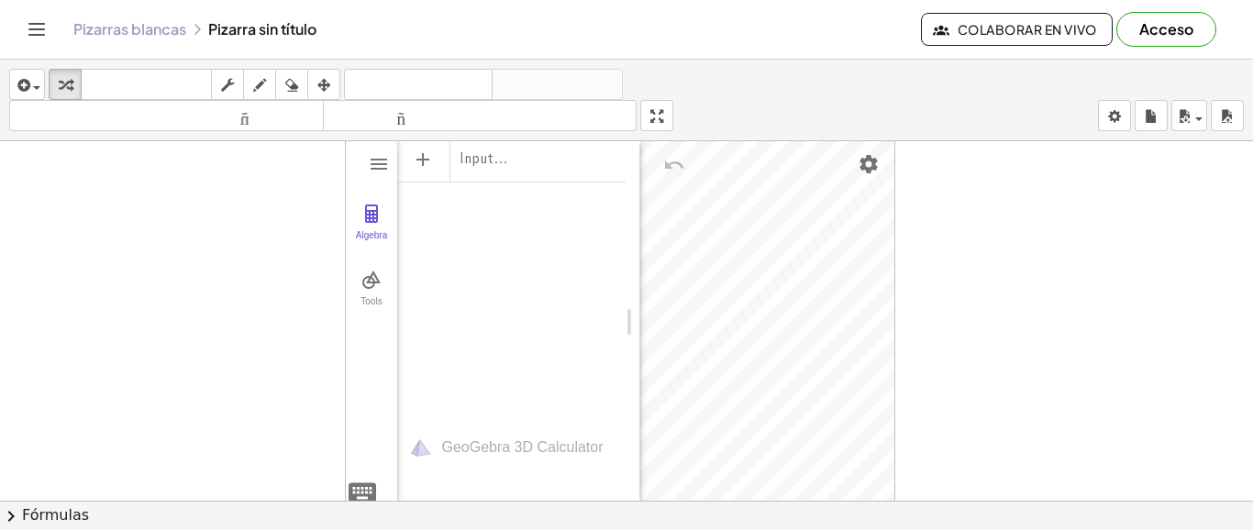
drag, startPoint x: 511, startPoint y: 194, endPoint x: 634, endPoint y: 192, distance: 123.0
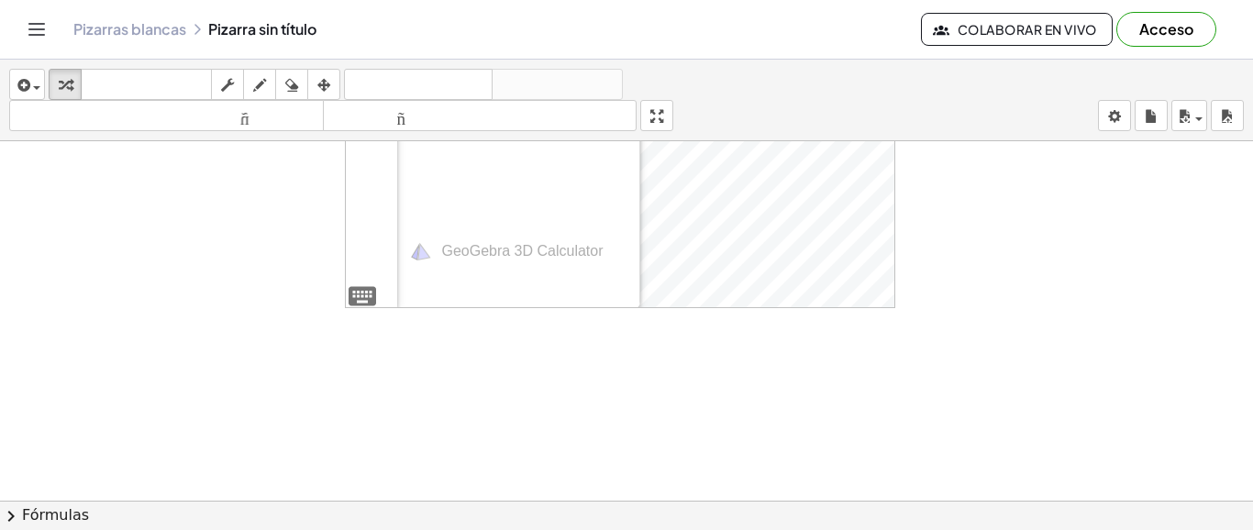
scroll to position [220, 0]
click at [900, 278] on div at bounding box center [626, 280] width 1253 height 719
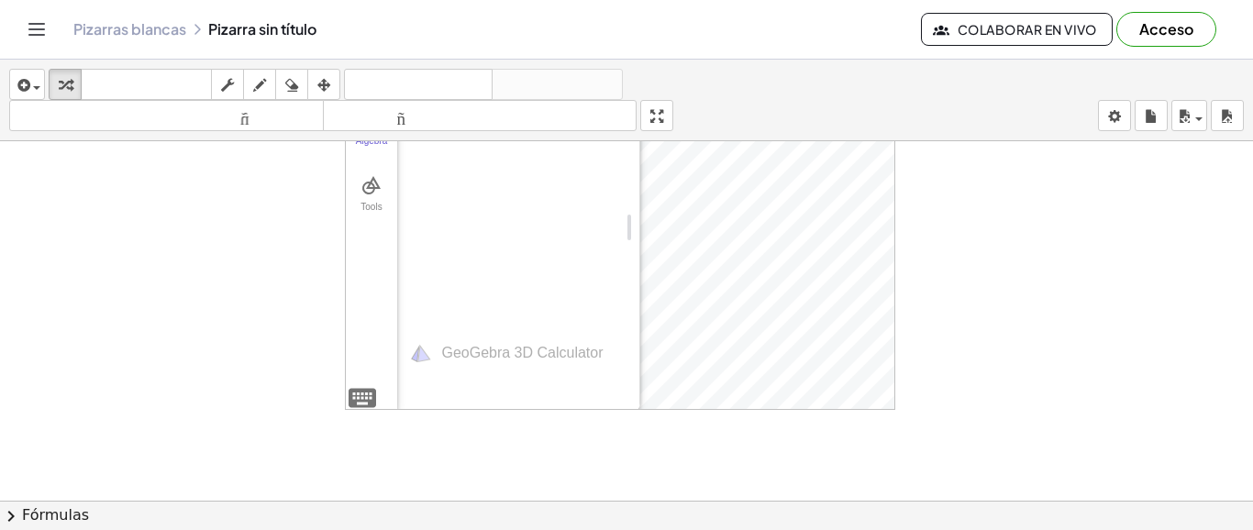
scroll to position [0, 0]
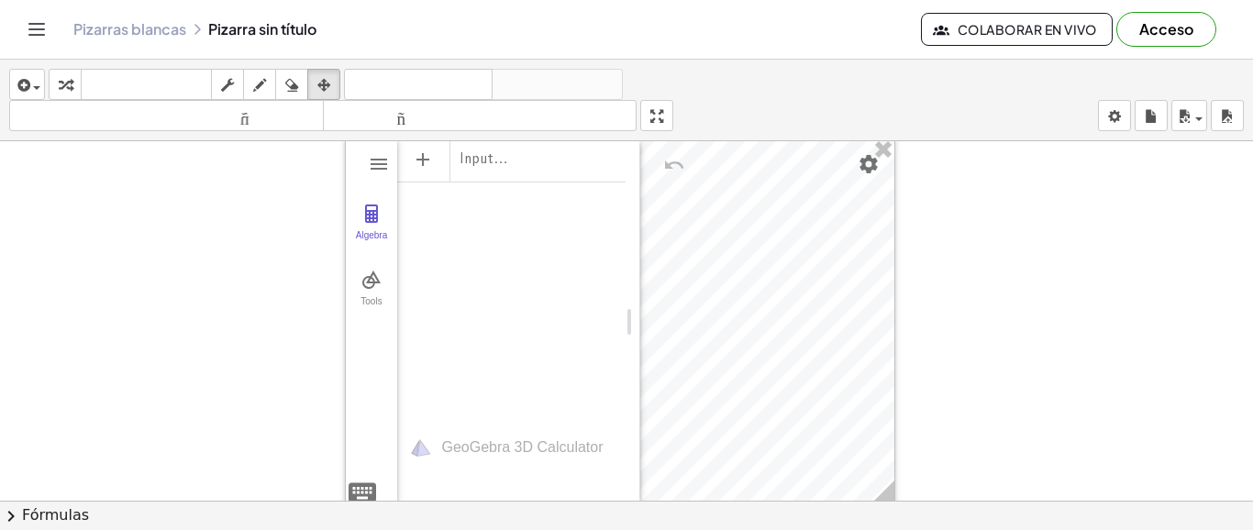
drag, startPoint x: 326, startPoint y: 94, endPoint x: 580, endPoint y: 317, distance: 338.0
click at [328, 97] on button "arreglar" at bounding box center [323, 84] width 33 height 31
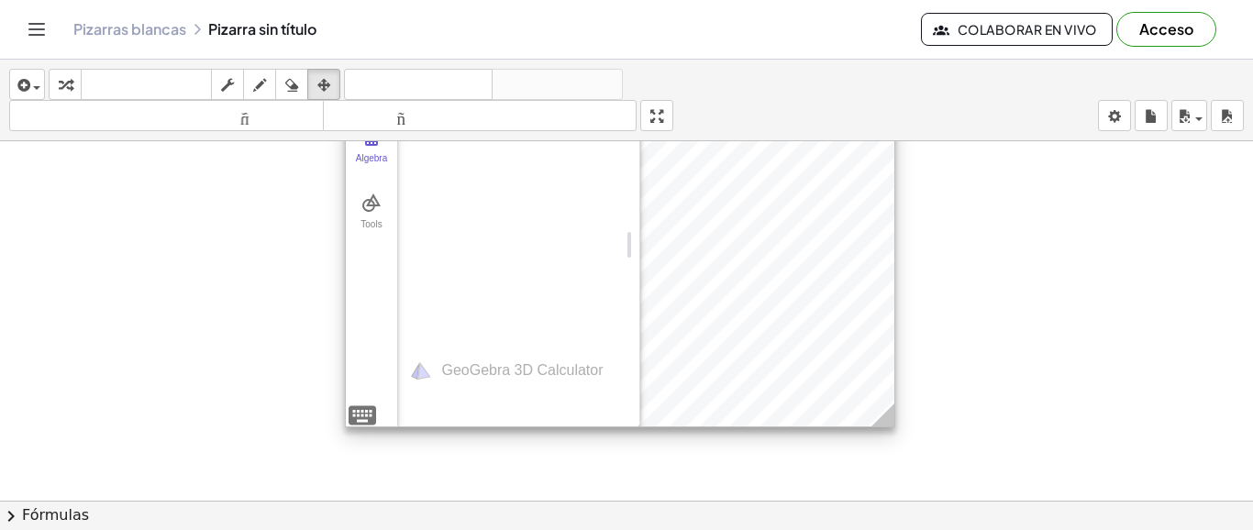
scroll to position [110, 0]
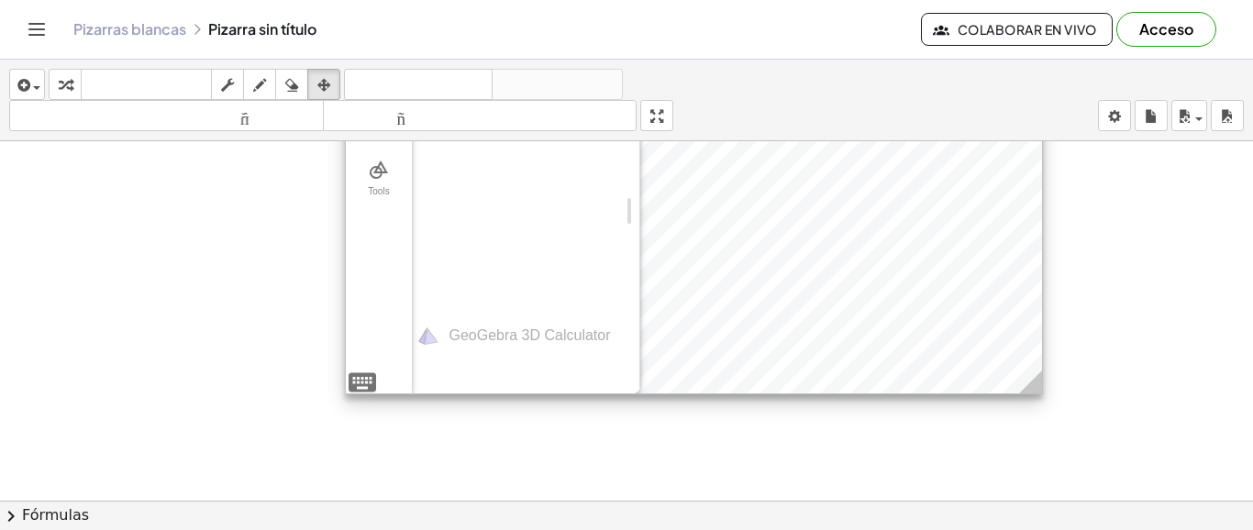
drag, startPoint x: 890, startPoint y: 390, endPoint x: 1038, endPoint y: 390, distance: 147.7
click at [1038, 390] on icon at bounding box center [1030, 382] width 23 height 23
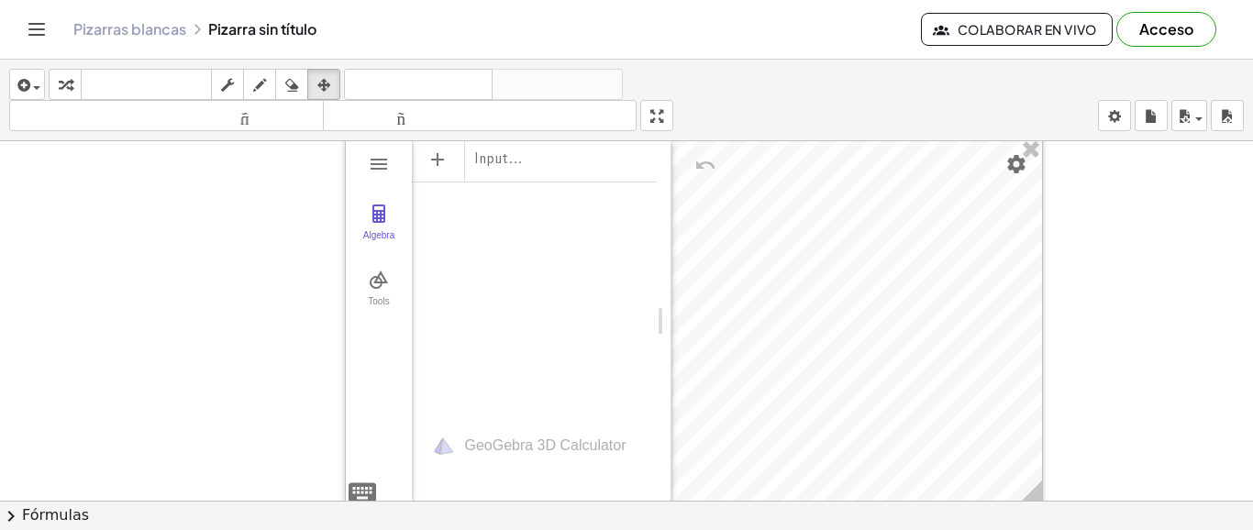
drag, startPoint x: 635, startPoint y: 323, endPoint x: 666, endPoint y: 320, distance: 31.3
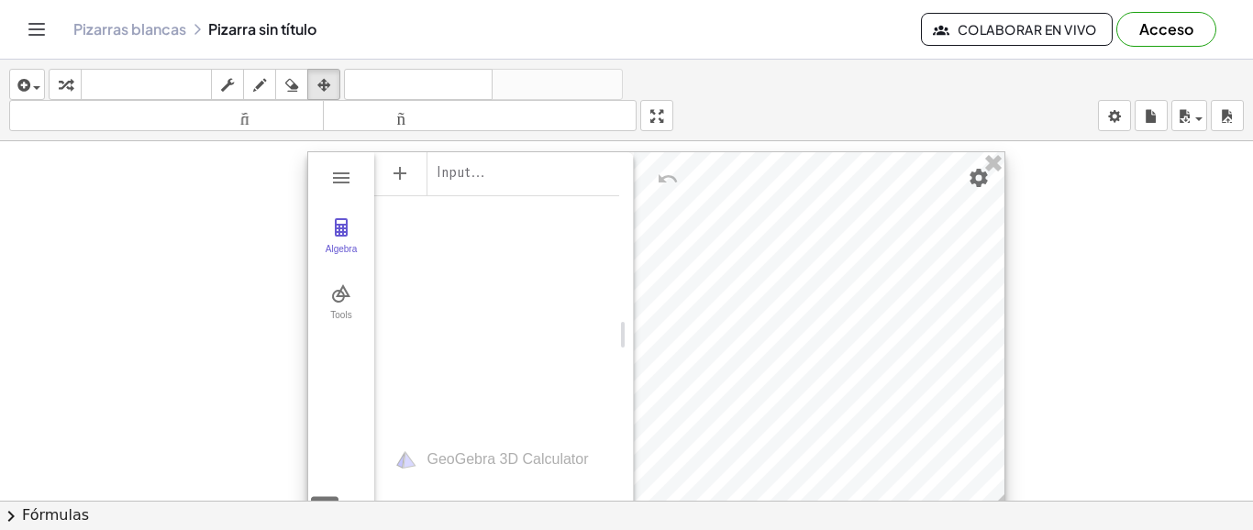
drag, startPoint x: 926, startPoint y: 167, endPoint x: 888, endPoint y: 172, distance: 38.0
click at [888, 172] on div at bounding box center [656, 334] width 696 height 365
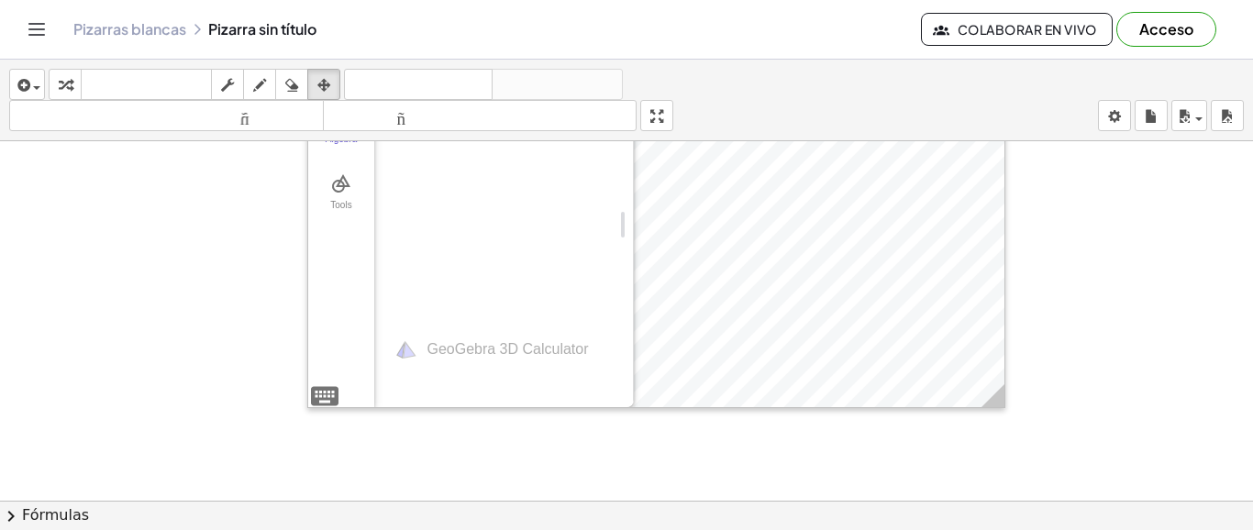
scroll to position [220, 0]
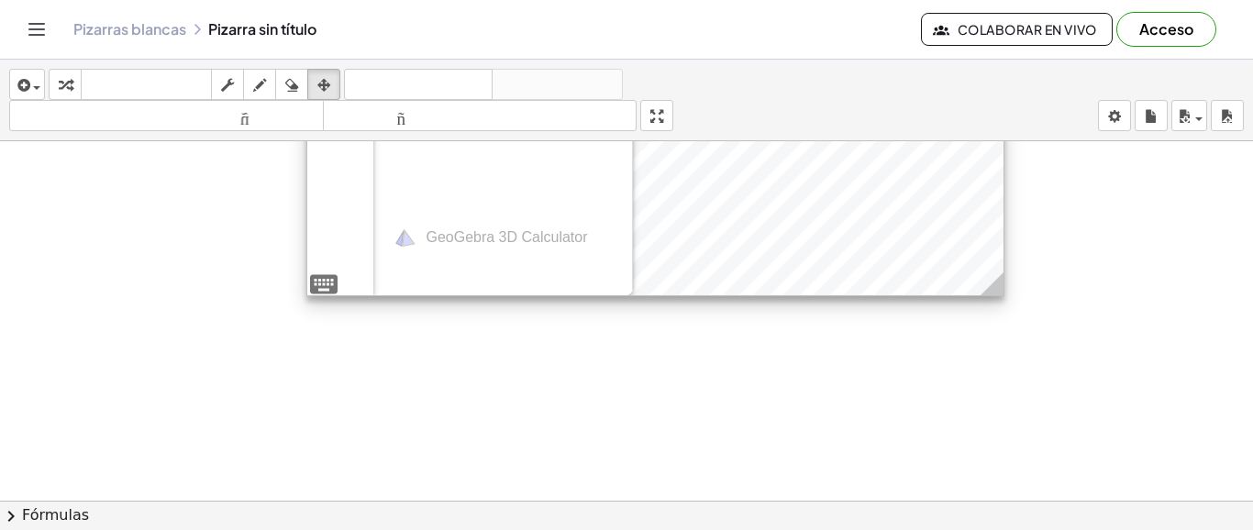
click at [687, 291] on div at bounding box center [655, 112] width 696 height 365
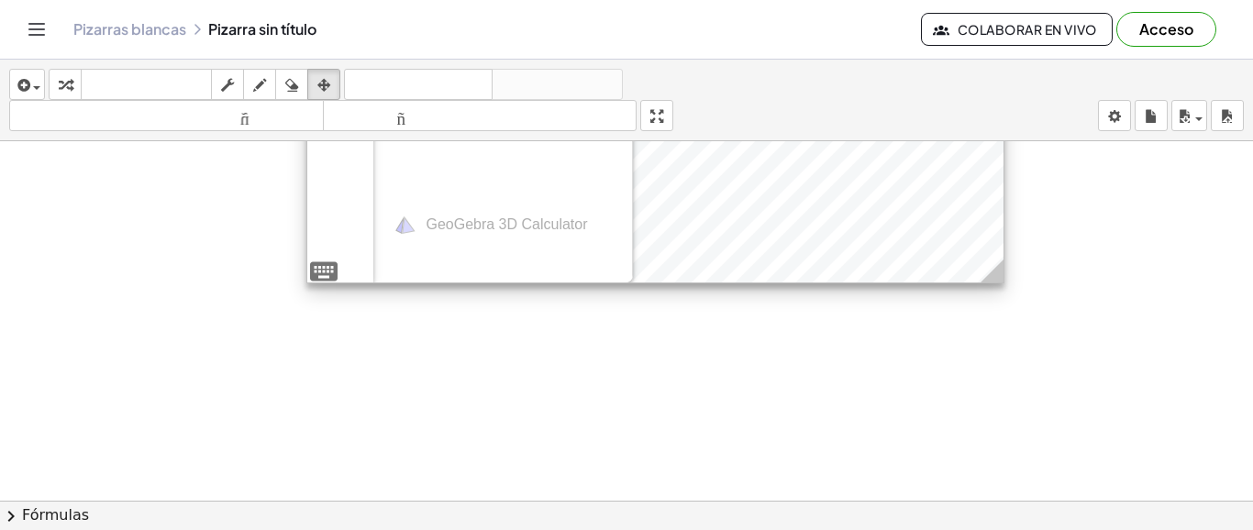
drag, startPoint x: 994, startPoint y: 284, endPoint x: 994, endPoint y: 272, distance: 12.8
click at [994, 272] on icon at bounding box center [992, 271] width 23 height 23
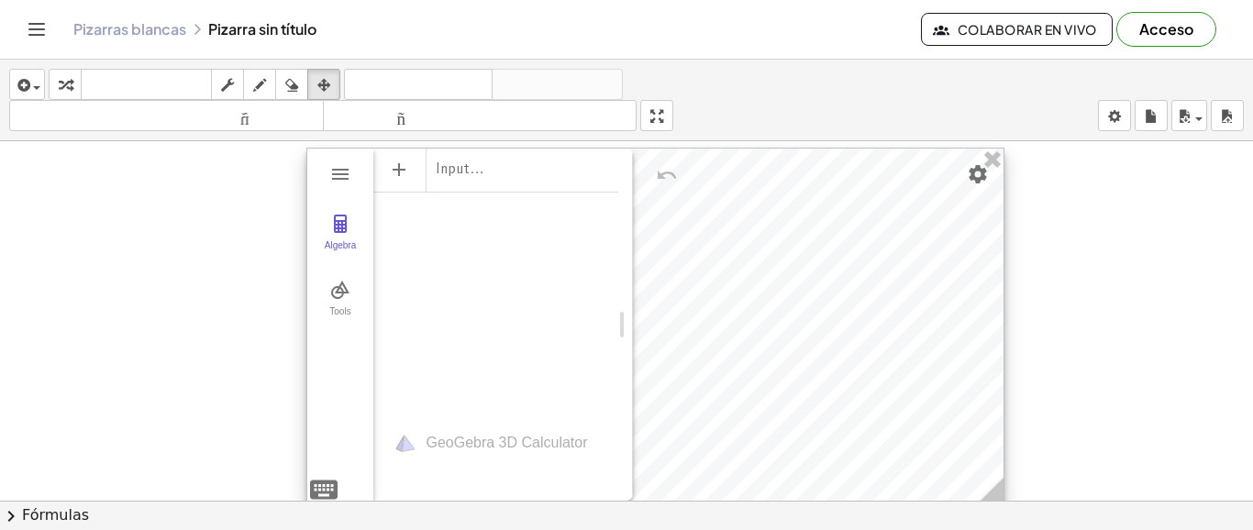
scroll to position [0, 0]
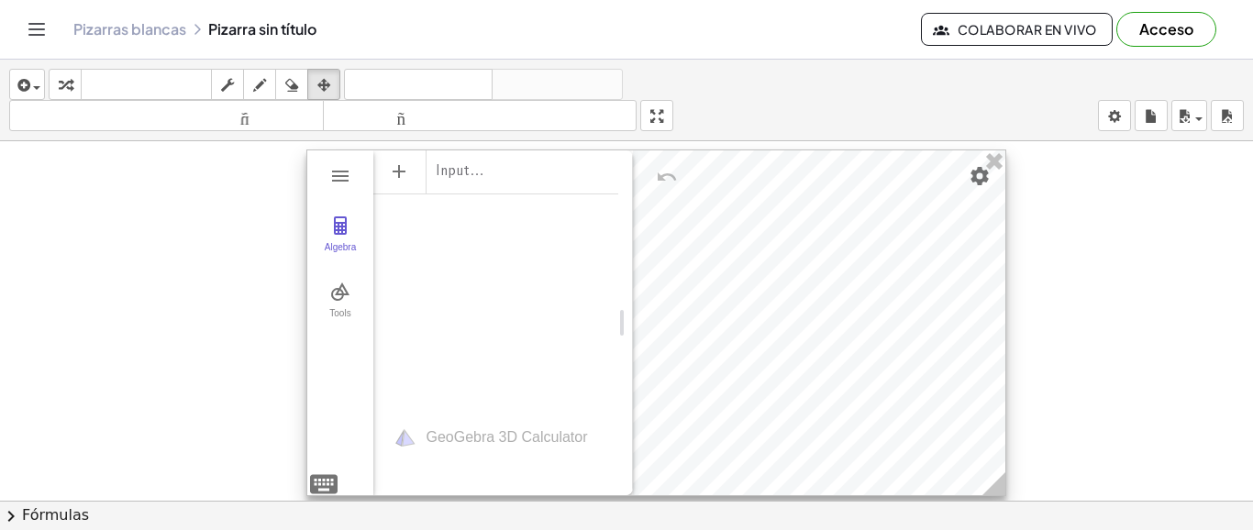
click at [997, 484] on icon at bounding box center [994, 483] width 23 height 23
click at [481, 172] on div "Input…" at bounding box center [495, 170] width 245 height 41
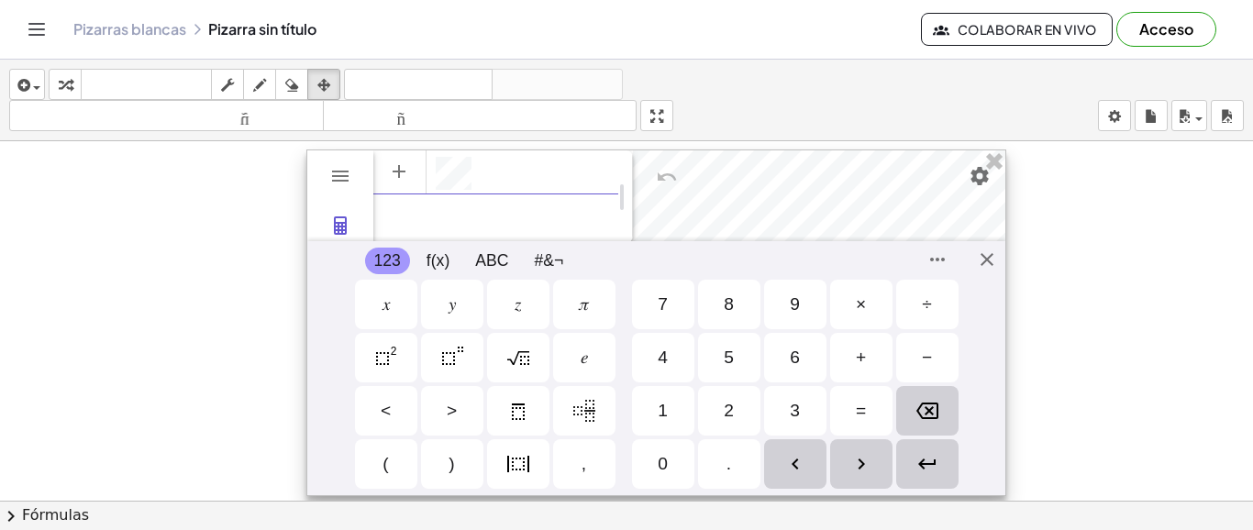
scroll to position [10, 0]
click at [481, 172] on div "Algebra" at bounding box center [495, 170] width 245 height 40
paste textarea "**********"
type textarea "**********"
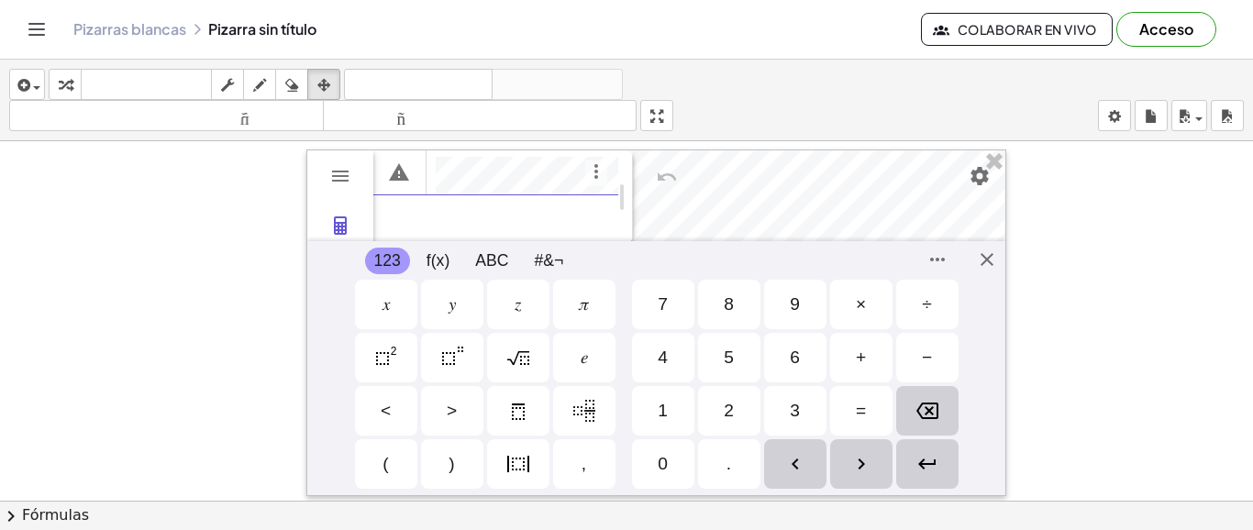
type textarea "**********"
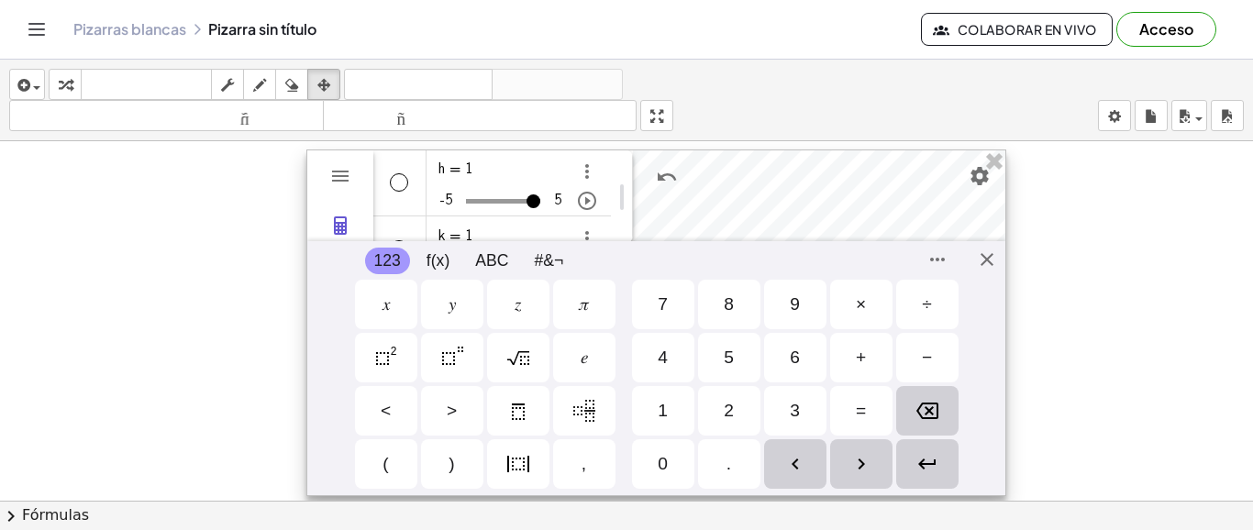
scroll to position [275, 0]
click at [987, 267] on div "**********" at bounding box center [656, 323] width 700 height 347
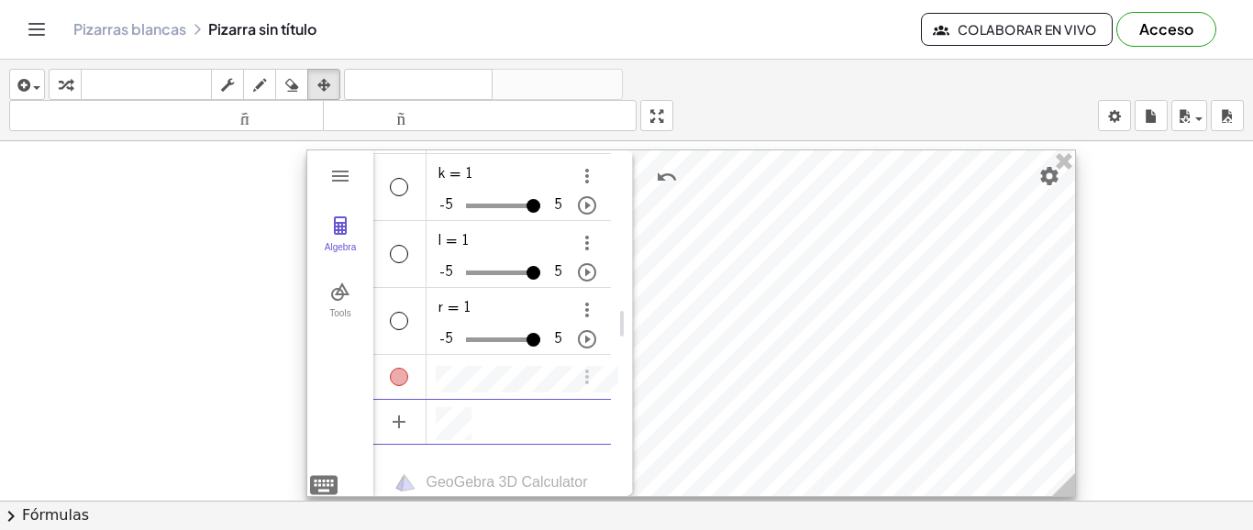
scroll to position [72, 0]
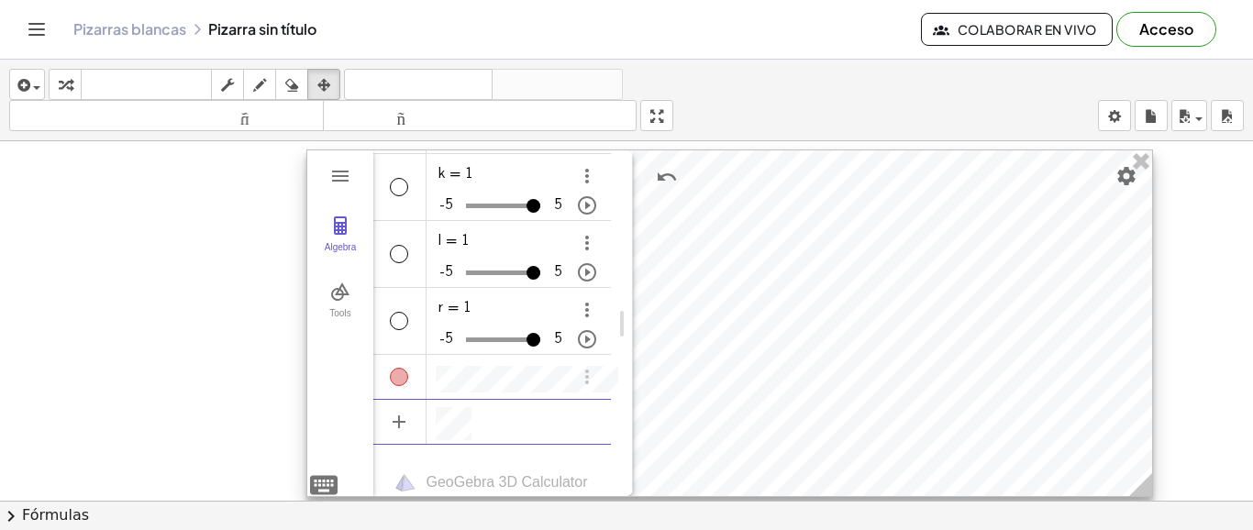
drag, startPoint x: 994, startPoint y: 482, endPoint x: 1130, endPoint y: 476, distance: 135.9
click at [1138, 481] on circle at bounding box center [1144, 488] width 32 height 32
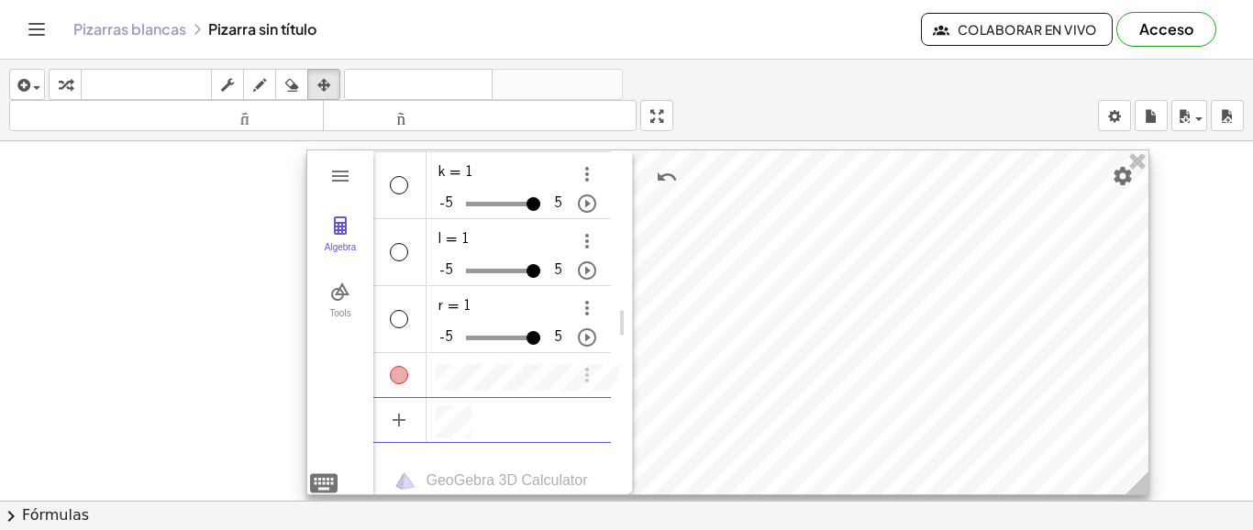
scroll to position [73, 0]
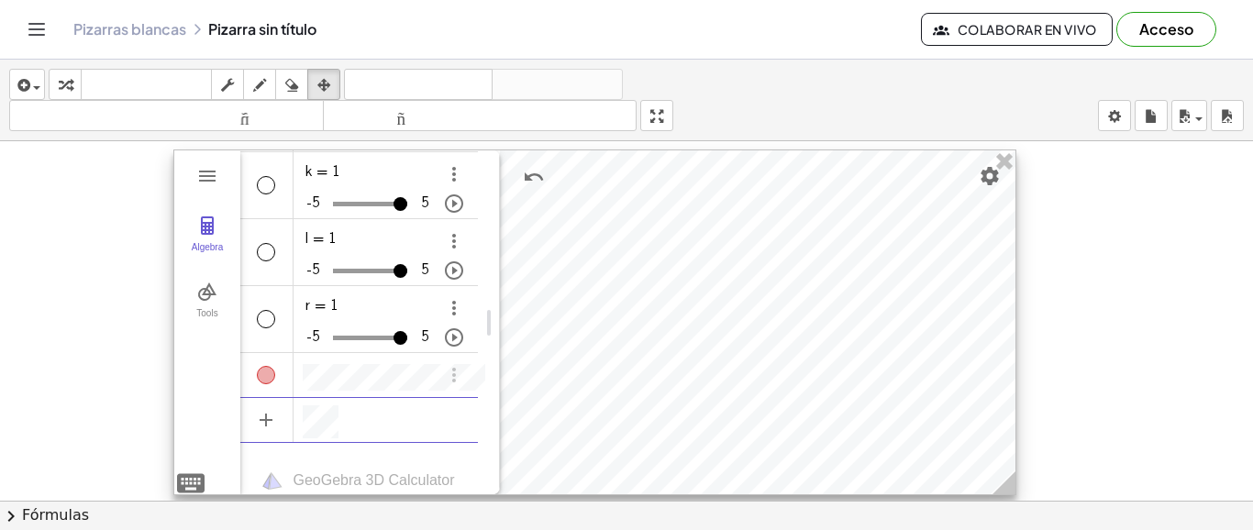
drag, startPoint x: 973, startPoint y: 181, endPoint x: 837, endPoint y: 181, distance: 136.7
click at [837, 181] on div at bounding box center [594, 322] width 841 height 344
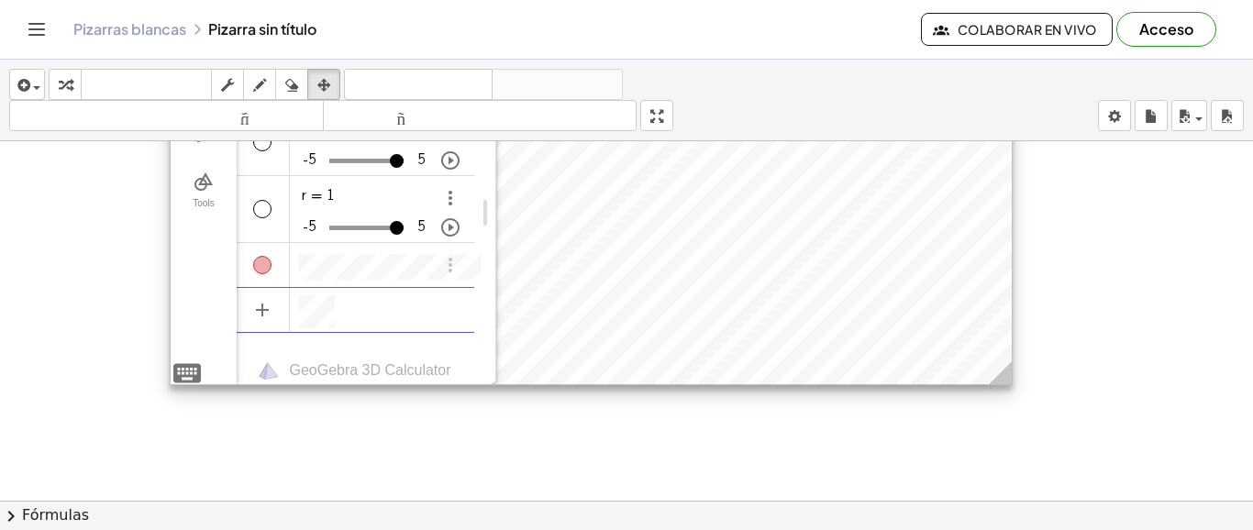
scroll to position [0, 0]
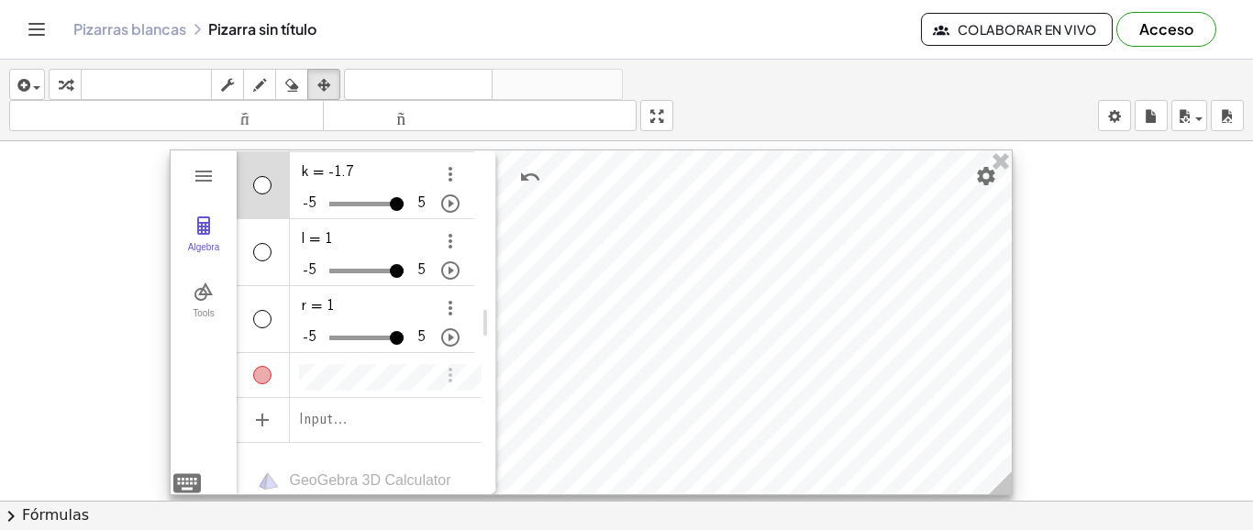
drag, startPoint x: 372, startPoint y: 192, endPoint x: 356, endPoint y: 205, distance: 20.8
type input "****"
click at [356, 205] on input "Algebra" at bounding box center [366, 203] width 74 height 29
type input "***"
click at [370, 260] on input "Algebra" at bounding box center [366, 270] width 74 height 29
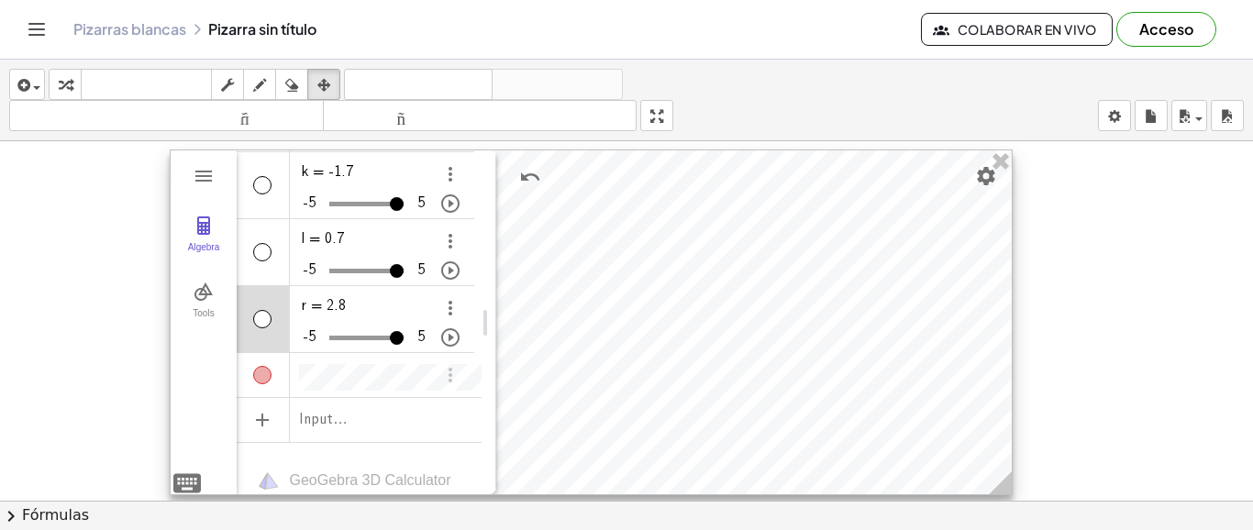
type input "***"
click at [382, 328] on input "Algebra" at bounding box center [366, 337] width 74 height 29
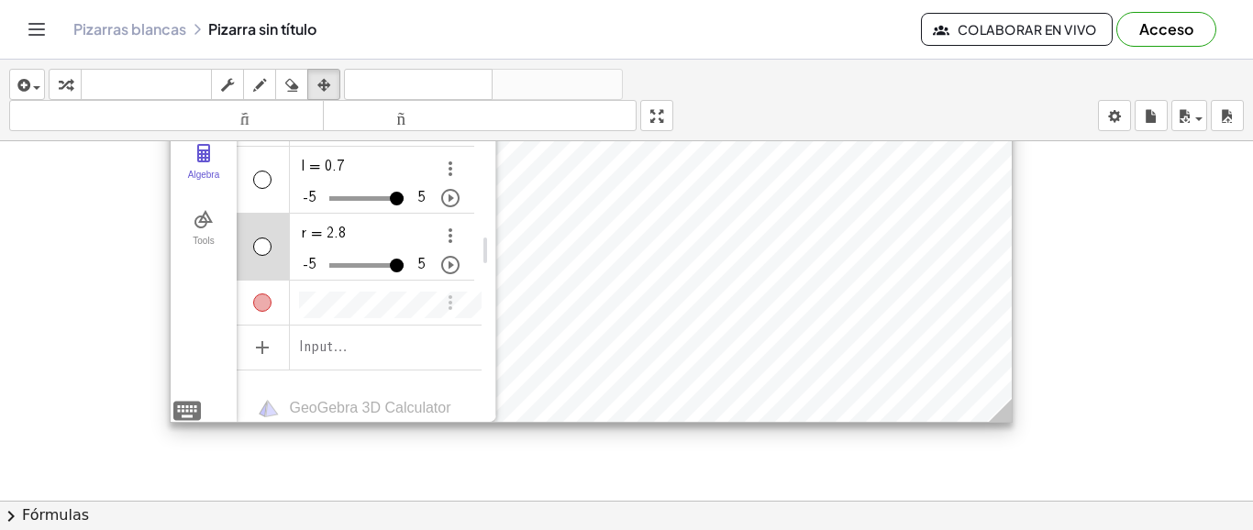
scroll to position [110, 0]
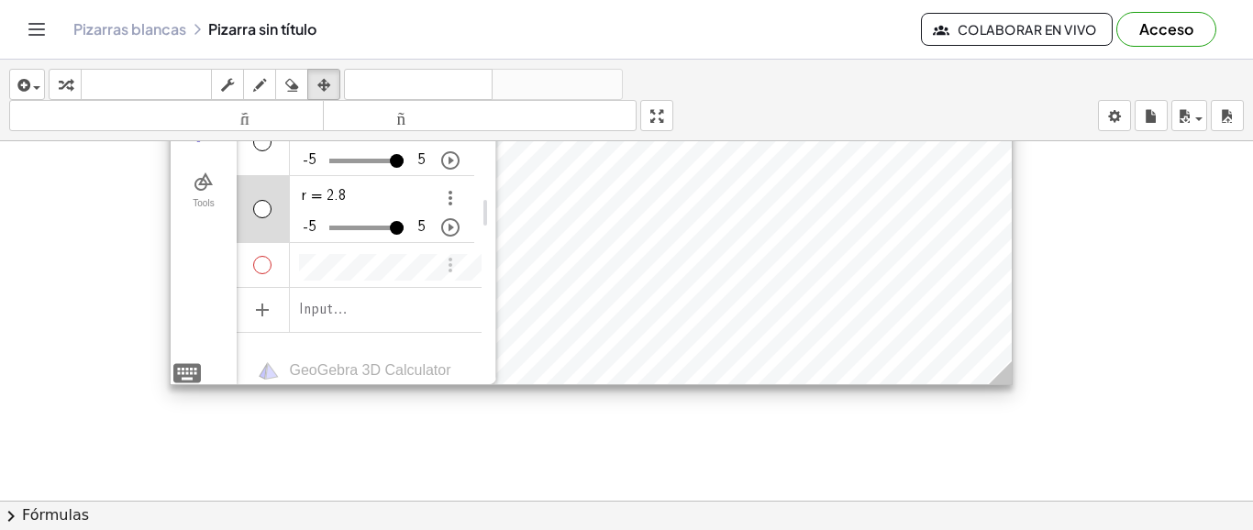
click at [268, 259] on div "Show / Hide Object" at bounding box center [262, 265] width 18 height 18
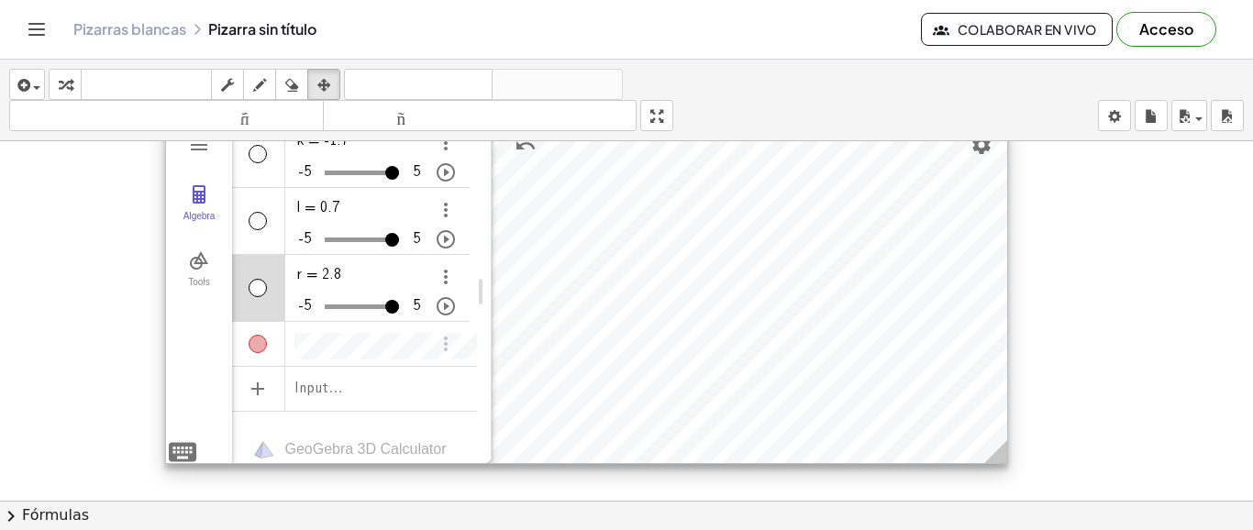
drag, startPoint x: 784, startPoint y: 292, endPoint x: 780, endPoint y: 371, distance: 79.0
click at [780, 371] on div at bounding box center [586, 291] width 841 height 344
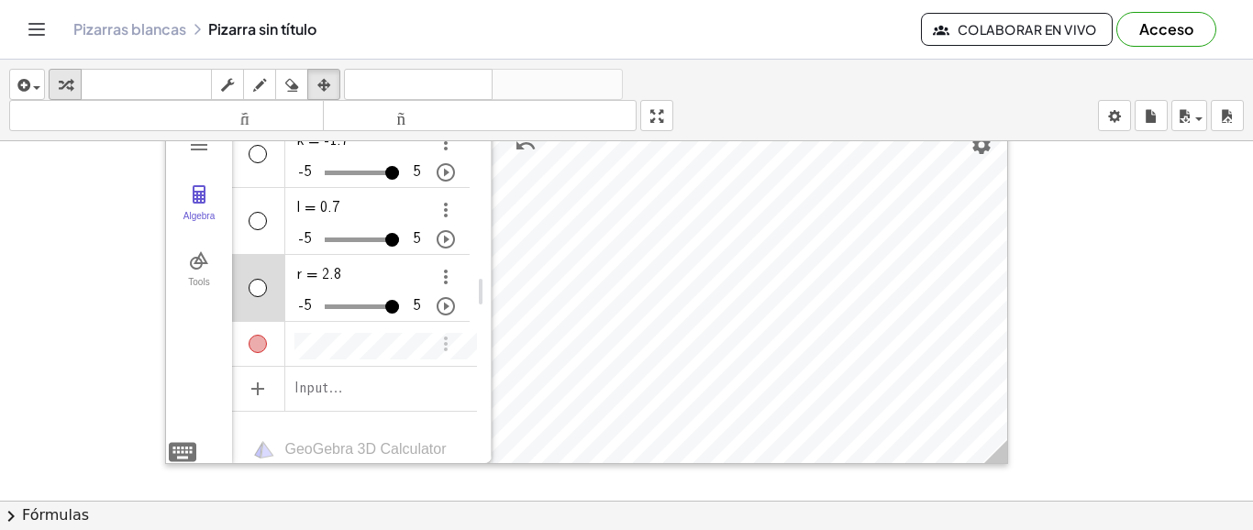
click at [61, 87] on icon "button" at bounding box center [65, 85] width 13 height 22
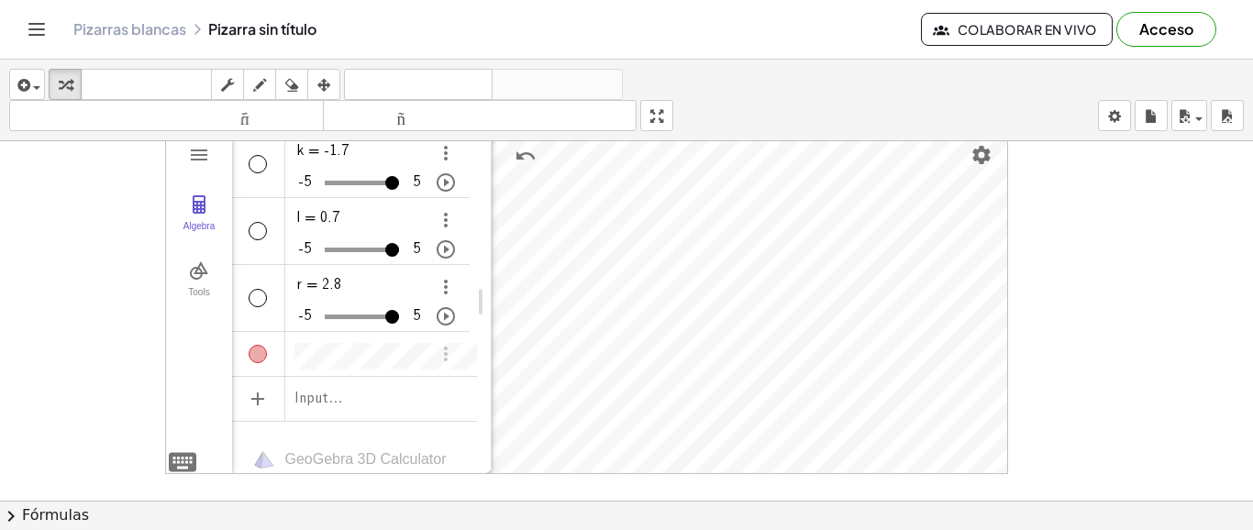
scroll to position [182, 0]
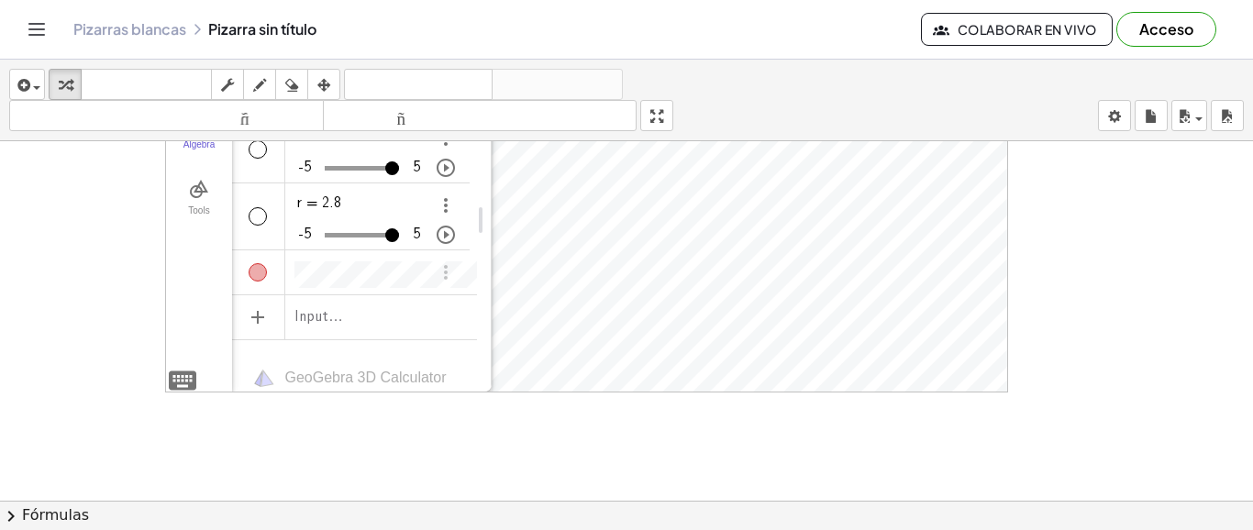
click at [343, 308] on div "**********" at bounding box center [354, 315] width 245 height 41
click at [343, 307] on div "**********" at bounding box center [350, 315] width 236 height 40
paste textarea "**********"
type textarea "**********"
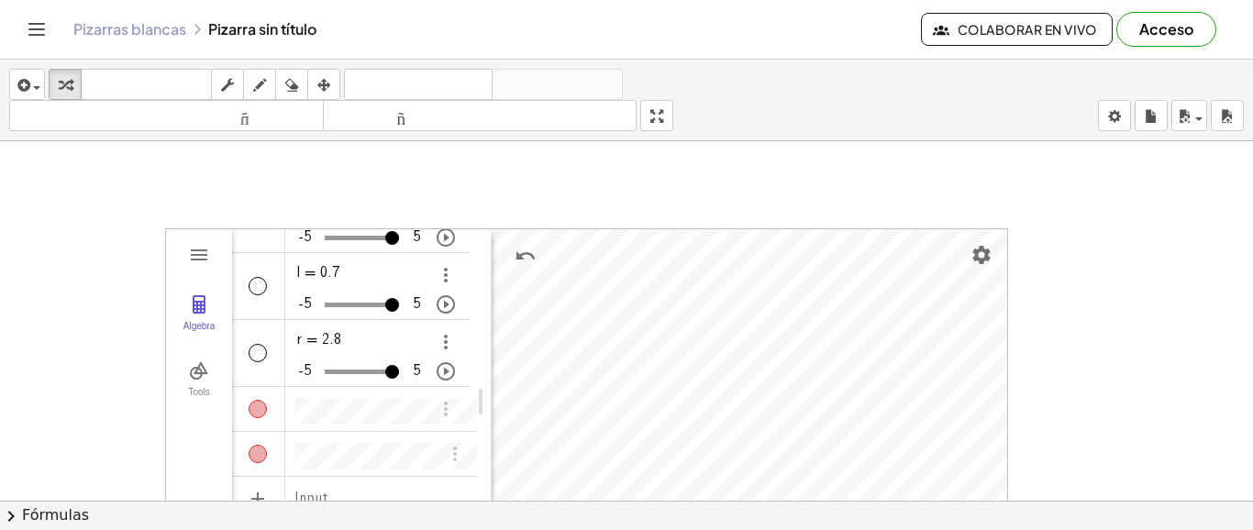
scroll to position [110, 0]
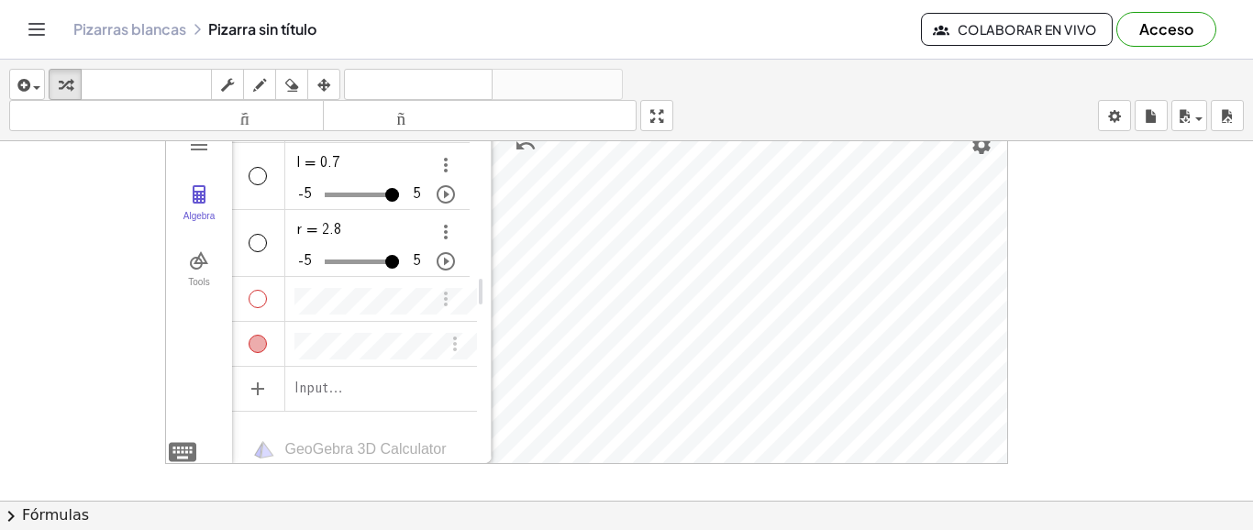
click at [257, 290] on div "Show / Hide Object" at bounding box center [258, 299] width 18 height 18
click at [257, 292] on div "Show / Hide Object" at bounding box center [258, 299] width 18 height 18
click at [258, 339] on div "Algebra" at bounding box center [258, 344] width 18 height 18
click at [258, 295] on div "Algebra" at bounding box center [258, 295] width 53 height 44
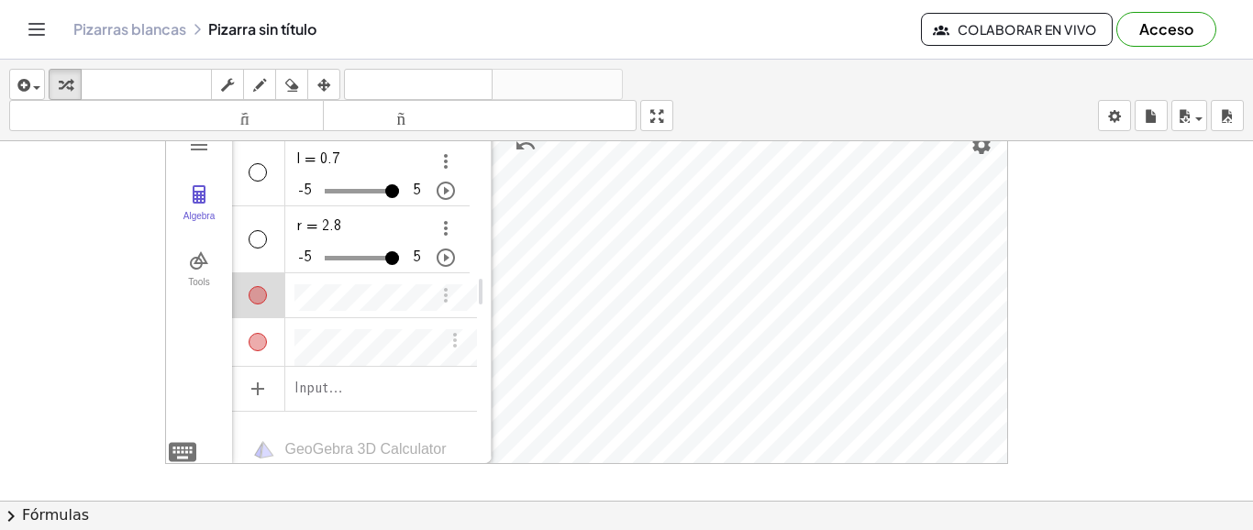
click at [258, 295] on div "Algebra" at bounding box center [258, 295] width 53 height 44
click at [258, 344] on div "Algebra" at bounding box center [258, 342] width 53 height 48
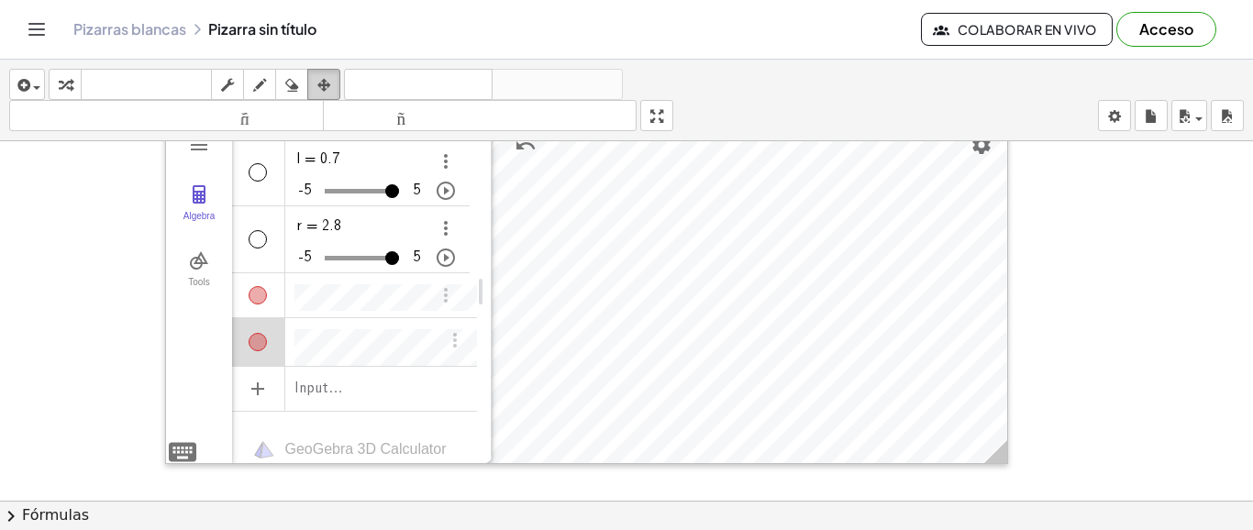
click at [327, 83] on icon "button" at bounding box center [323, 85] width 13 height 22
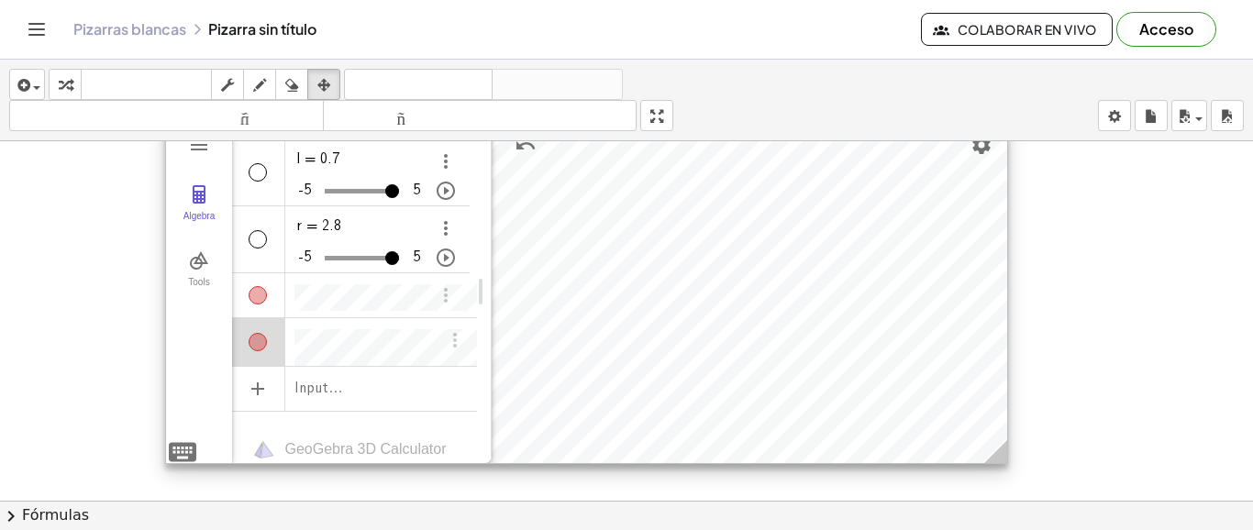
click at [259, 291] on div "Show / Hide Object" at bounding box center [258, 295] width 18 height 18
click at [254, 336] on div "Show / Hide Object" at bounding box center [258, 342] width 18 height 18
click at [254, 336] on div "Show / Hide Object" at bounding box center [258, 343] width 18 height 18
click at [255, 293] on div "Show / Hide Object" at bounding box center [258, 297] width 18 height 18
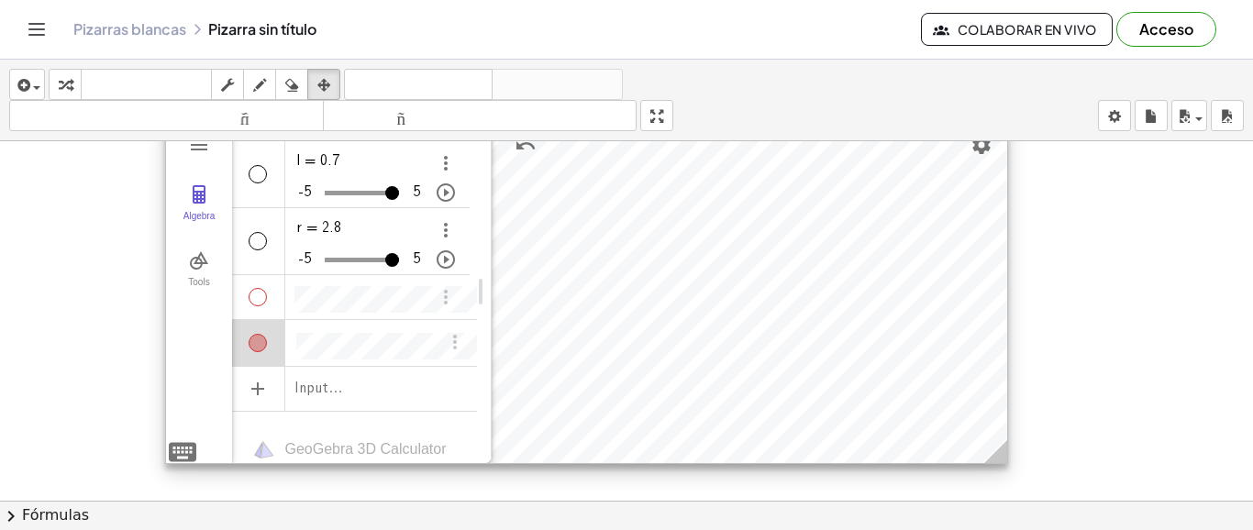
click at [255, 293] on div "Show / Hide Object" at bounding box center [258, 297] width 18 height 18
click at [255, 339] on div "Show / Hide Object" at bounding box center [258, 343] width 18 height 18
click at [256, 339] on div "Show / Hide Object" at bounding box center [258, 343] width 18 height 18
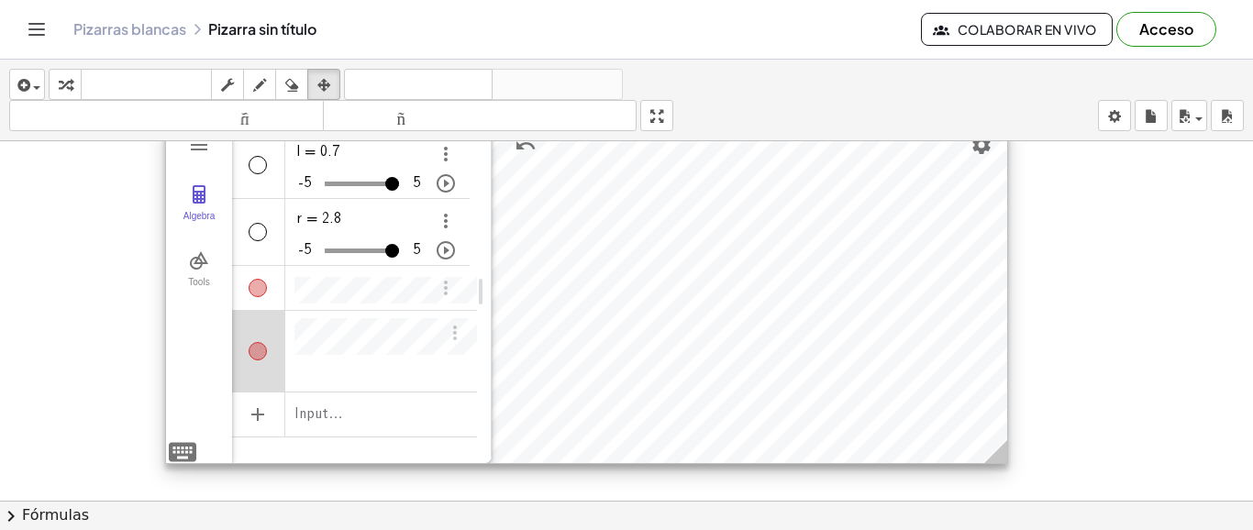
scroll to position [0, 124]
click at [459, 338] on div "Algebra" at bounding box center [460, 351] width 33 height 81
click at [449, 337] on img "Options" at bounding box center [455, 333] width 22 height 22
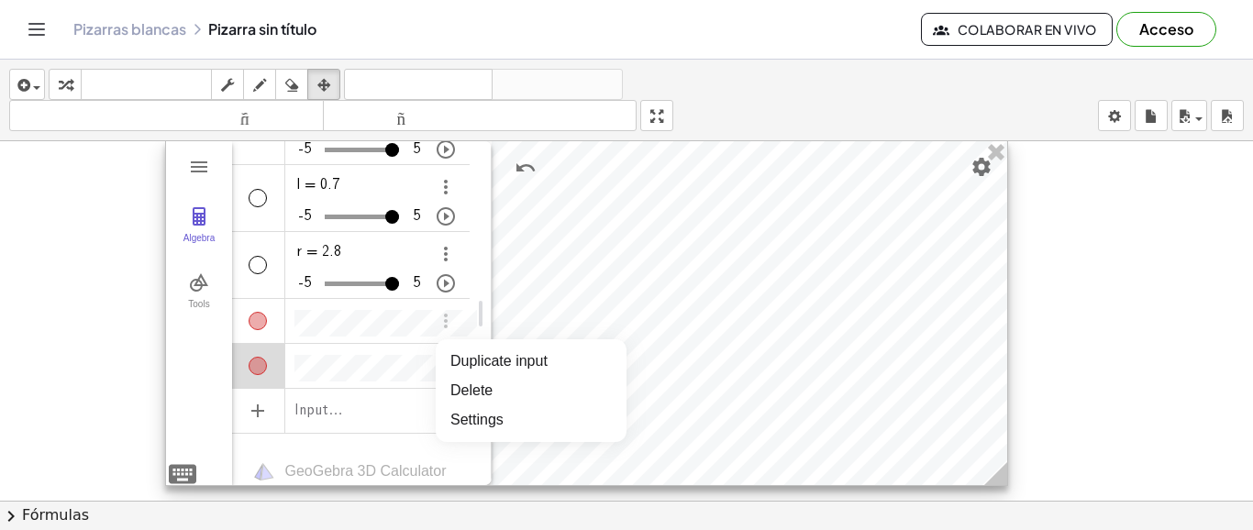
click at [394, 393] on div "**********" at bounding box center [354, 409] width 245 height 41
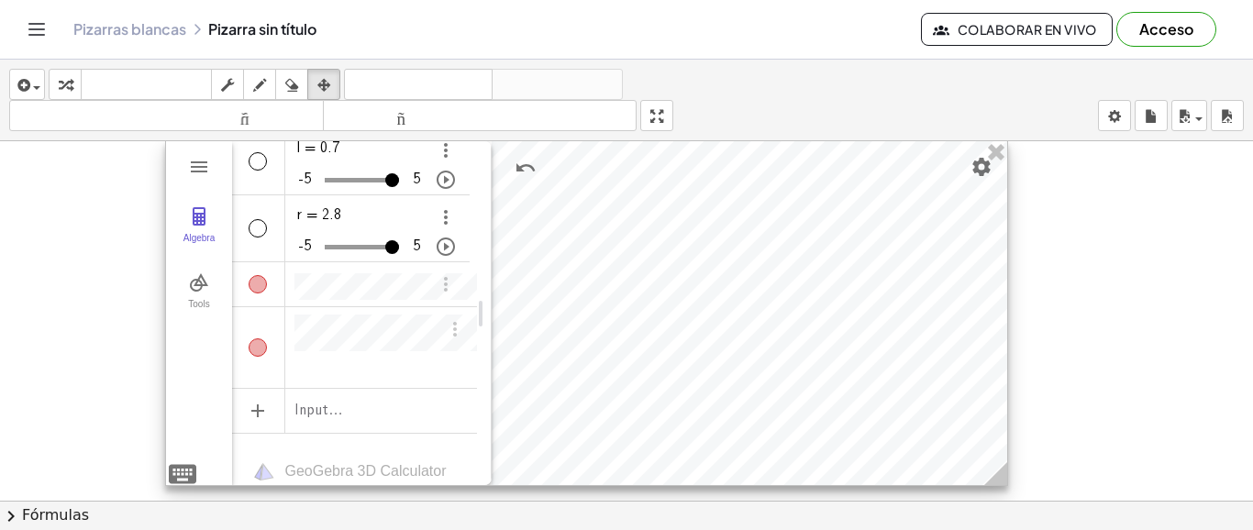
scroll to position [10, 0]
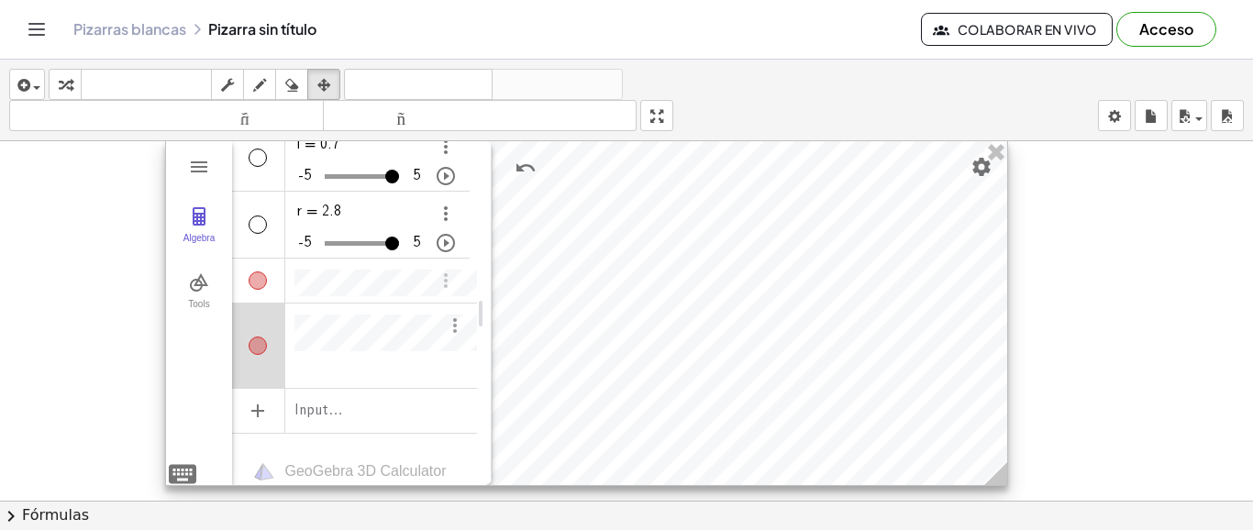
click at [444, 330] on img "Options" at bounding box center [455, 326] width 22 height 22
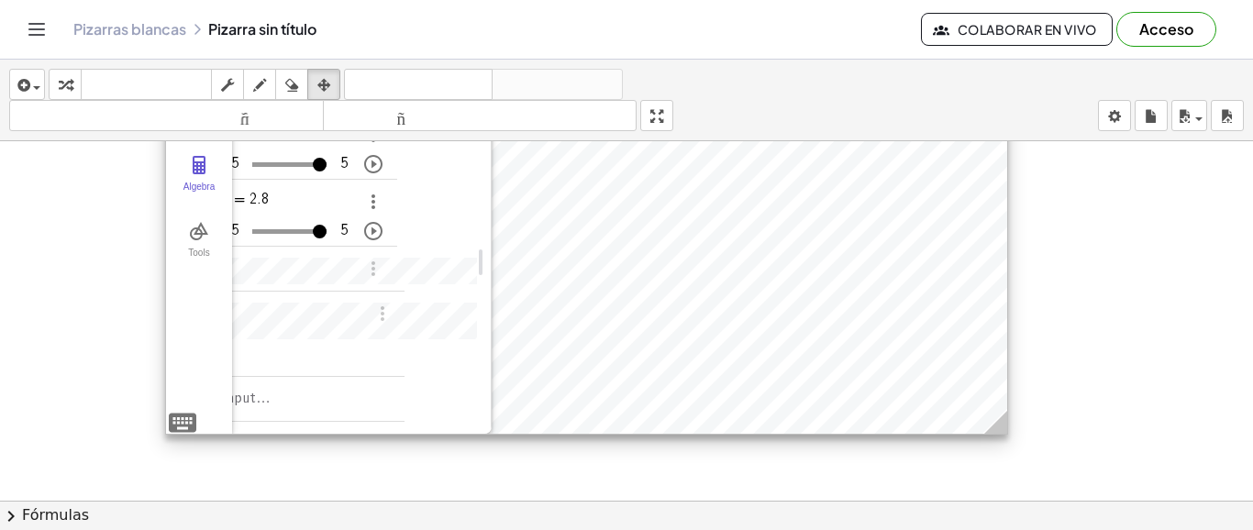
scroll to position [110, 72]
click at [377, 317] on img "Options" at bounding box center [383, 314] width 22 height 22
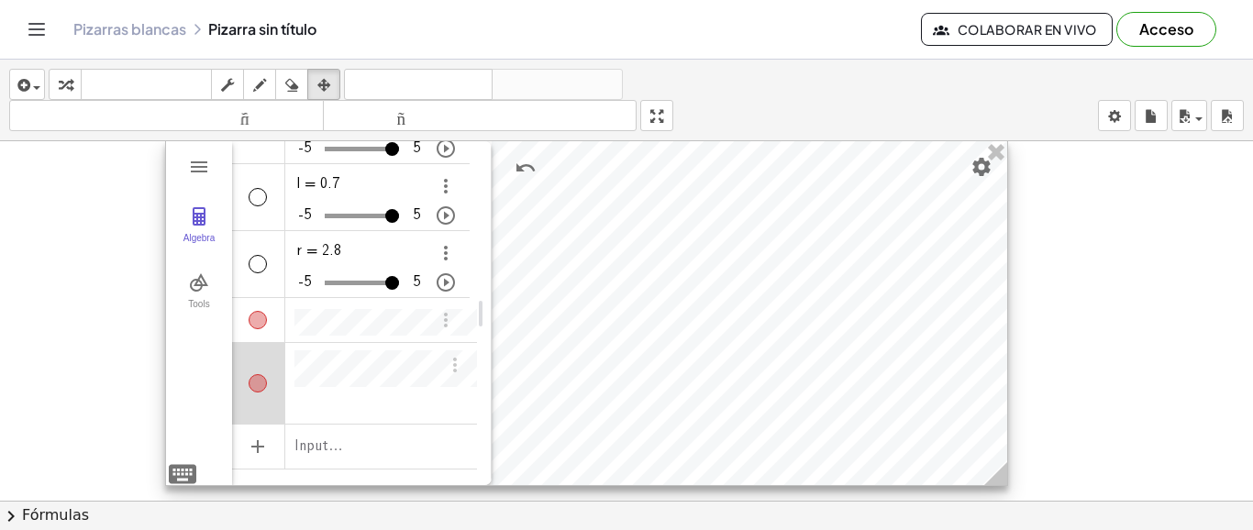
scroll to position [10, 0]
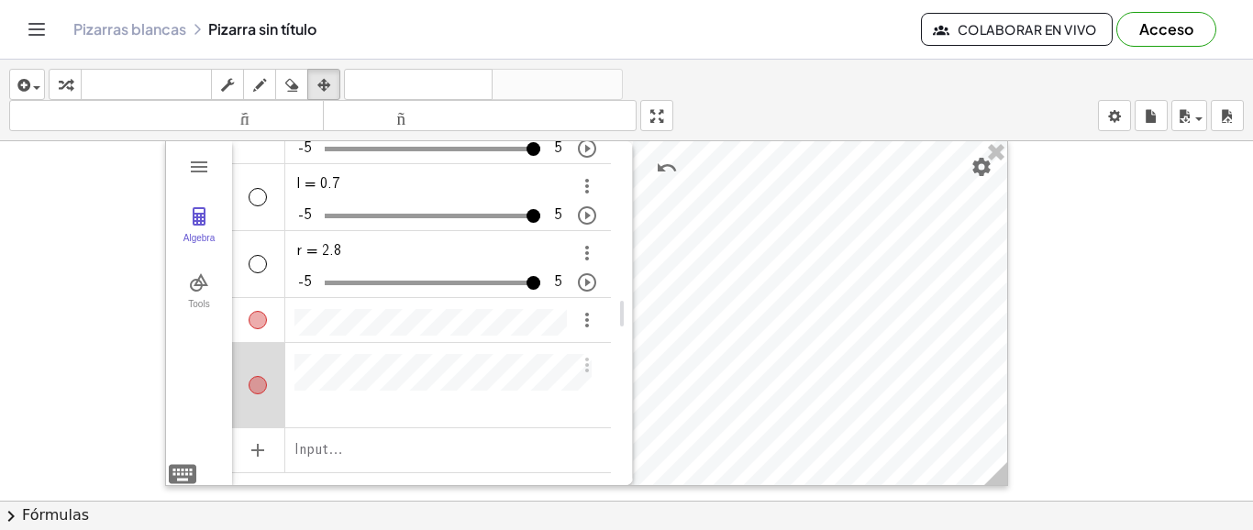
drag, startPoint x: 480, startPoint y: 322, endPoint x: 621, endPoint y: 322, distance: 141.3
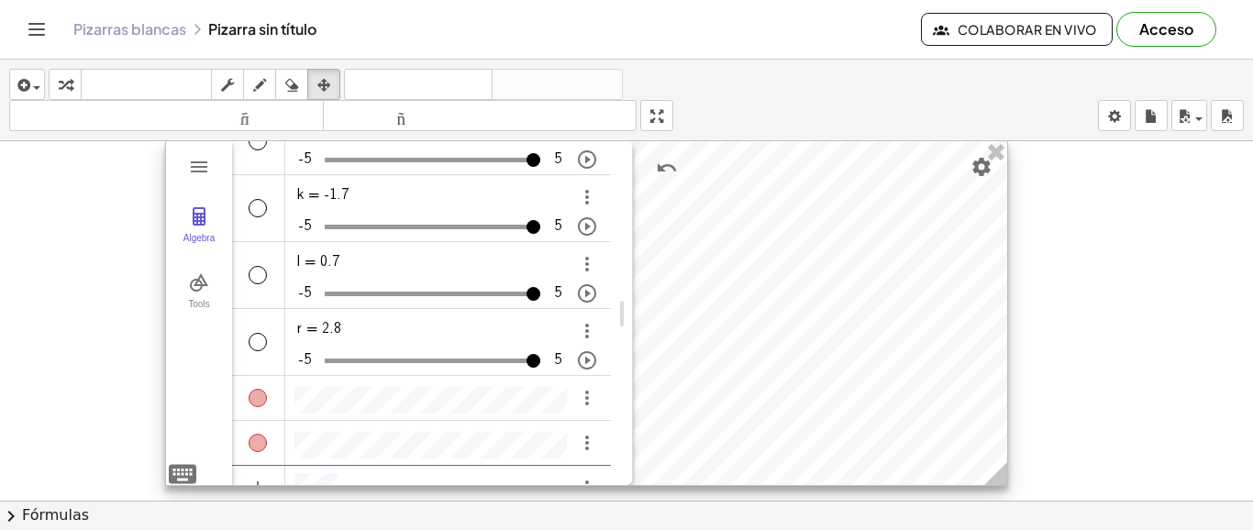
scroll to position [0, 0]
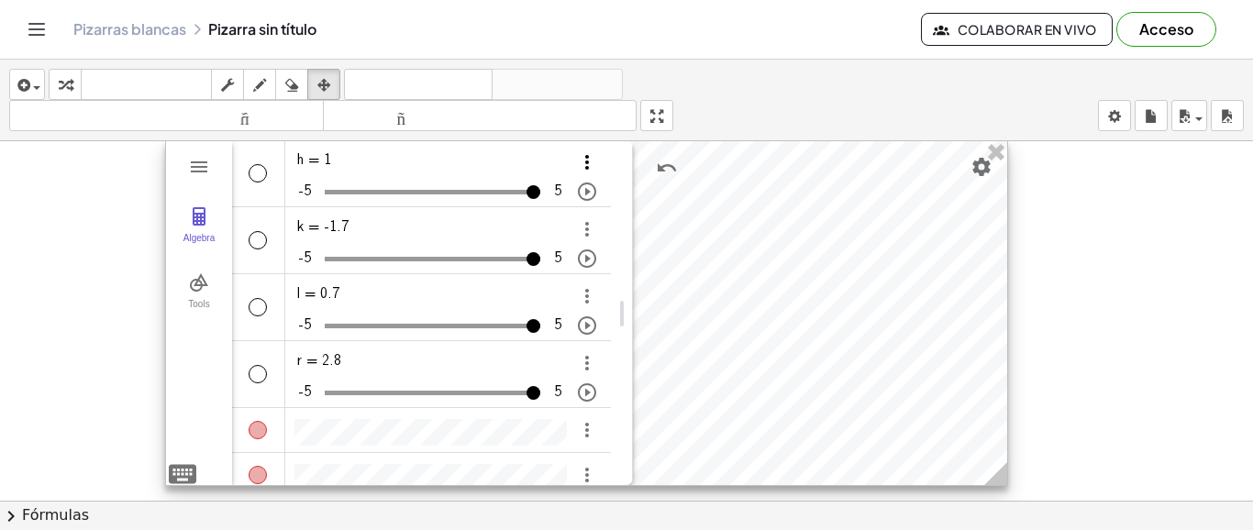
click at [589, 161] on div "**********" at bounding box center [425, 341] width 386 height 404
click at [585, 163] on img "Options" at bounding box center [587, 162] width 22 height 22
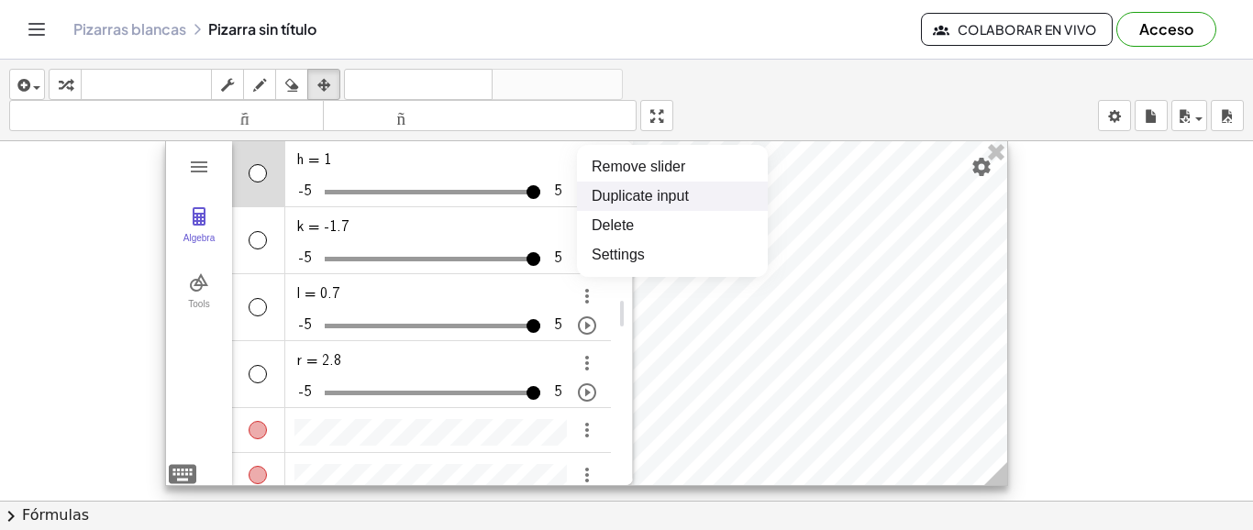
click at [606, 203] on li "Duplicate input" at bounding box center [672, 196] width 191 height 29
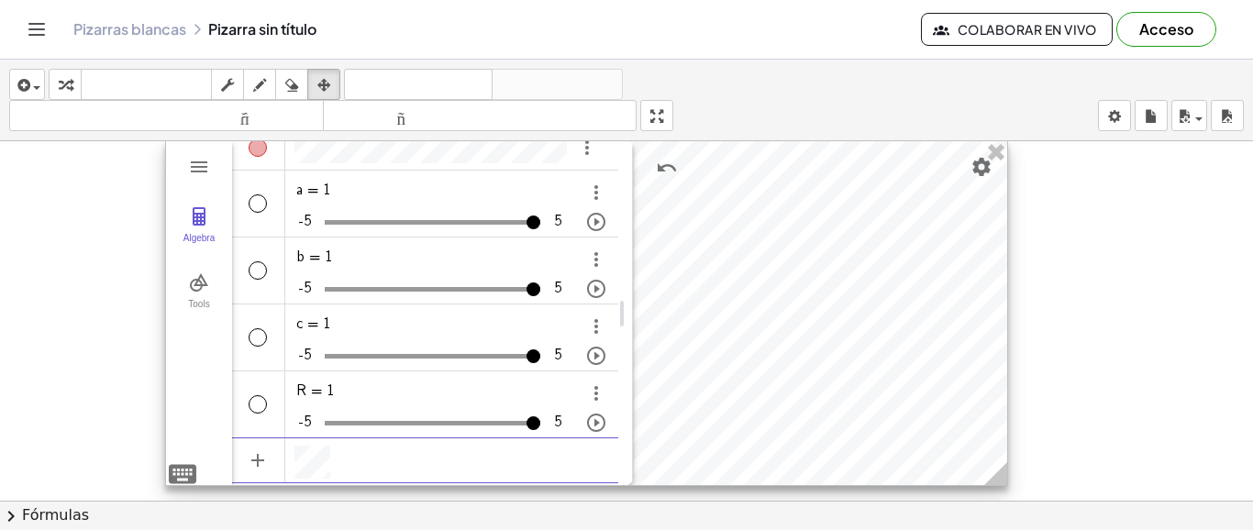
scroll to position [276, 0]
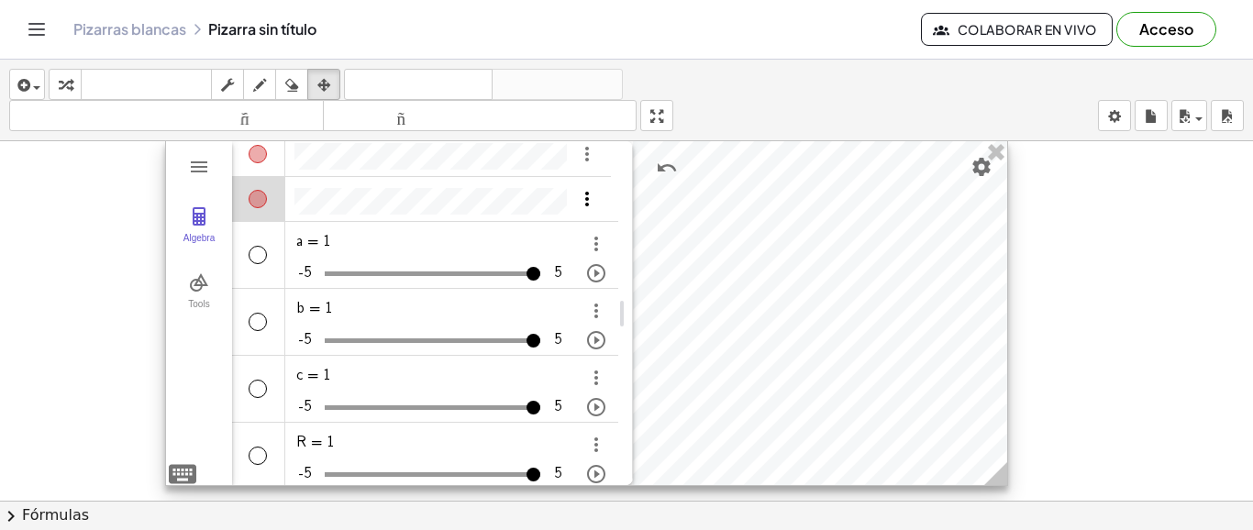
click at [588, 201] on img "Options" at bounding box center [587, 199] width 22 height 22
click at [614, 232] on li "Delete" at bounding box center [672, 232] width 191 height 29
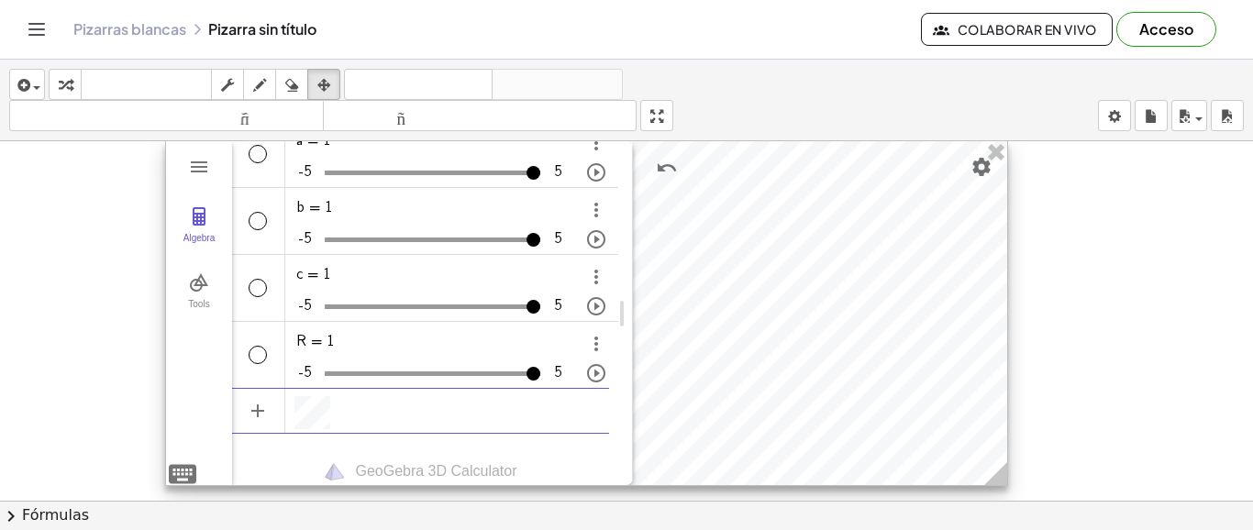
scroll to position [783, 3]
paste textarea "**********"
type textarea "**********"
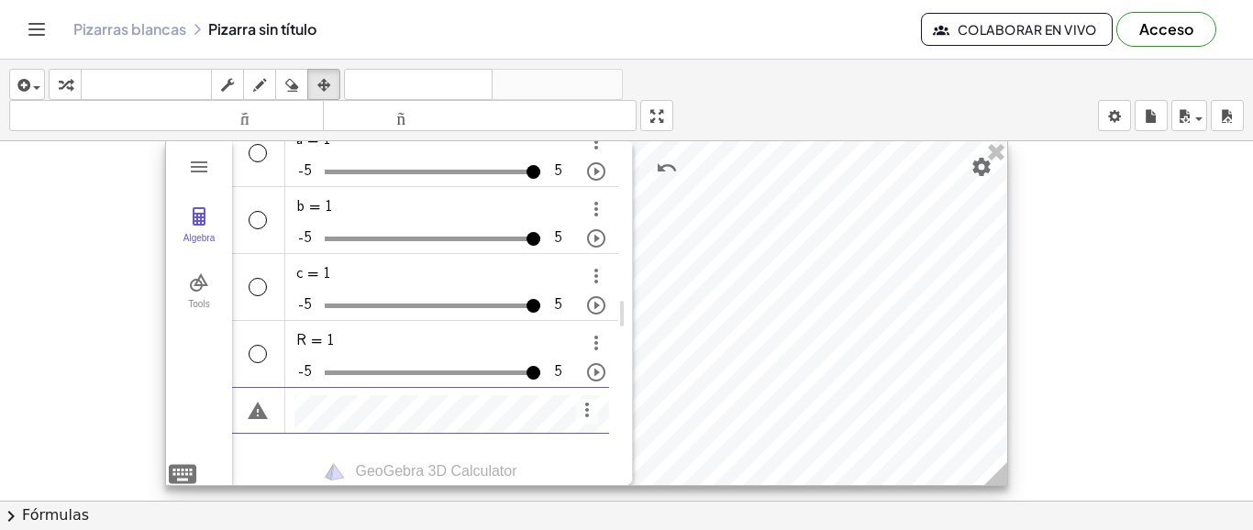
scroll to position [10, 0]
click at [285, 405] on div "**********" at bounding box center [420, 410] width 377 height 45
click at [257, 409] on button "Please check your input" at bounding box center [258, 411] width 44 height 44
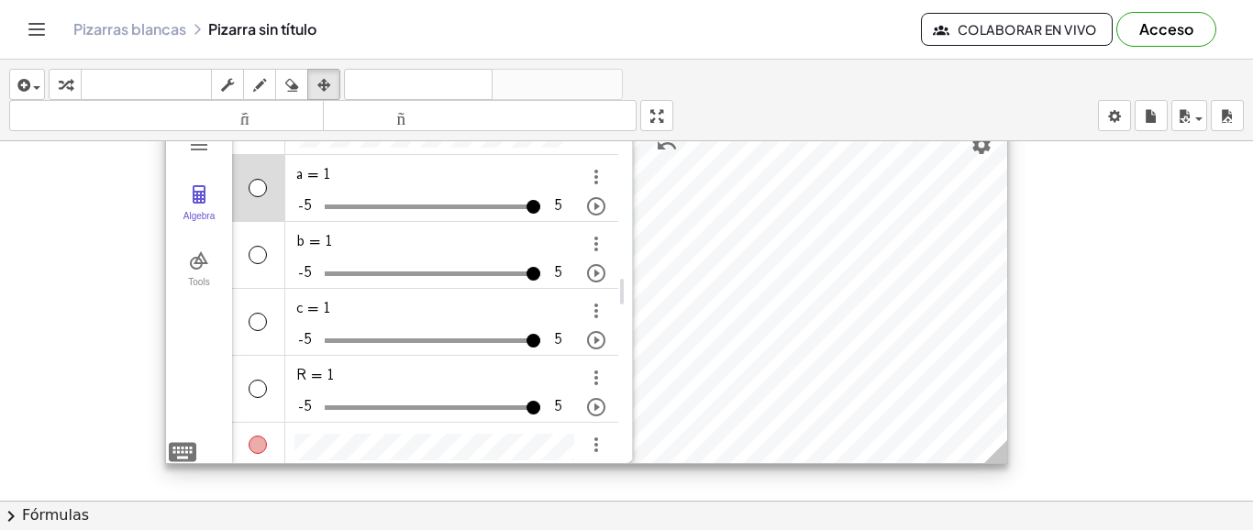
type input "*"
click at [451, 207] on input "Algebra" at bounding box center [433, 206] width 216 height 29
drag, startPoint x: 454, startPoint y: 277, endPoint x: 392, endPoint y: 277, distance: 62.4
type input "**"
click at [392, 277] on input "Algebra" at bounding box center [433, 273] width 216 height 29
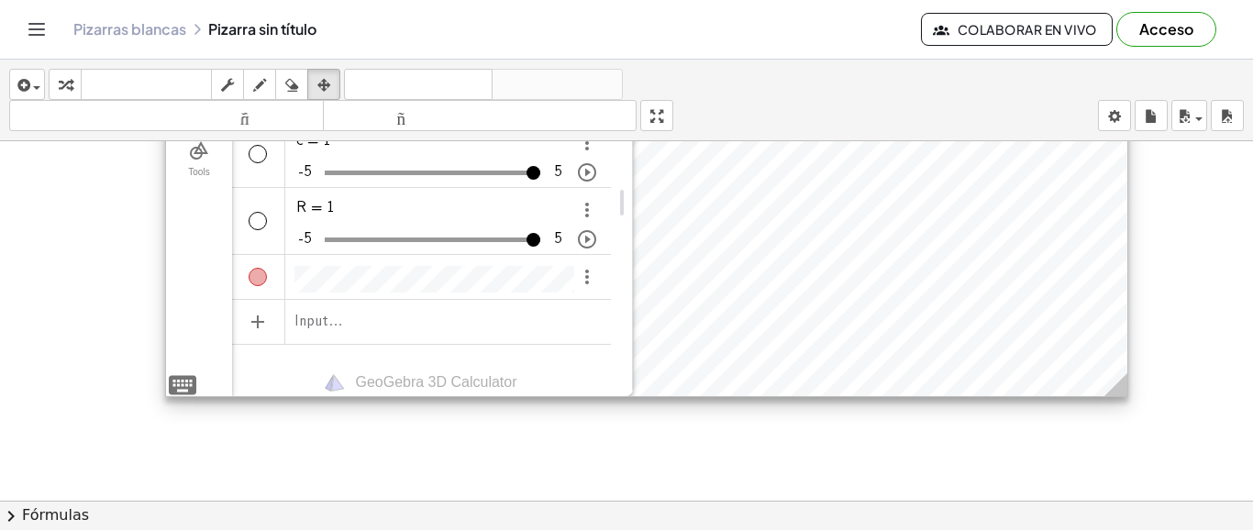
drag, startPoint x: 1004, startPoint y: 338, endPoint x: 1124, endPoint y: 381, distance: 127.7
click at [1124, 381] on icon at bounding box center [1116, 384] width 23 height 23
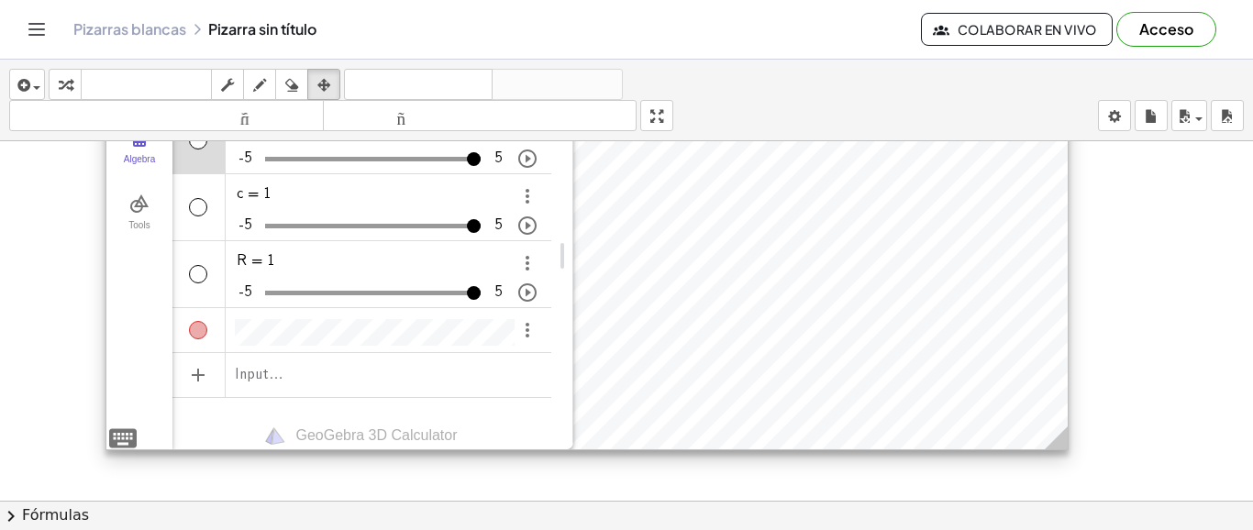
drag, startPoint x: 1083, startPoint y: 208, endPoint x: 1023, endPoint y: 261, distance: 79.9
click at [1023, 261] on div at bounding box center [586, 255] width 961 height 387
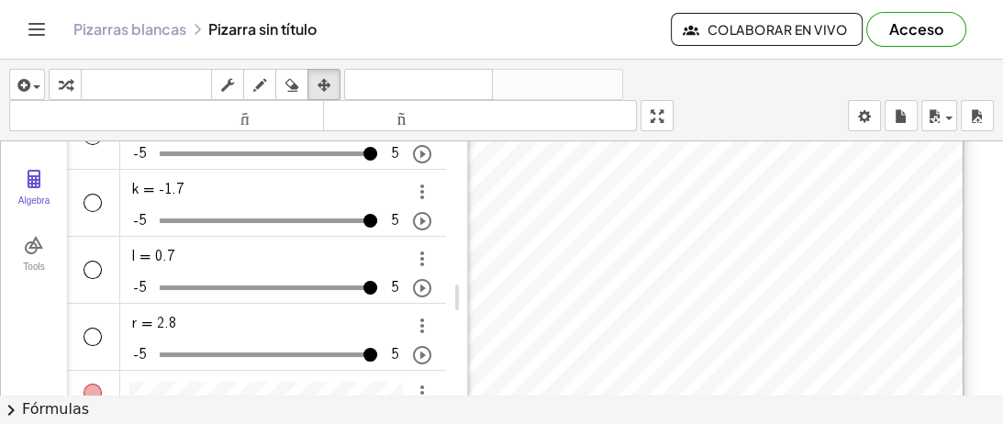
drag, startPoint x: 941, startPoint y: 180, endPoint x: 642, endPoint y: 177, distance: 299.1
click at [642, 177] on div at bounding box center [481, 297] width 961 height 387
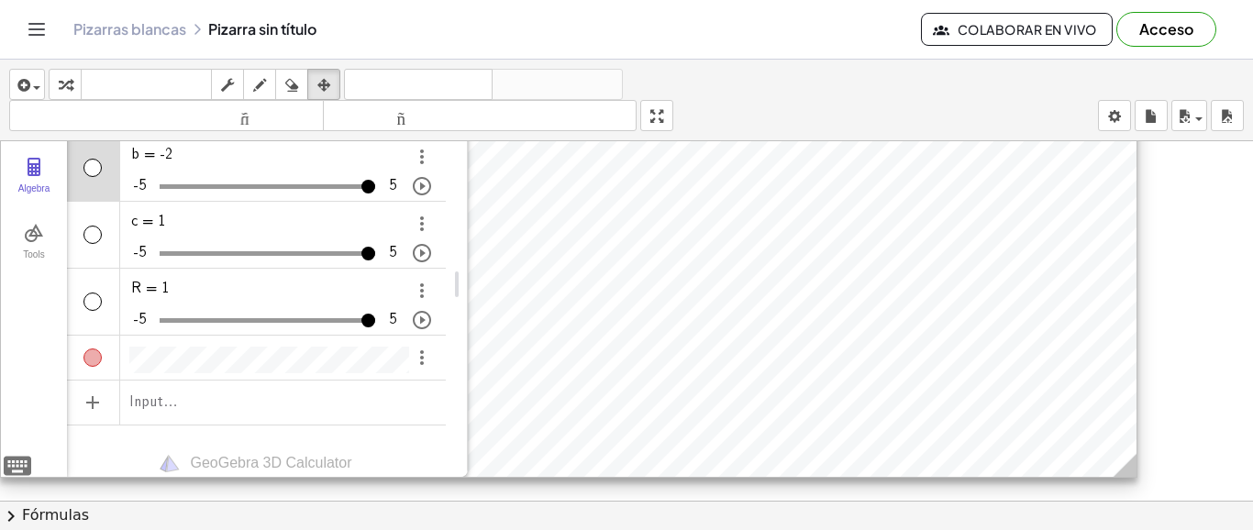
drag, startPoint x: 949, startPoint y: 463, endPoint x: 1123, endPoint y: 461, distance: 174.3
click at [1123, 461] on circle at bounding box center [1129, 469] width 32 height 32
click at [875, 188] on div at bounding box center [569, 284] width 1136 height 385
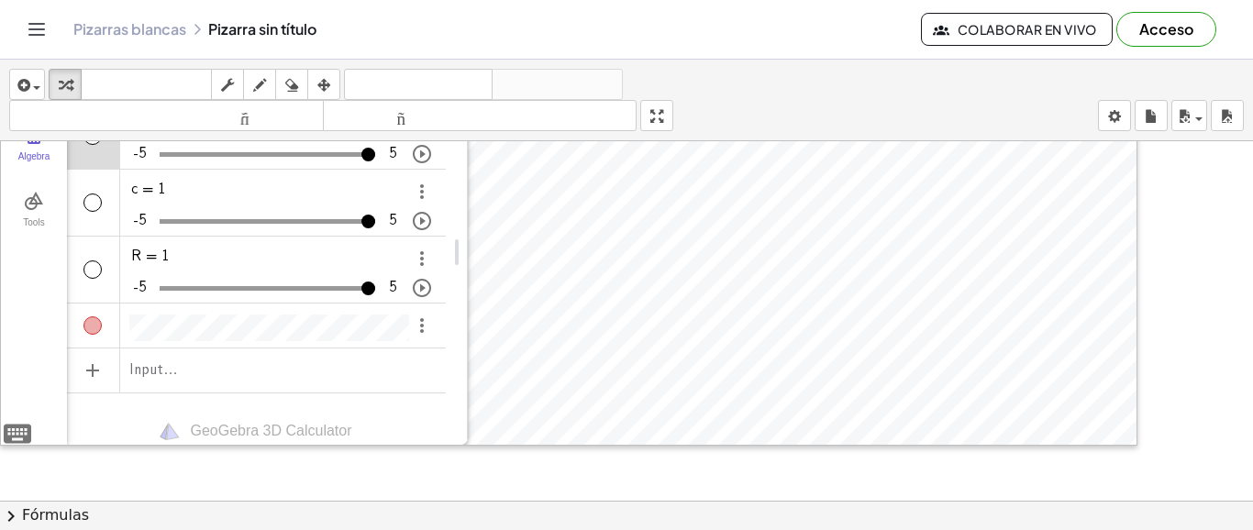
drag, startPoint x: 54, startPoint y: 90, endPoint x: 304, endPoint y: 204, distance: 274.2
click at [57, 90] on div "button" at bounding box center [65, 84] width 24 height 22
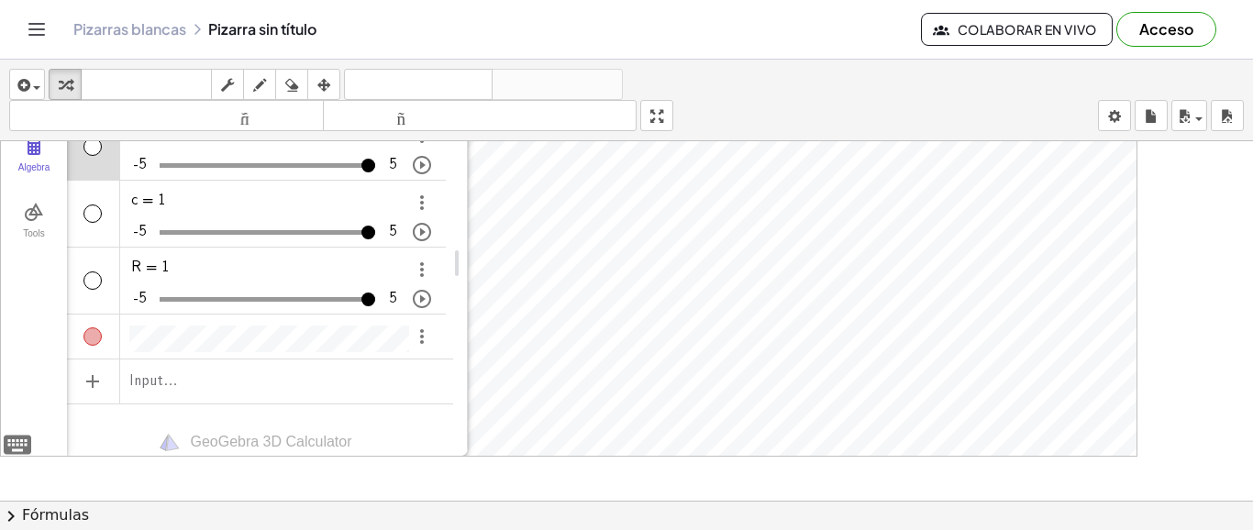
scroll to position [243, 0]
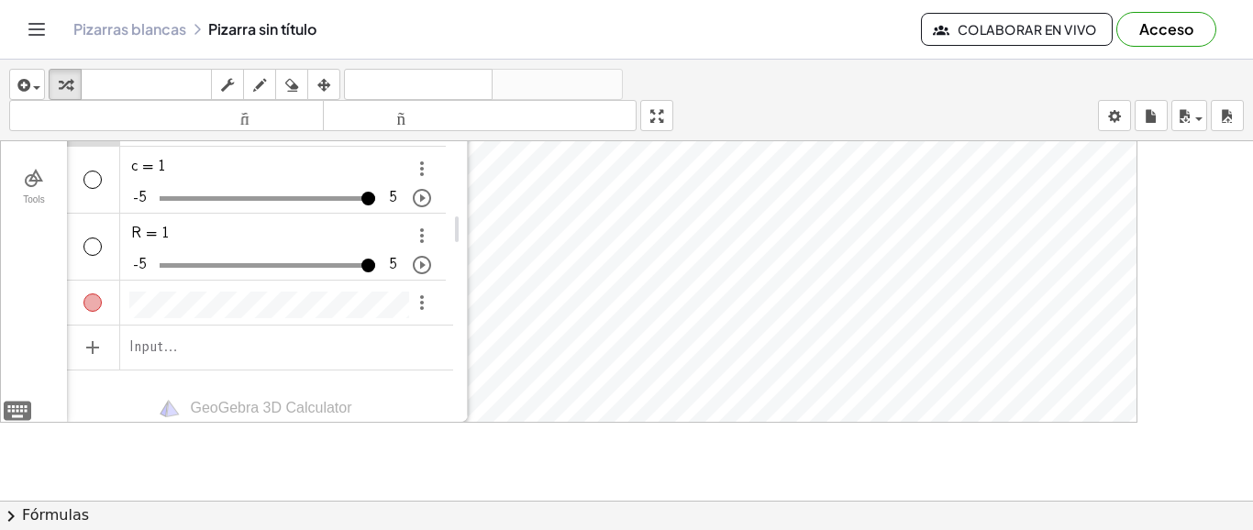
click at [1136, 422] on div "**********" at bounding box center [569, 229] width 1138 height 387
click at [328, 76] on icon "button" at bounding box center [323, 85] width 13 height 22
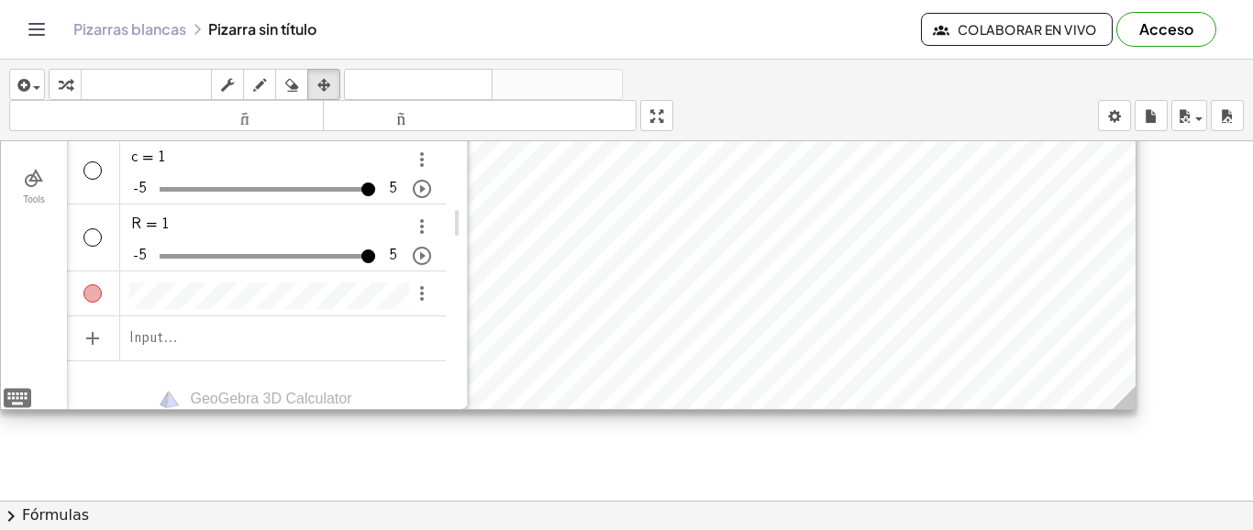
drag, startPoint x: 1125, startPoint y: 415, endPoint x: 1124, endPoint y: 402, distance: 12.9
click at [1124, 402] on icon at bounding box center [1124, 397] width 23 height 23
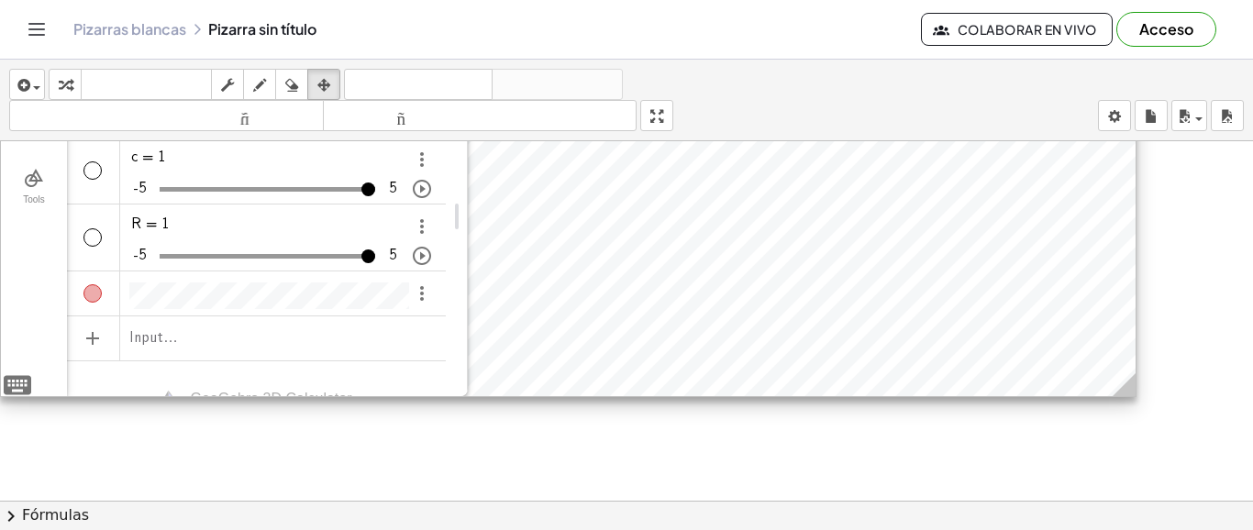
drag, startPoint x: 1129, startPoint y: 399, endPoint x: 1129, endPoint y: 386, distance: 12.8
click at [1129, 386] on icon at bounding box center [1124, 384] width 23 height 23
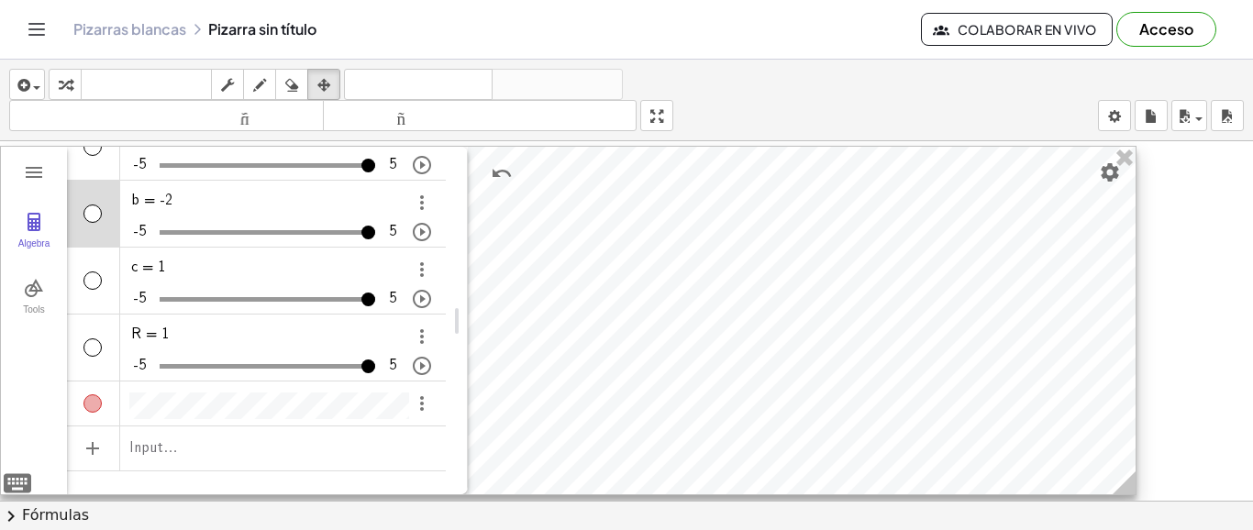
drag, startPoint x: 1133, startPoint y: 495, endPoint x: 1133, endPoint y: 483, distance: 11.9
click at [1133, 483] on icon at bounding box center [1124, 483] width 23 height 23
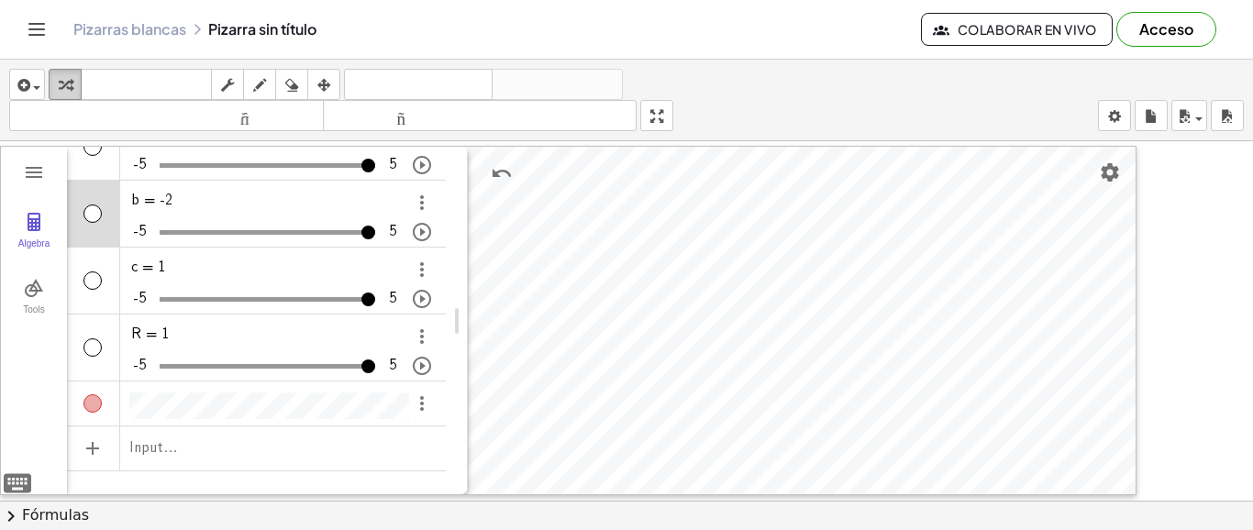
click at [68, 83] on icon "button" at bounding box center [65, 85] width 13 height 22
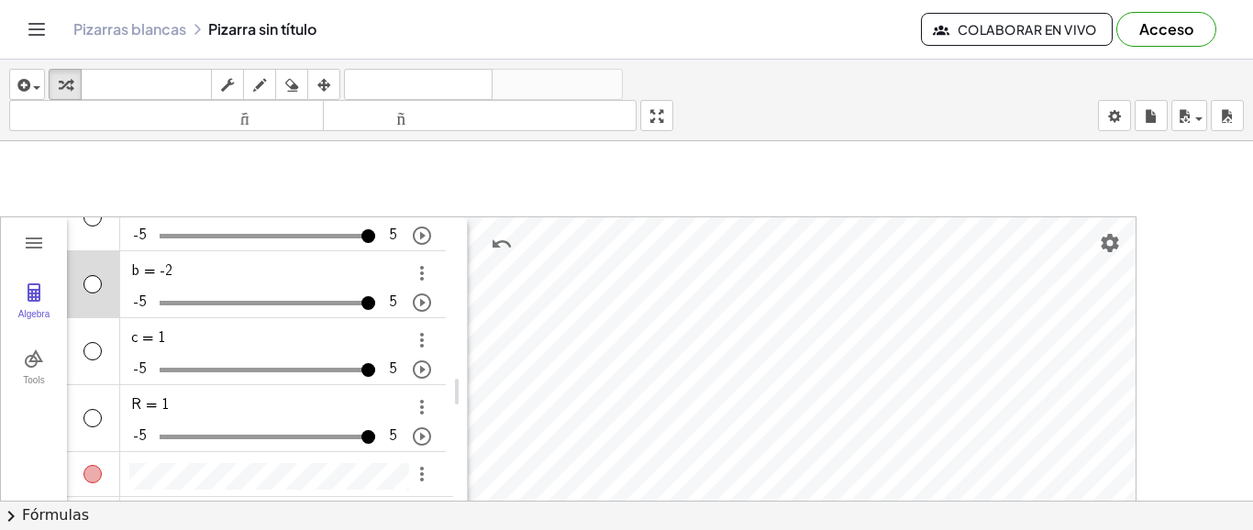
scroll to position [59, 0]
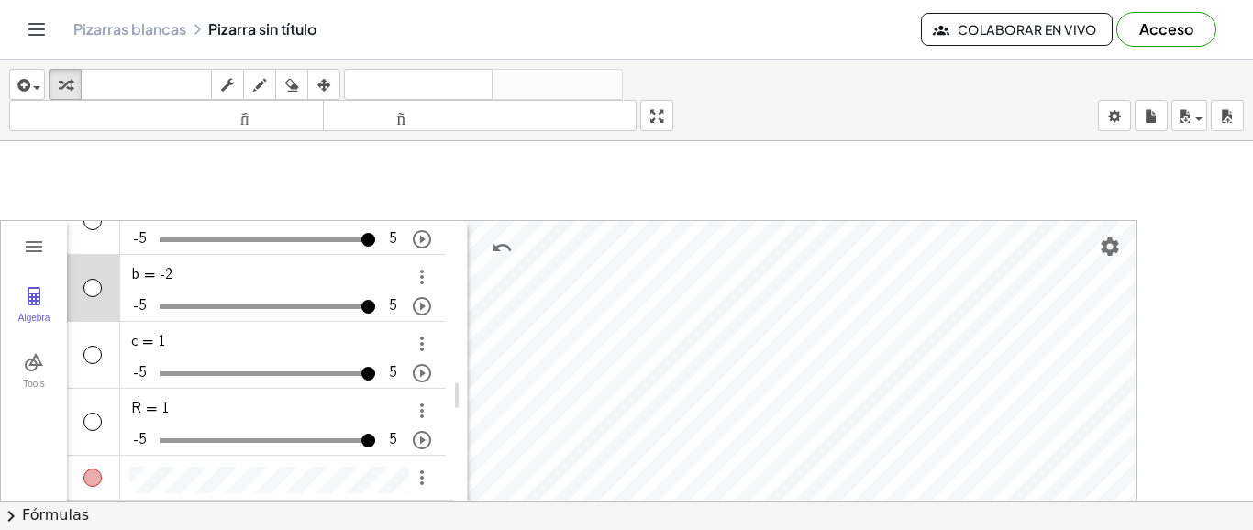
click at [1154, 33] on font "Acceso" at bounding box center [1166, 28] width 54 height 19
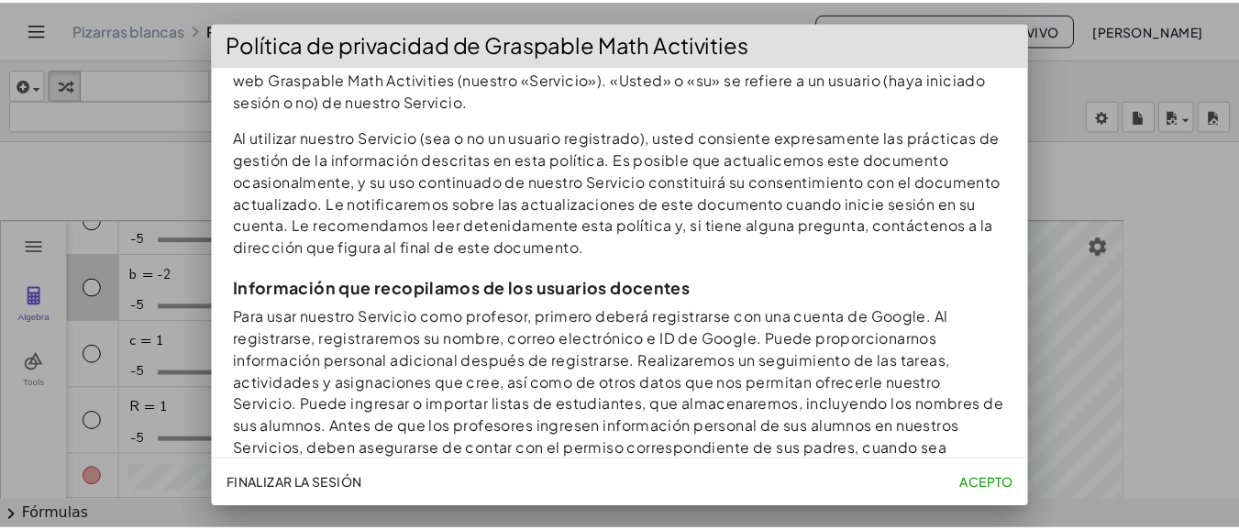
scroll to position [220, 0]
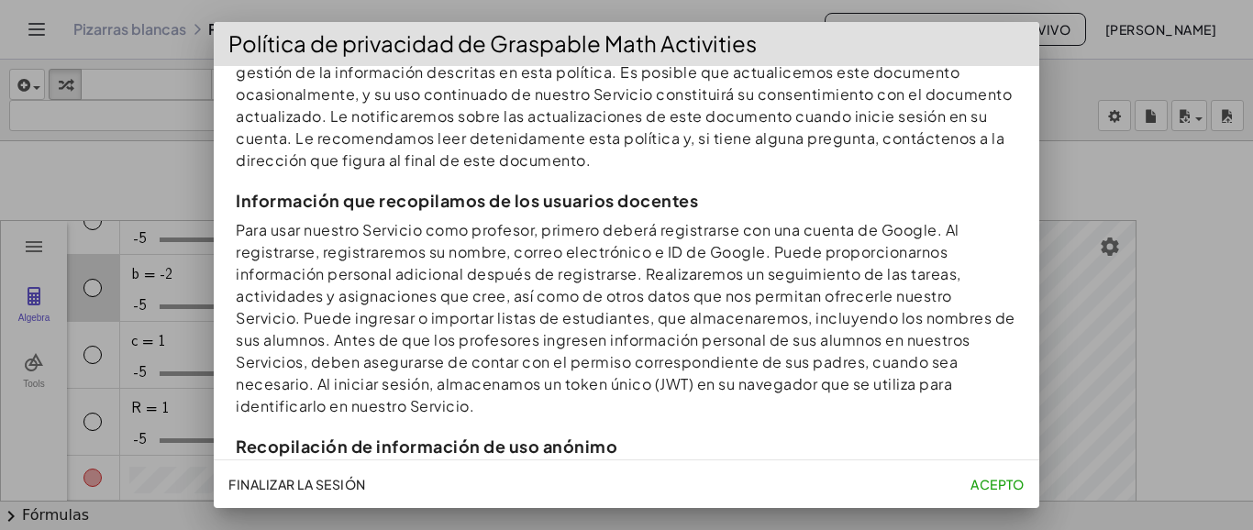
click at [984, 480] on font "Acepto" at bounding box center [998, 484] width 54 height 17
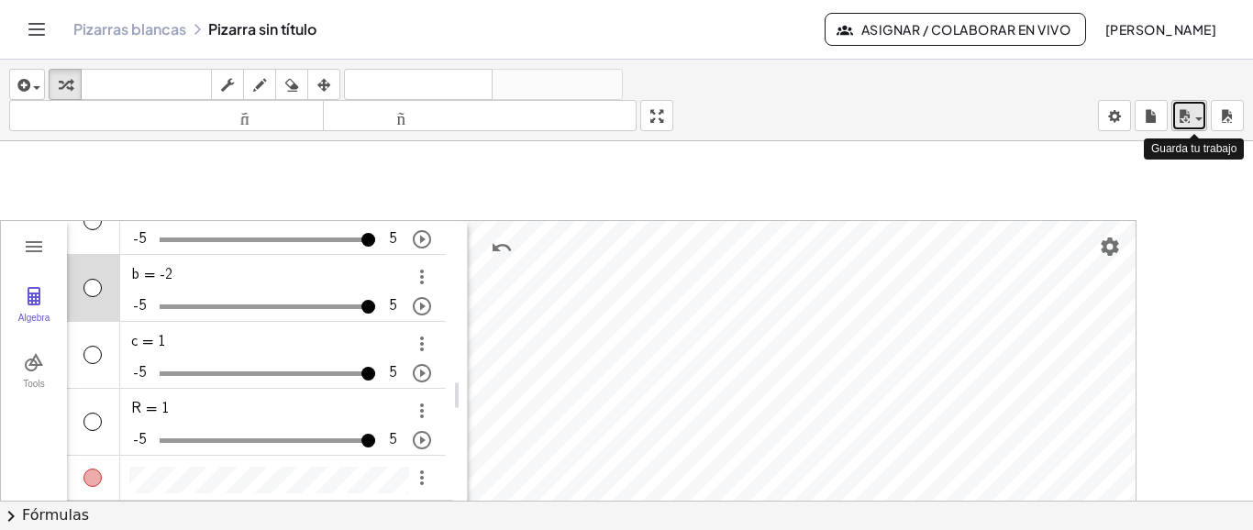
click at [1182, 118] on icon "button" at bounding box center [1184, 117] width 17 height 22
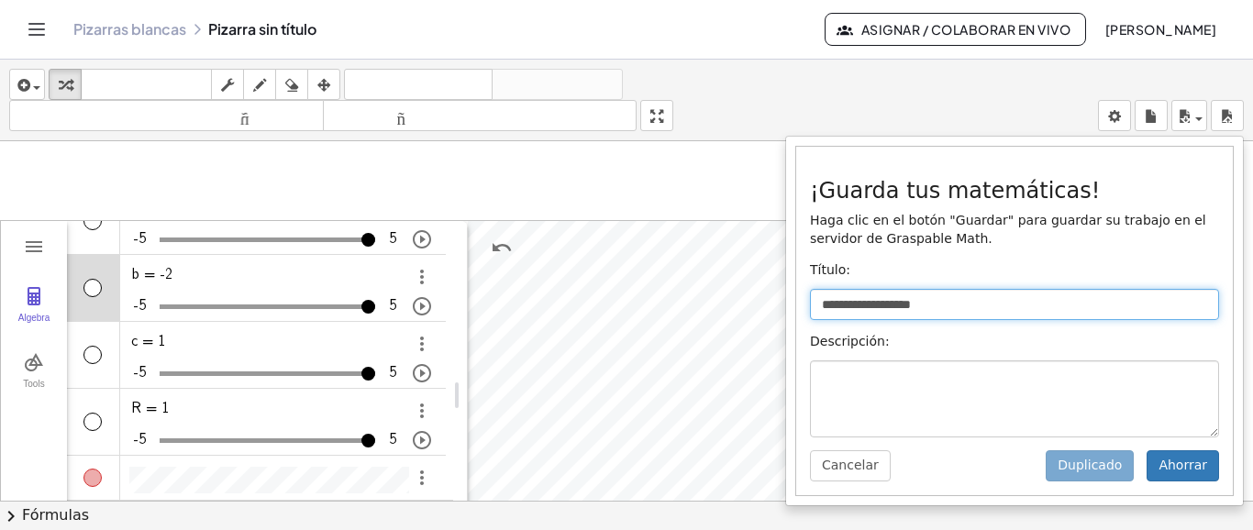
click at [894, 300] on input "**********" at bounding box center [1014, 304] width 409 height 31
click at [727, 300] on div "**********" at bounding box center [626, 295] width 1253 height 471
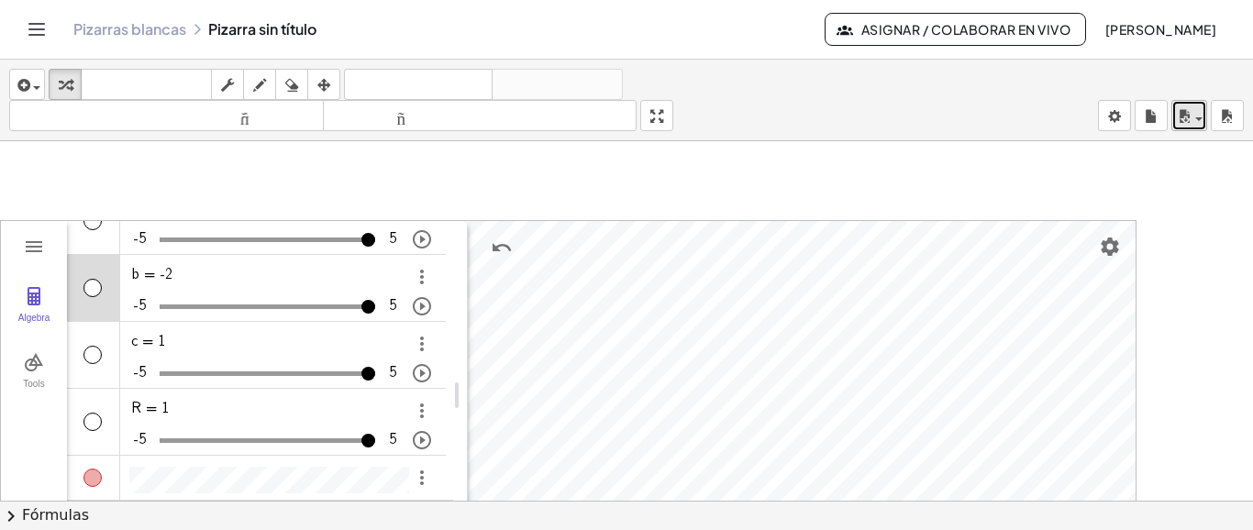
click at [1189, 116] on icon "button" at bounding box center [1184, 117] width 17 height 22
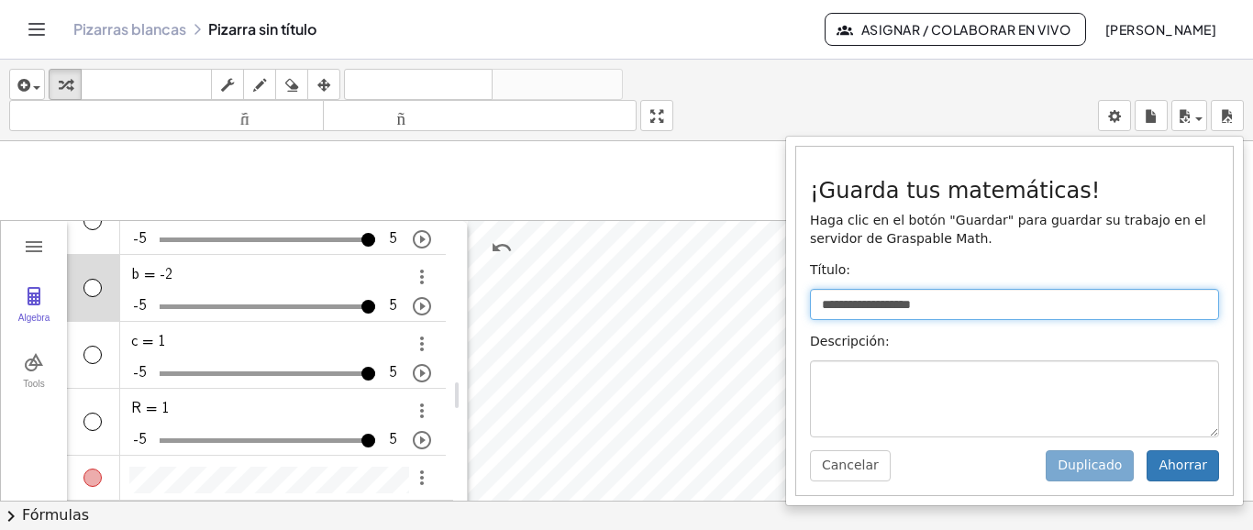
click at [911, 309] on input "**********" at bounding box center [1014, 304] width 409 height 31
type input "*"
type input "*******"
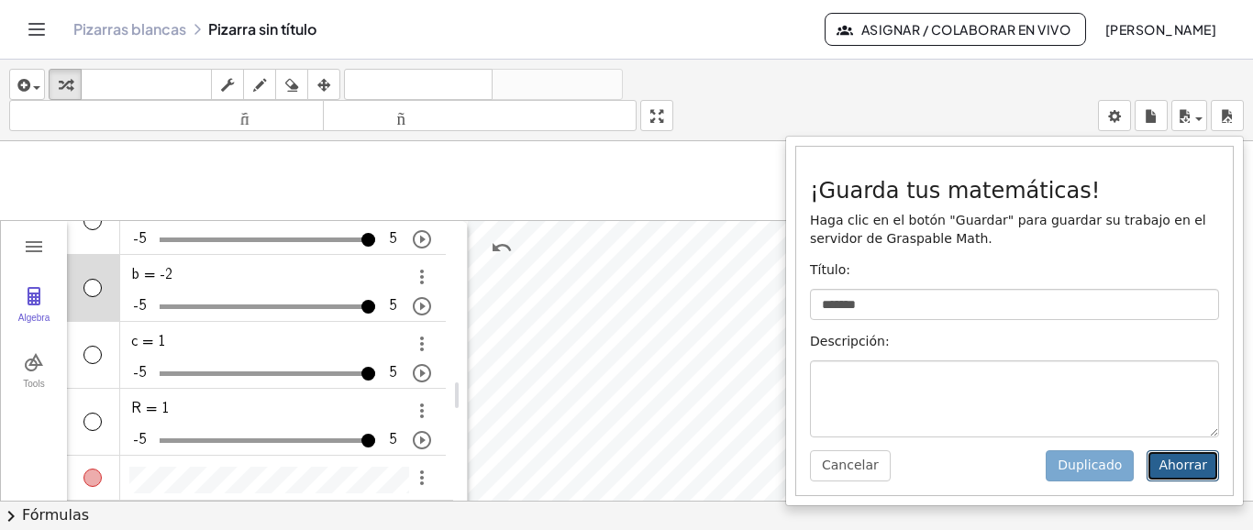
click at [1176, 472] on font "Ahorrar" at bounding box center [1183, 465] width 49 height 15
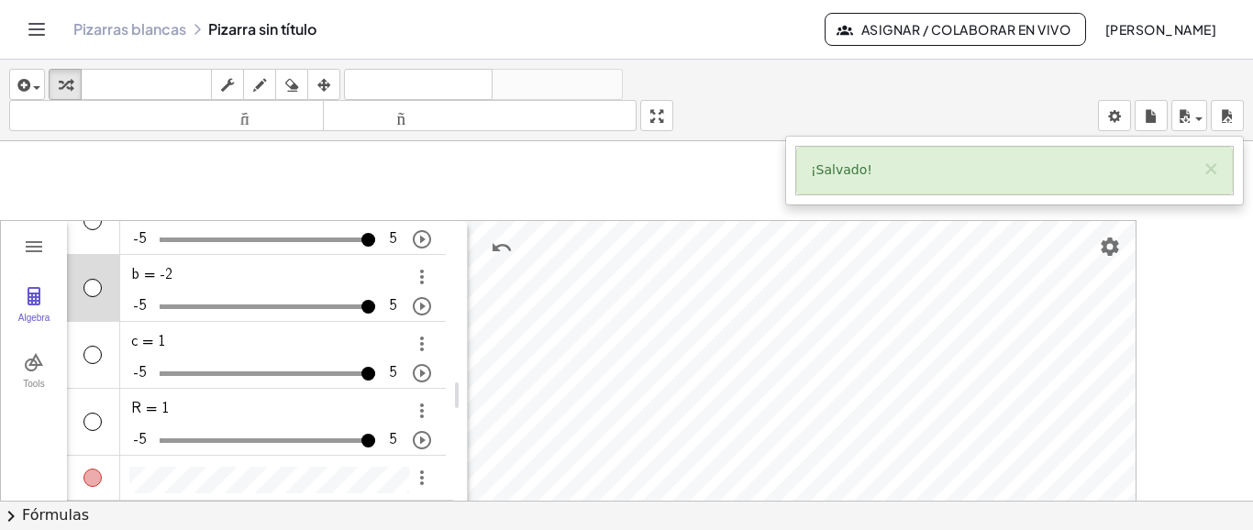
click at [1116, 34] on font "[PERSON_NAME]" at bounding box center [1160, 29] width 111 height 17
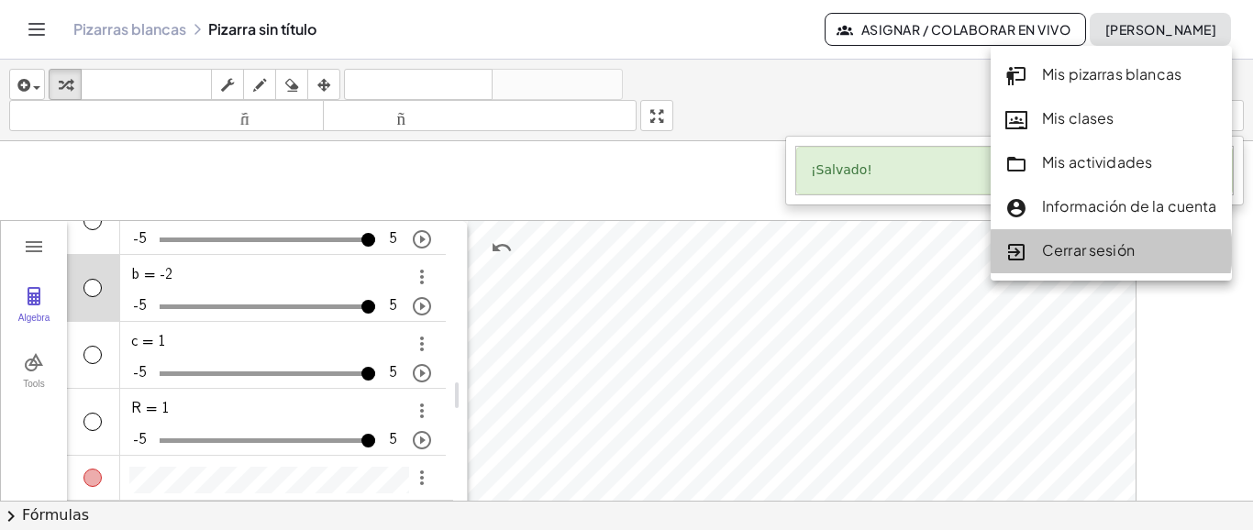
click at [1126, 254] on font "Cerrar sesión" at bounding box center [1088, 249] width 93 height 19
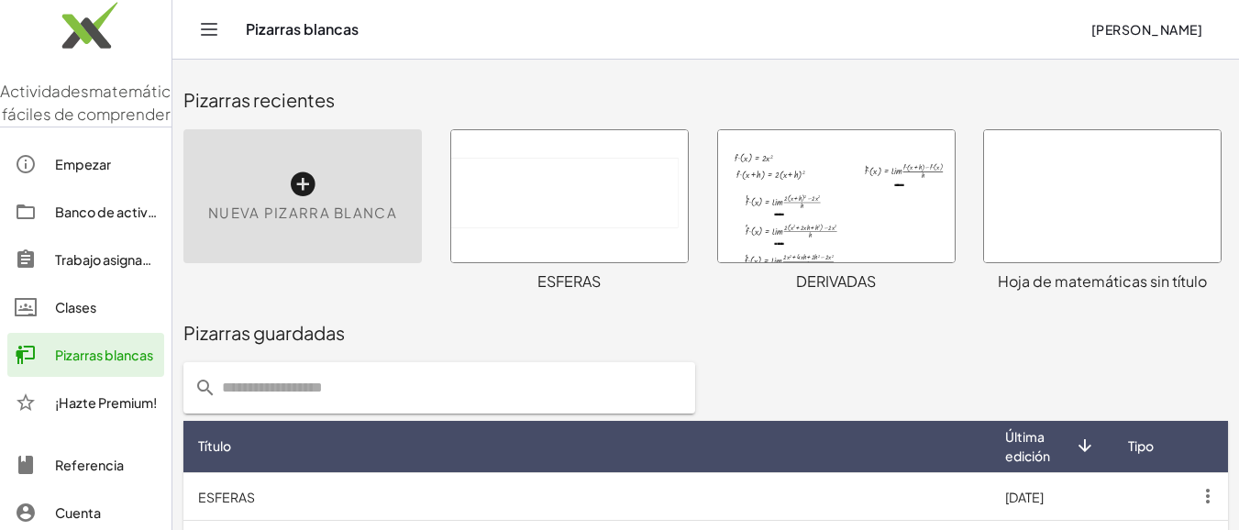
click at [1116, 36] on font "[PERSON_NAME]" at bounding box center [1147, 29] width 111 height 17
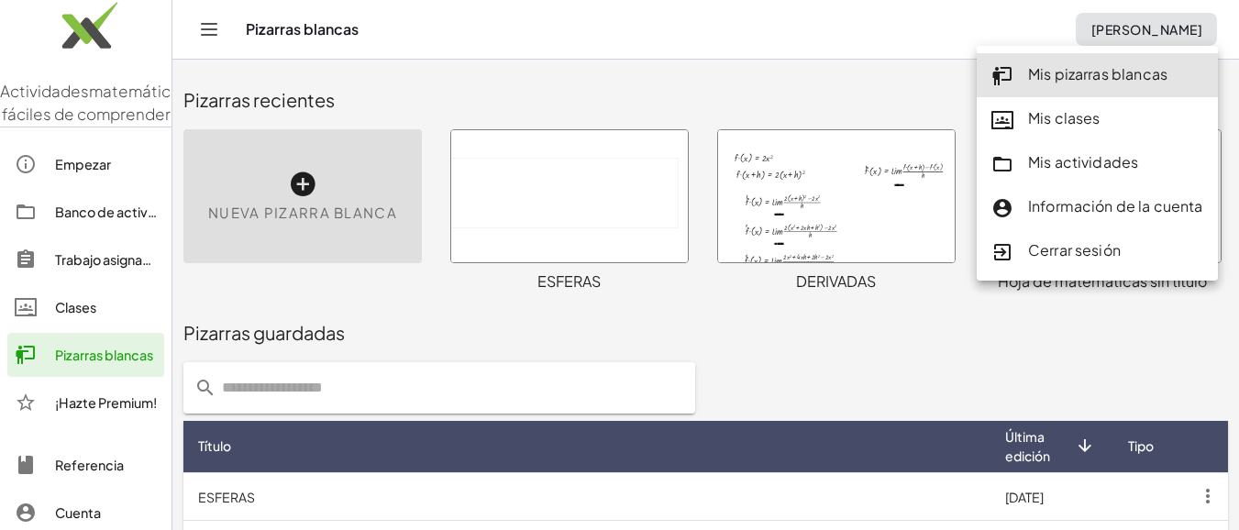
click at [1077, 254] on font "Cerrar sesión" at bounding box center [1074, 249] width 93 height 19
